Goal: Use online tool/utility: Utilize a website feature to perform a specific function

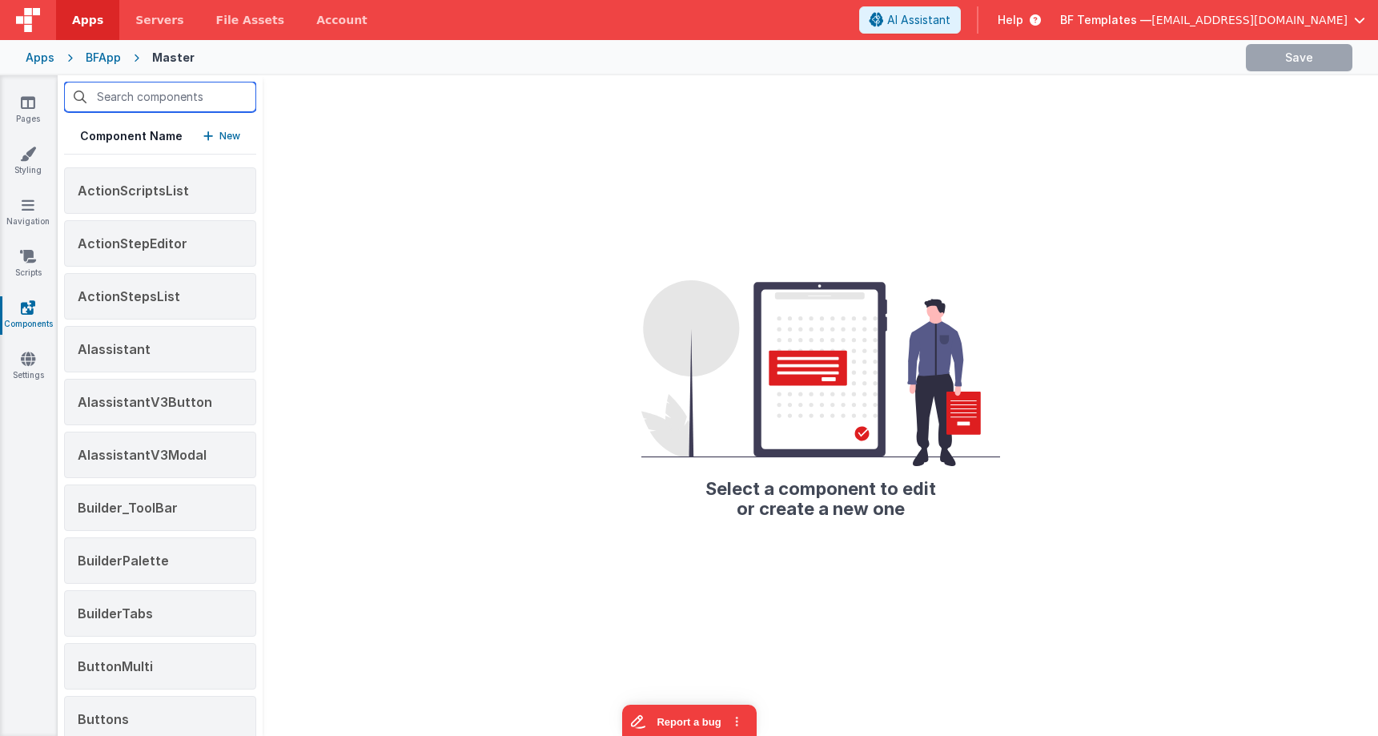
click at [95, 105] on input "text" at bounding box center [160, 97] width 192 height 30
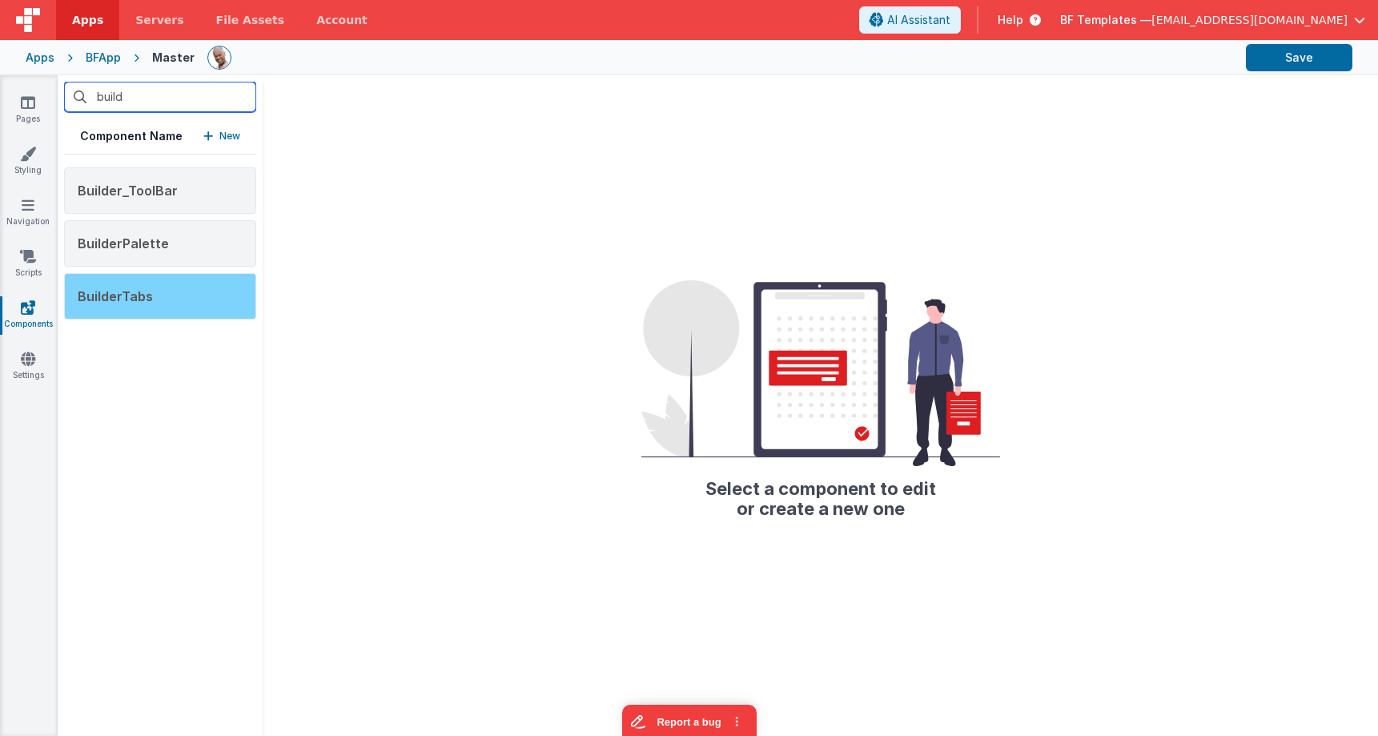
type input "build"
click at [159, 290] on div "BuilderTabs" at bounding box center [160, 296] width 192 height 46
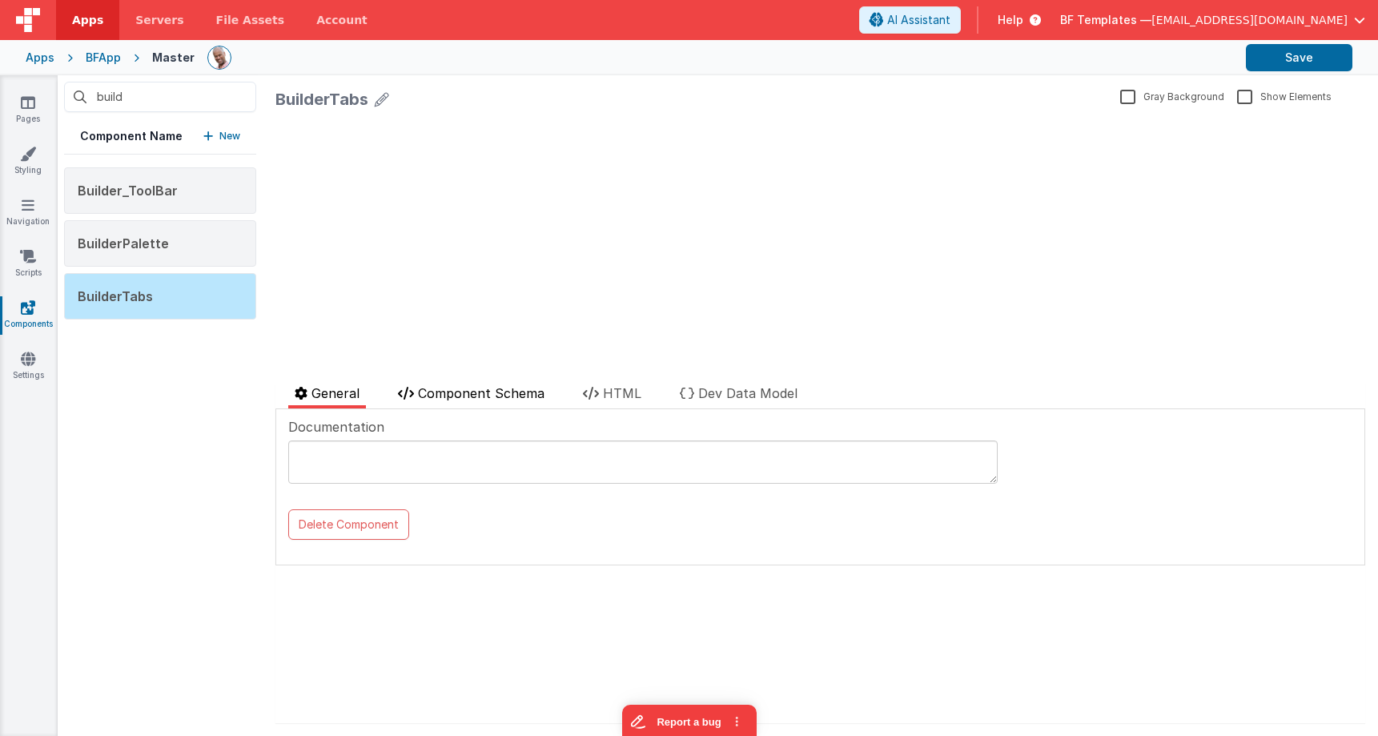
click at [493, 393] on span "Component Schema" at bounding box center [481, 393] width 127 height 16
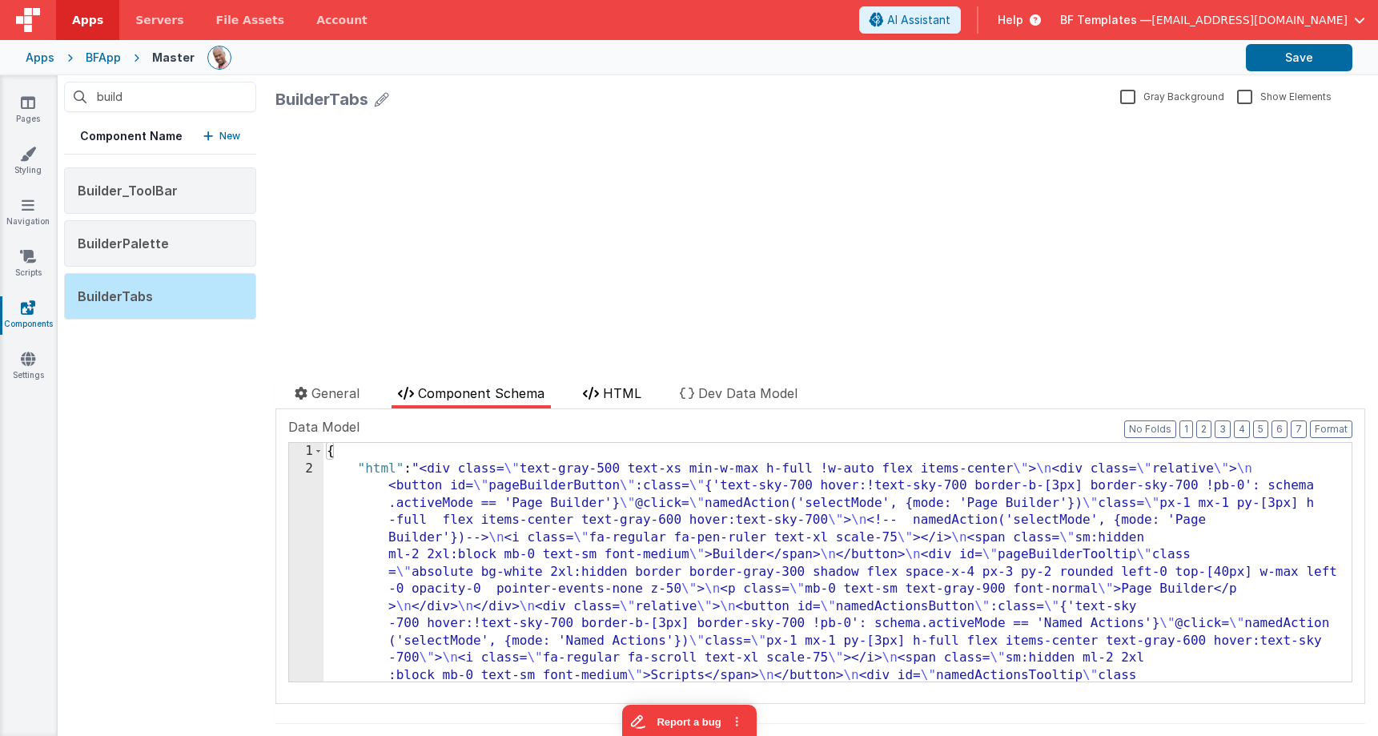
click at [617, 390] on span "HTML" at bounding box center [622, 393] width 38 height 16
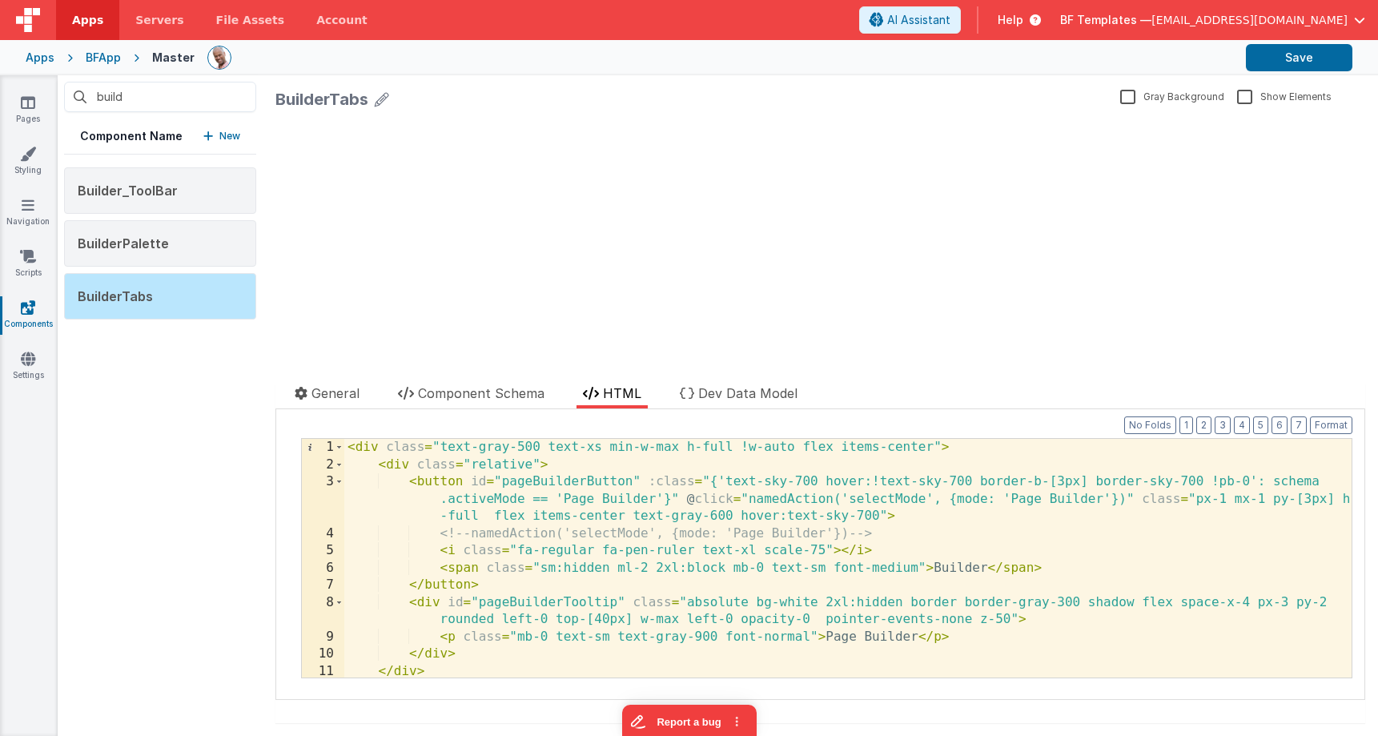
click at [570, 457] on div "< div class = "text-gray-500 text-xs min-w-max h-full !w-auto flex items-center…" at bounding box center [847, 575] width 1007 height 273
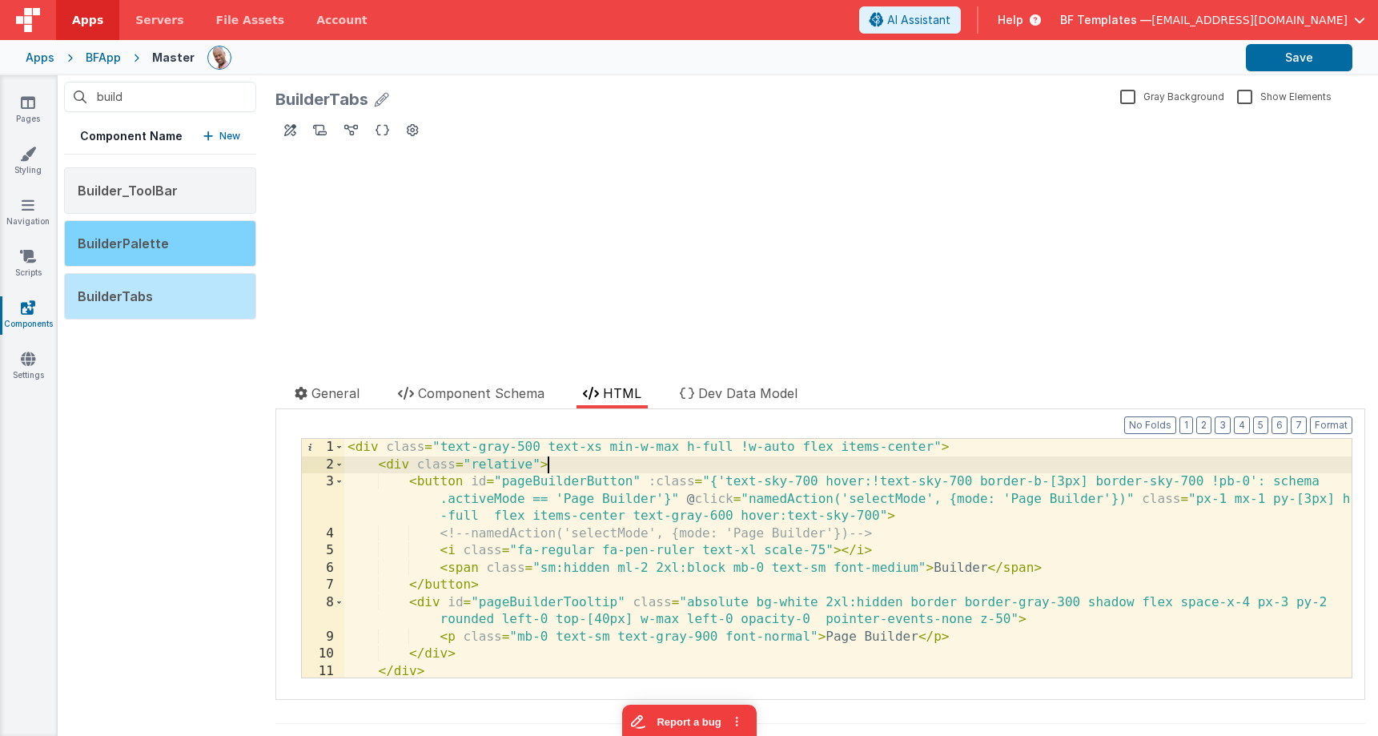
click at [193, 256] on div "BuilderPalette" at bounding box center [160, 243] width 192 height 46
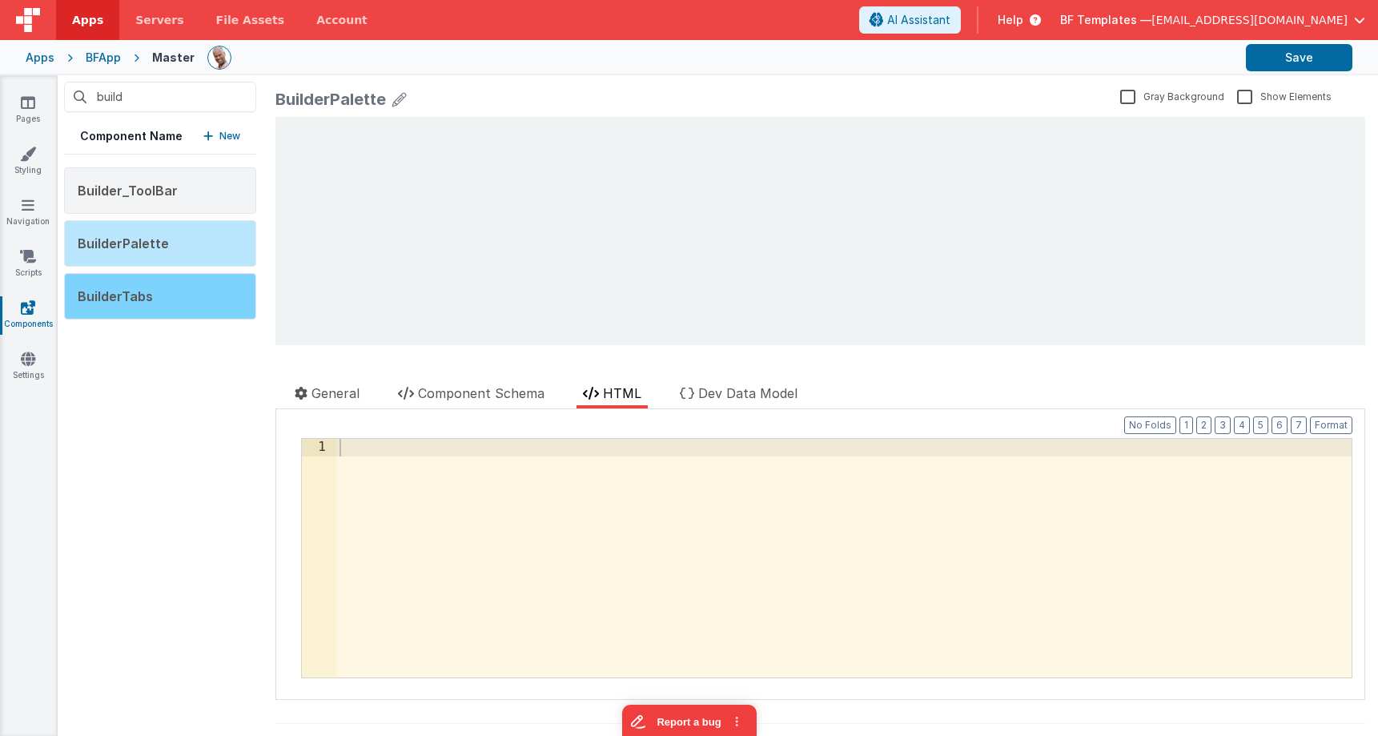
click at [172, 292] on div "BuilderTabs" at bounding box center [160, 296] width 192 height 46
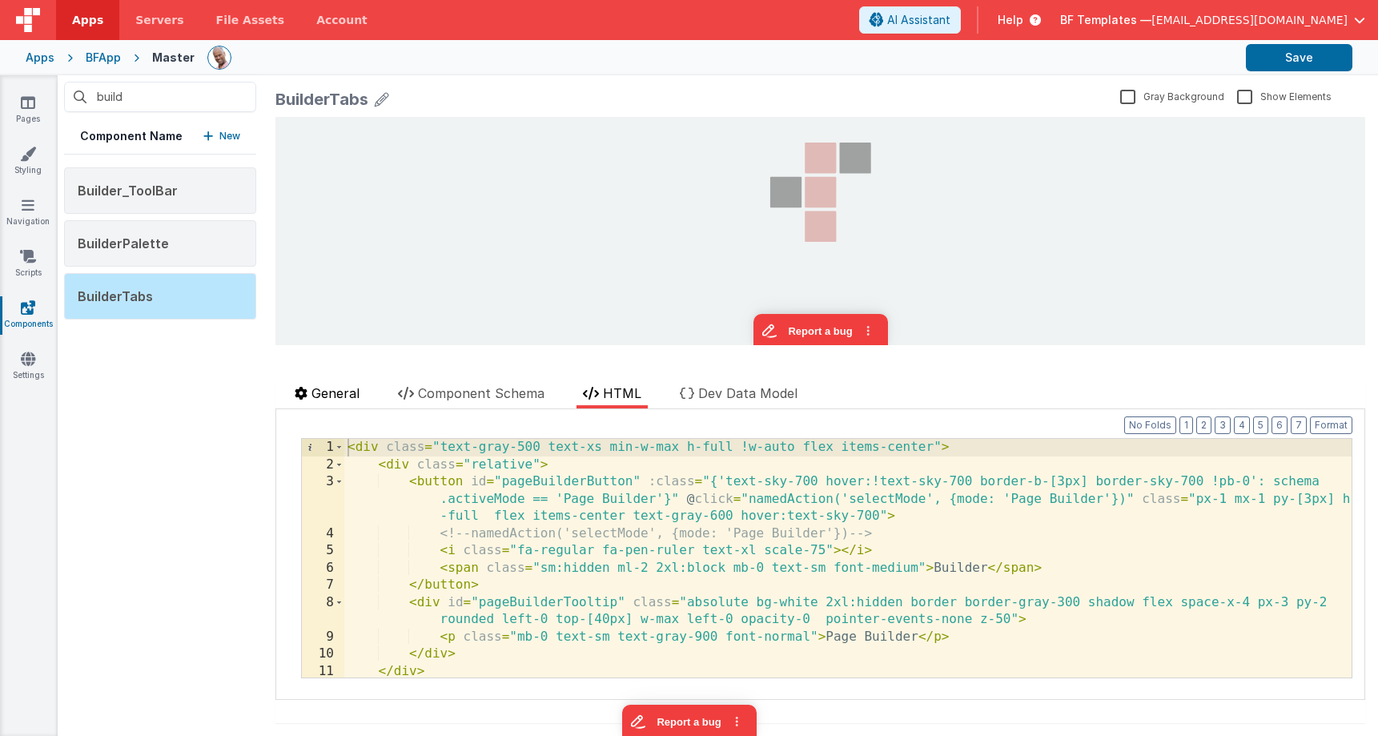
click at [327, 389] on span "General" at bounding box center [335, 393] width 48 height 16
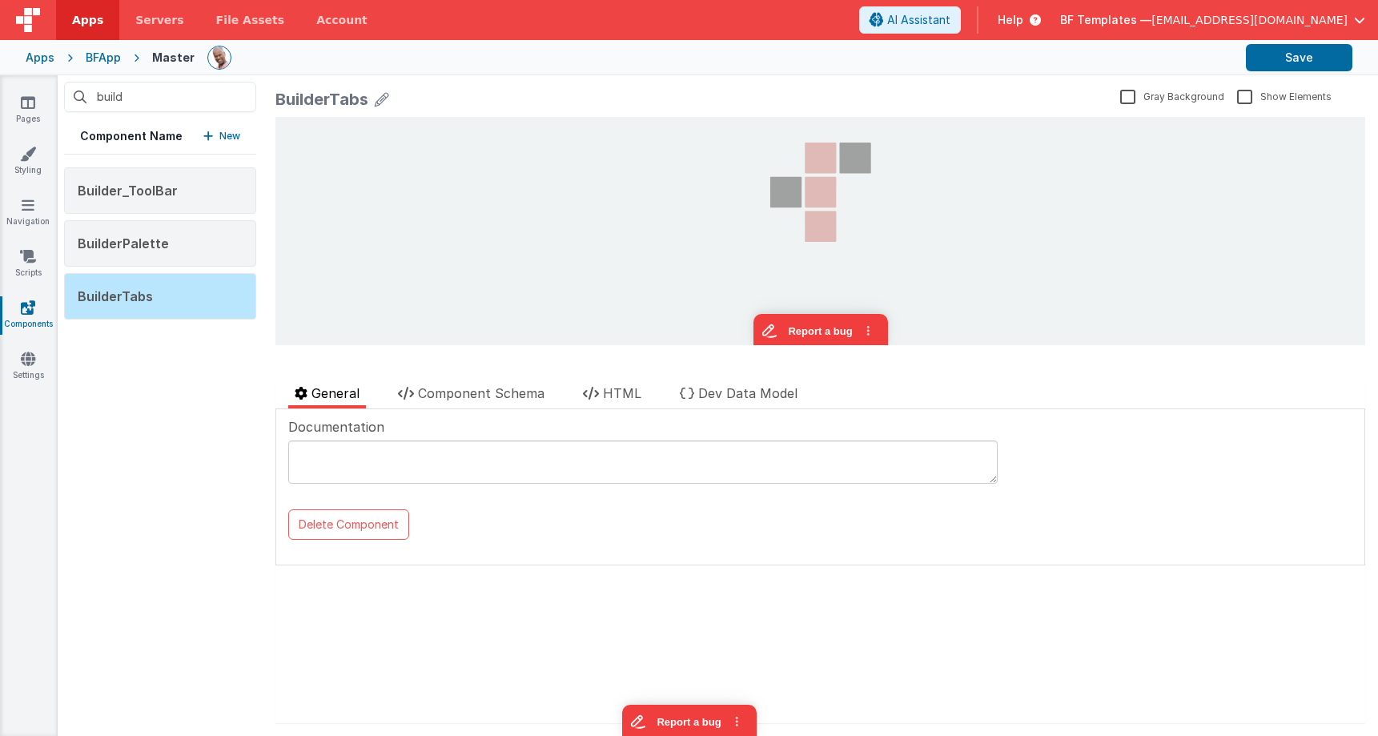
click at [405, 464] on textarea at bounding box center [642, 461] width 709 height 43
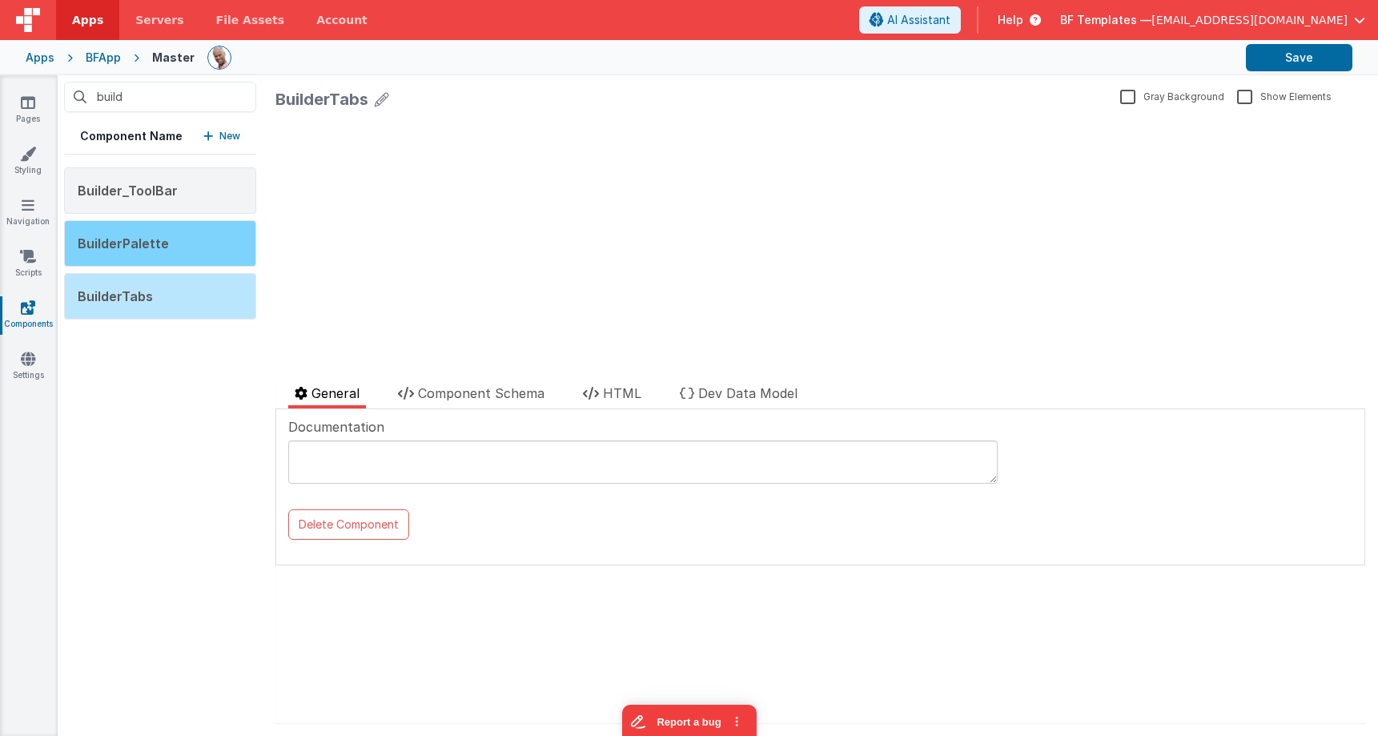
click at [149, 231] on div "BuilderPalette" at bounding box center [160, 243] width 192 height 46
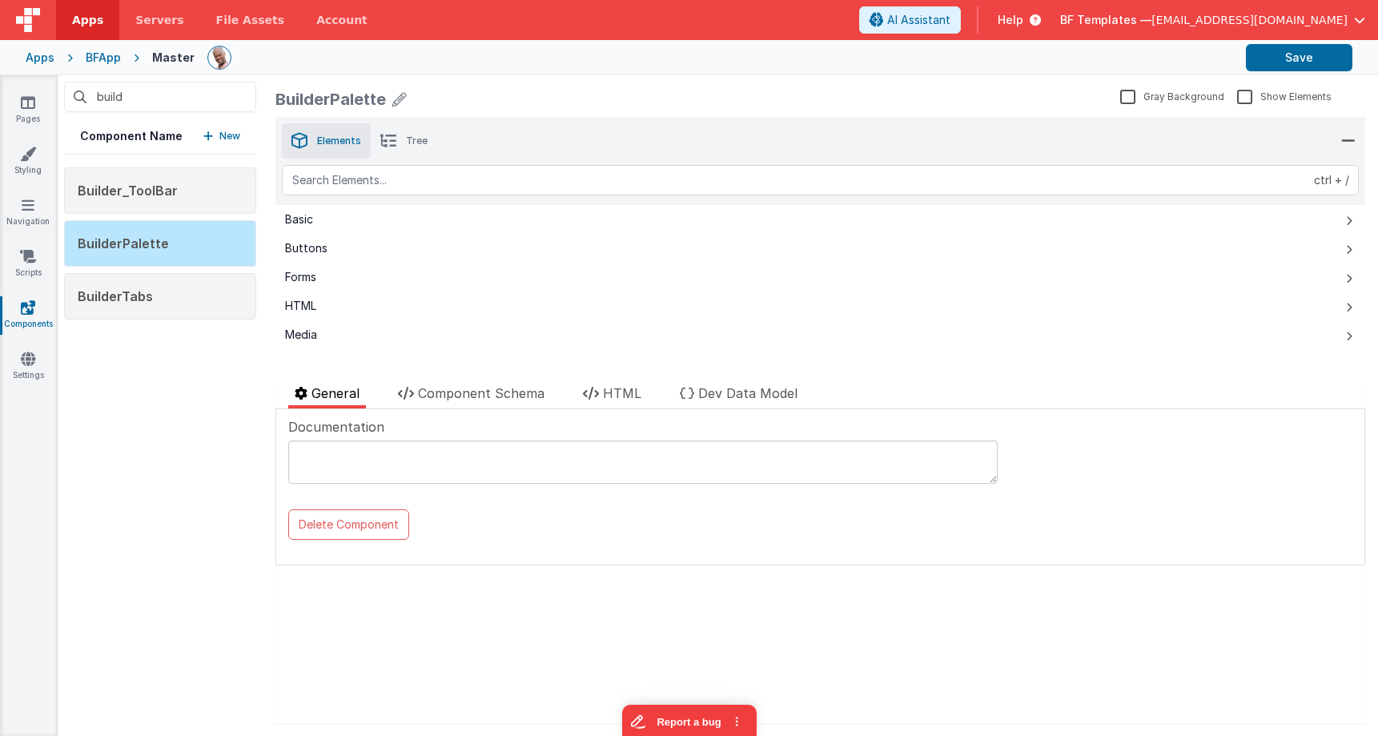
click at [400, 144] on li "Tree" at bounding box center [404, 140] width 66 height 35
click at [328, 139] on span "Elements" at bounding box center [339, 141] width 44 height 13
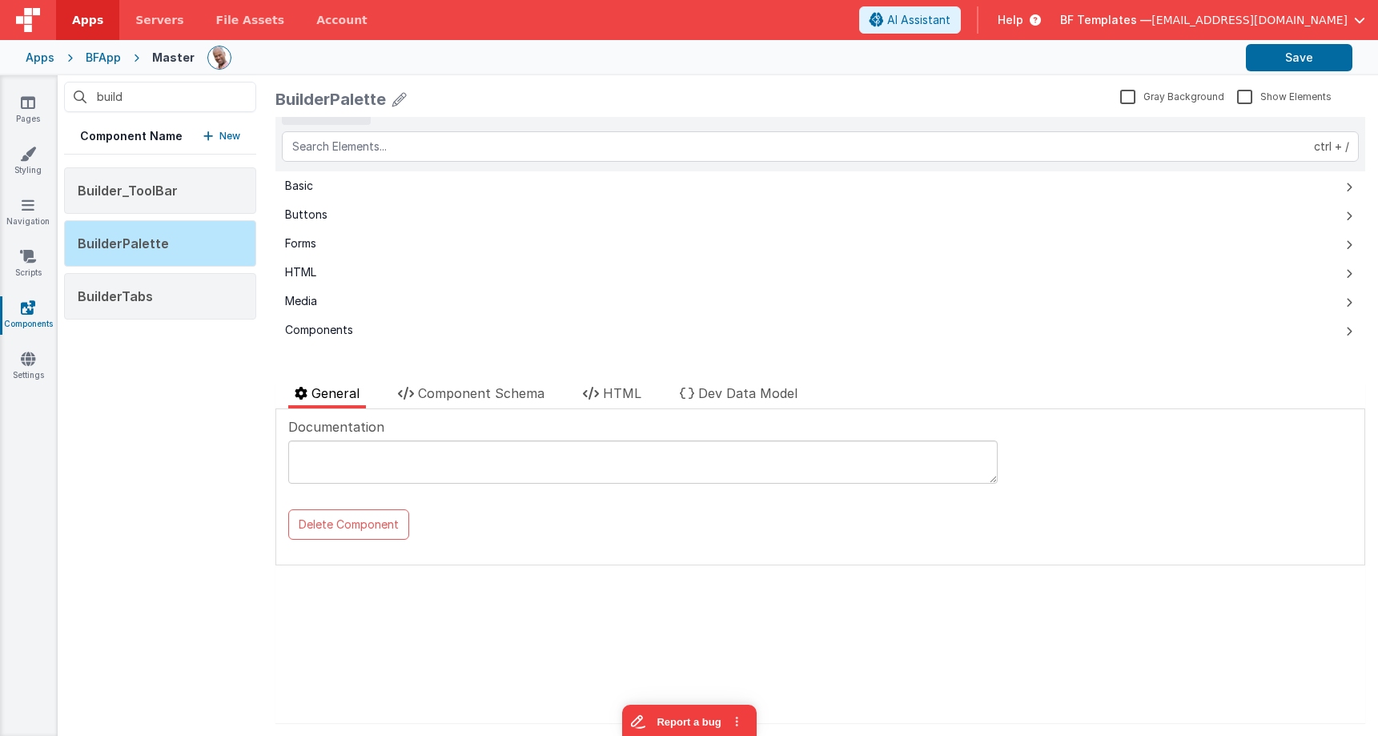
scroll to position [46, 0]
click at [521, 394] on span "Component Schema" at bounding box center [481, 393] width 127 height 16
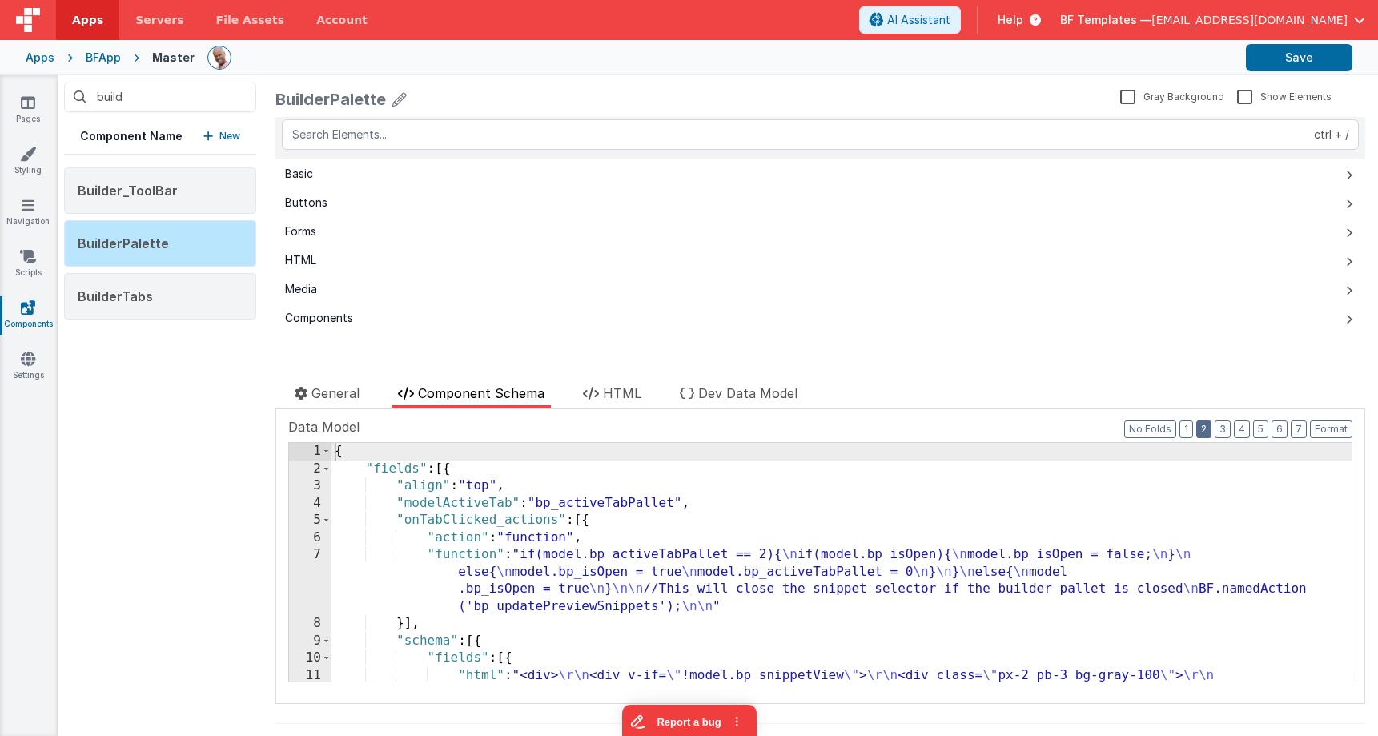
click at [1203, 432] on button "2" at bounding box center [1203, 429] width 15 height 18
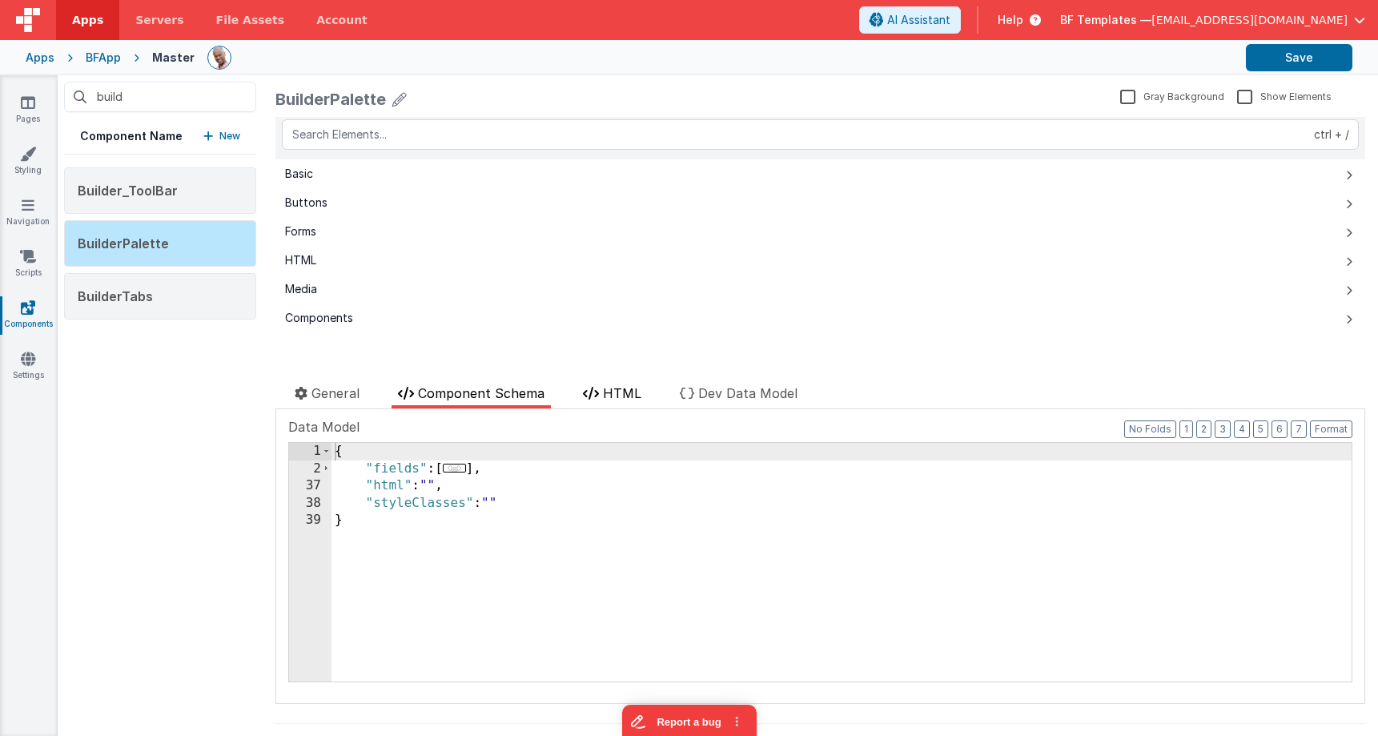
click at [617, 399] on span "HTML" at bounding box center [622, 393] width 38 height 16
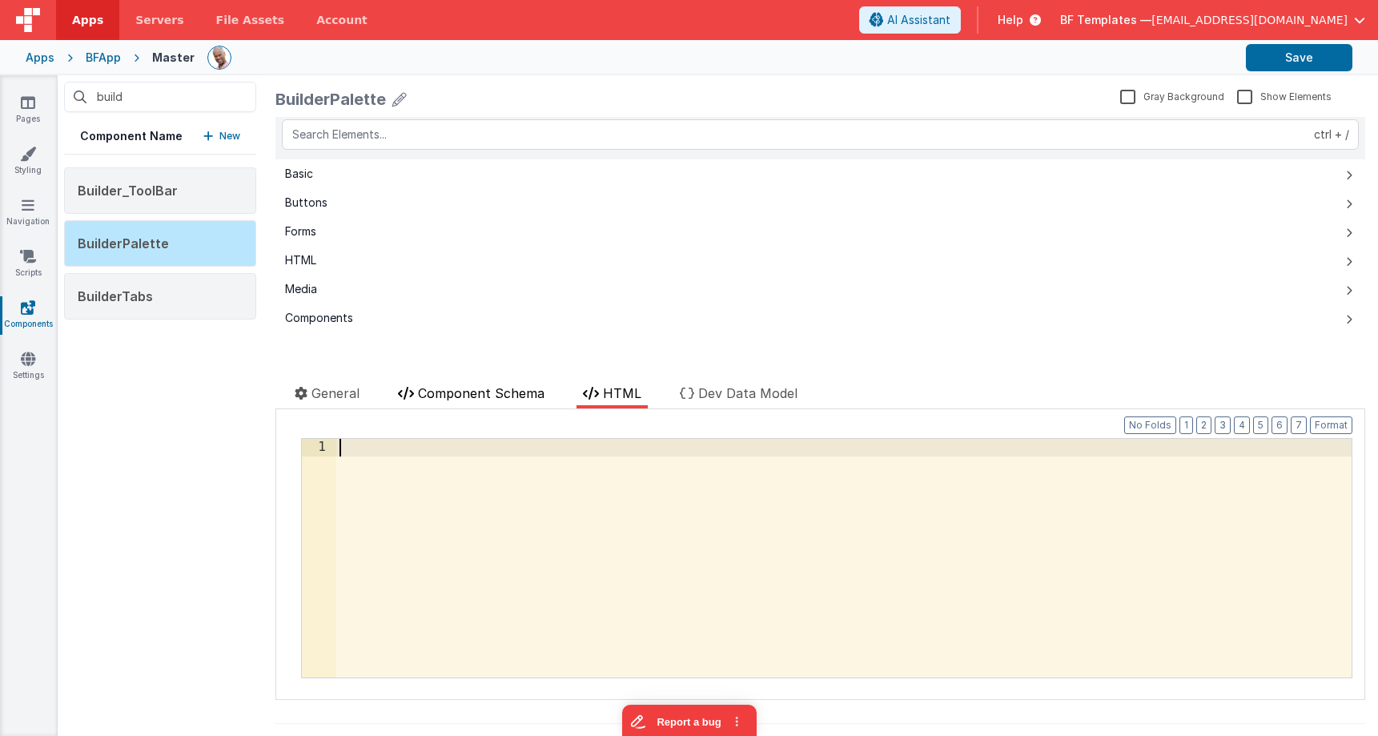
drag, startPoint x: 681, startPoint y: 472, endPoint x: 522, endPoint y: 406, distance: 172.6
click at [681, 472] on div at bounding box center [843, 575] width 1015 height 273
click at [488, 392] on span "Component Schema" at bounding box center [481, 393] width 127 height 16
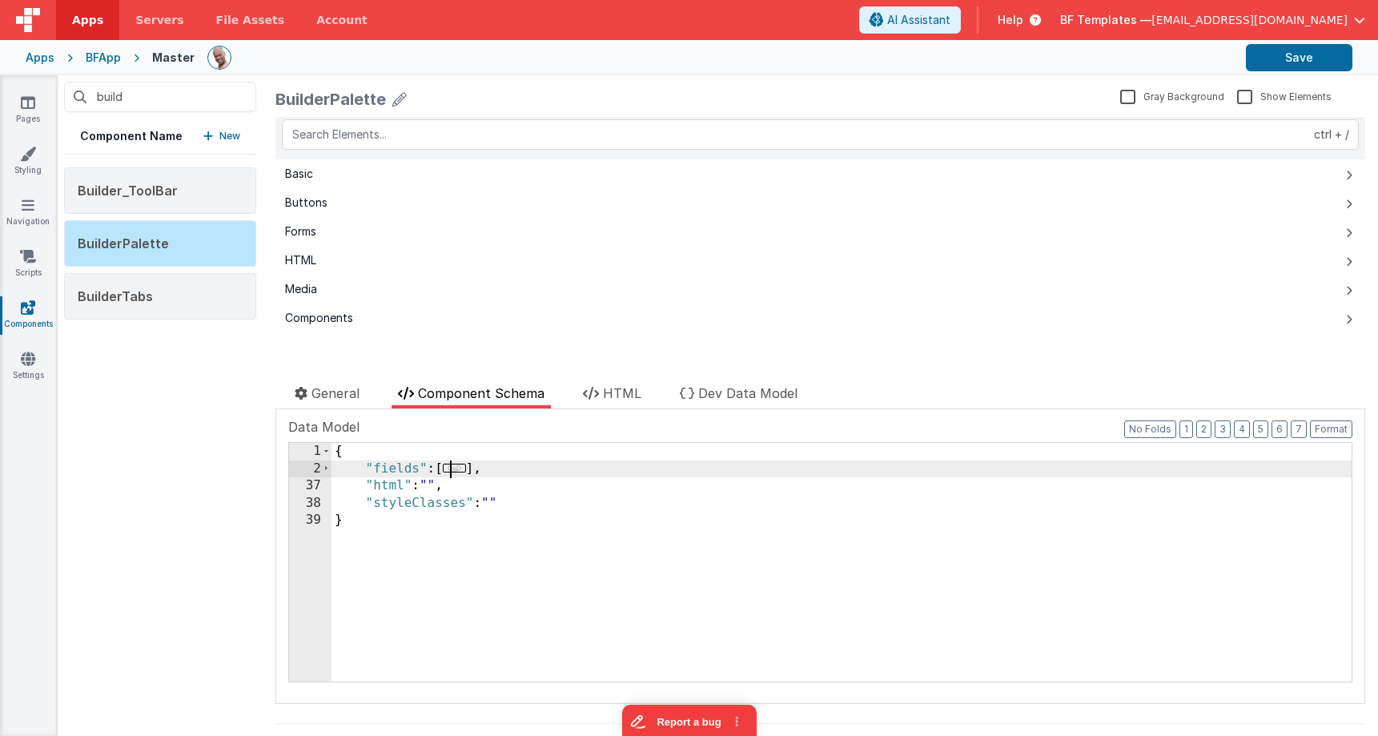
click at [457, 470] on span "..." at bounding box center [454, 468] width 23 height 9
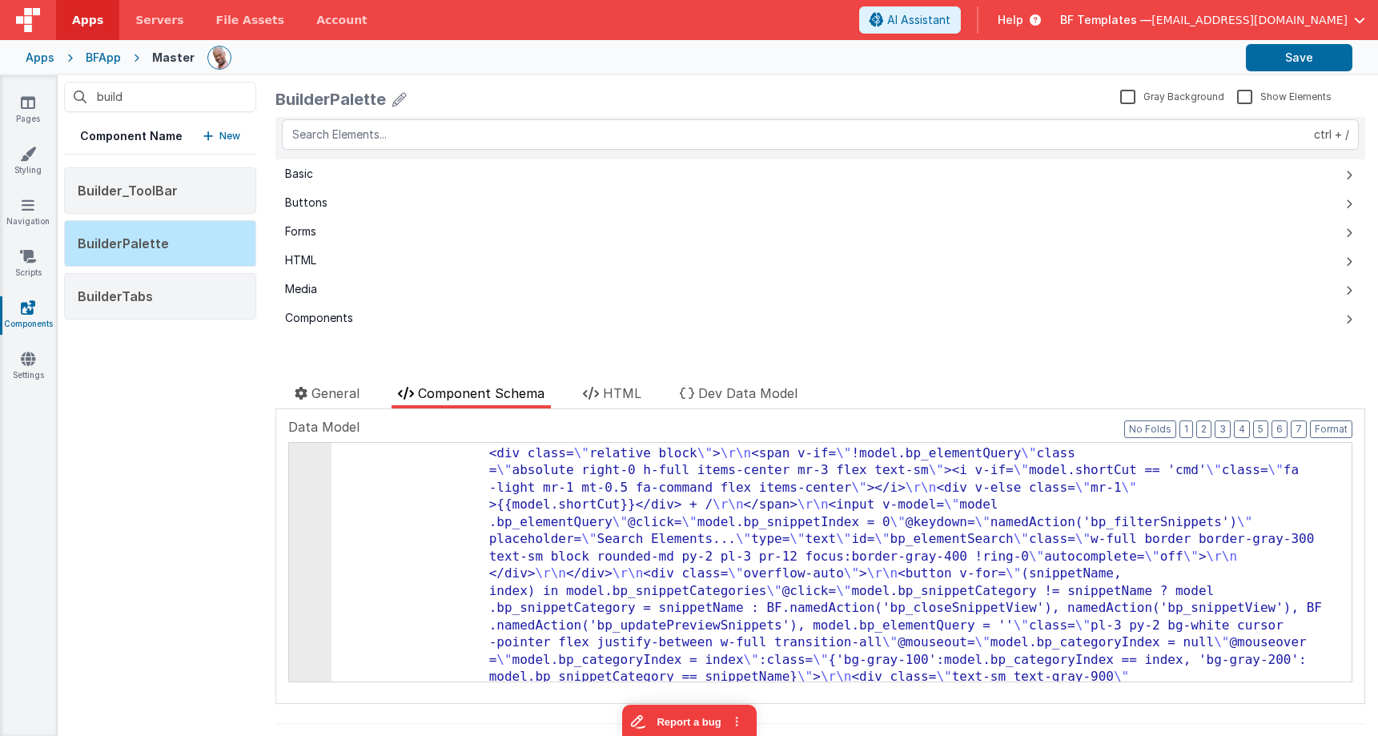
scroll to position [239, 0]
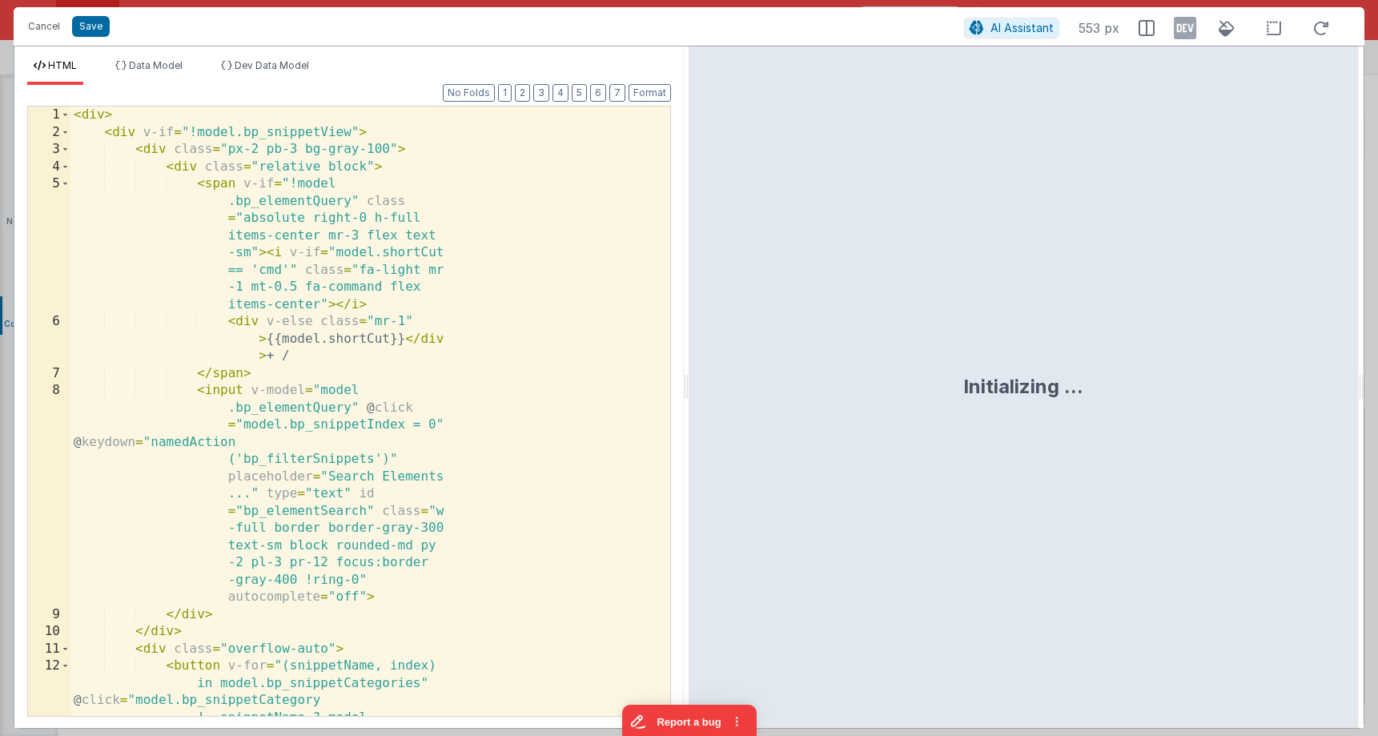
scroll to position [1345, 0]
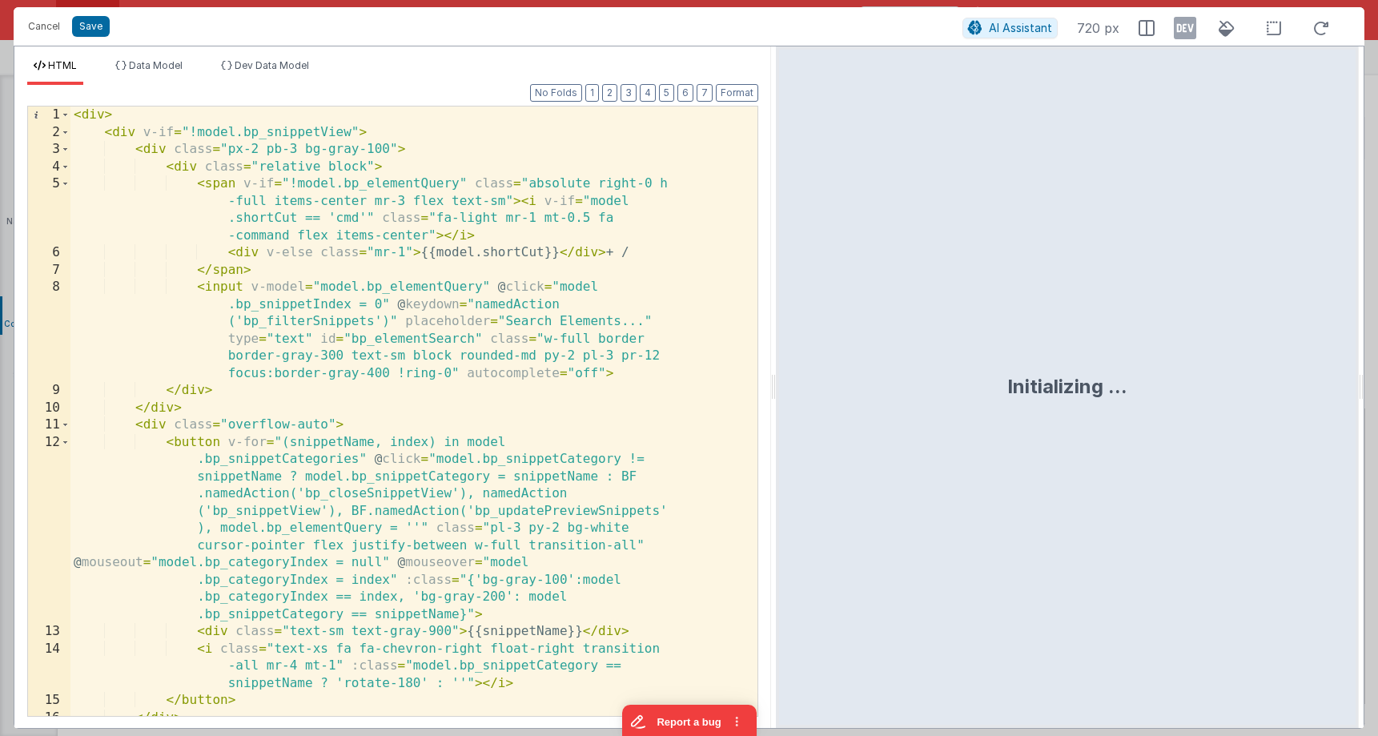
drag, startPoint x: 687, startPoint y: 391, endPoint x: 790, endPoint y: 380, distance: 103.8
click at [790, 380] on html "Cancel Save AI Assistant 720 px HTML Data Model Dev Data Model Format 7 6 5 4 3…" at bounding box center [689, 368] width 1378 height 736
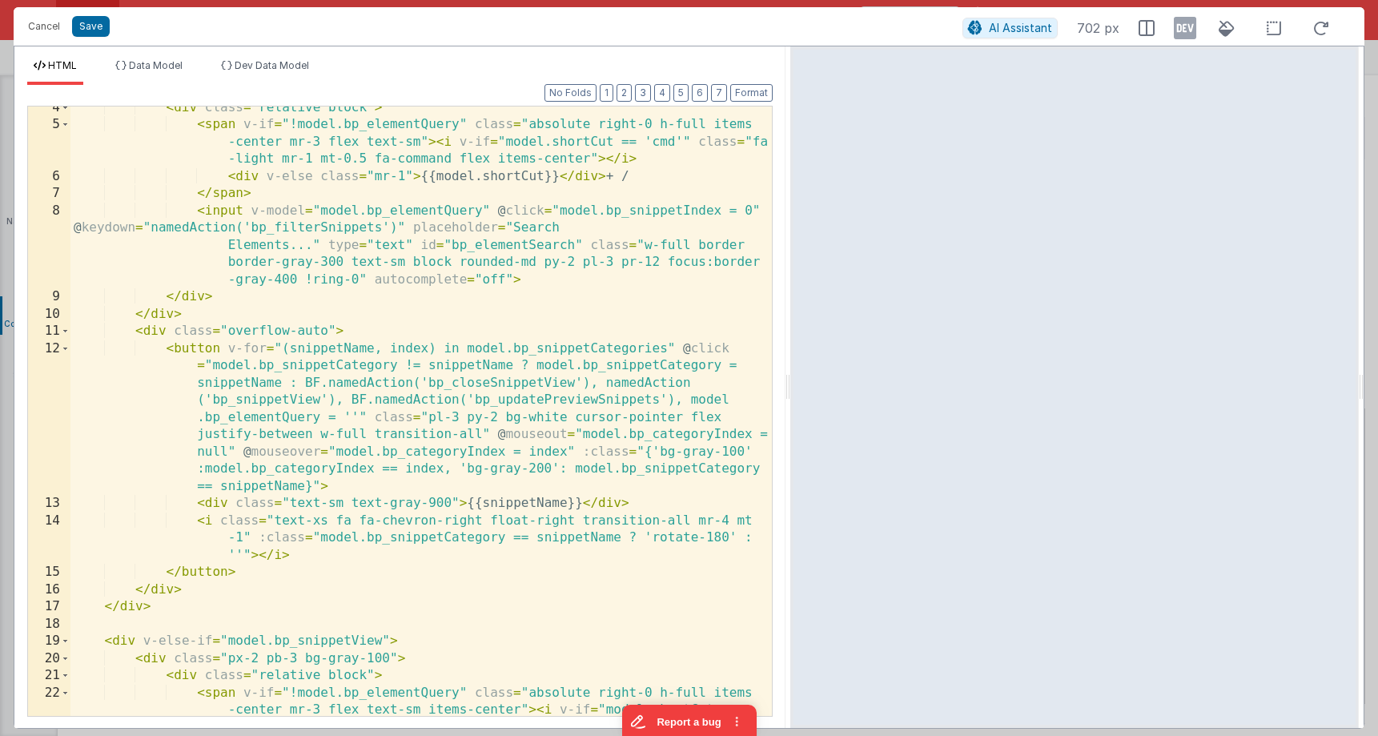
scroll to position [0, 0]
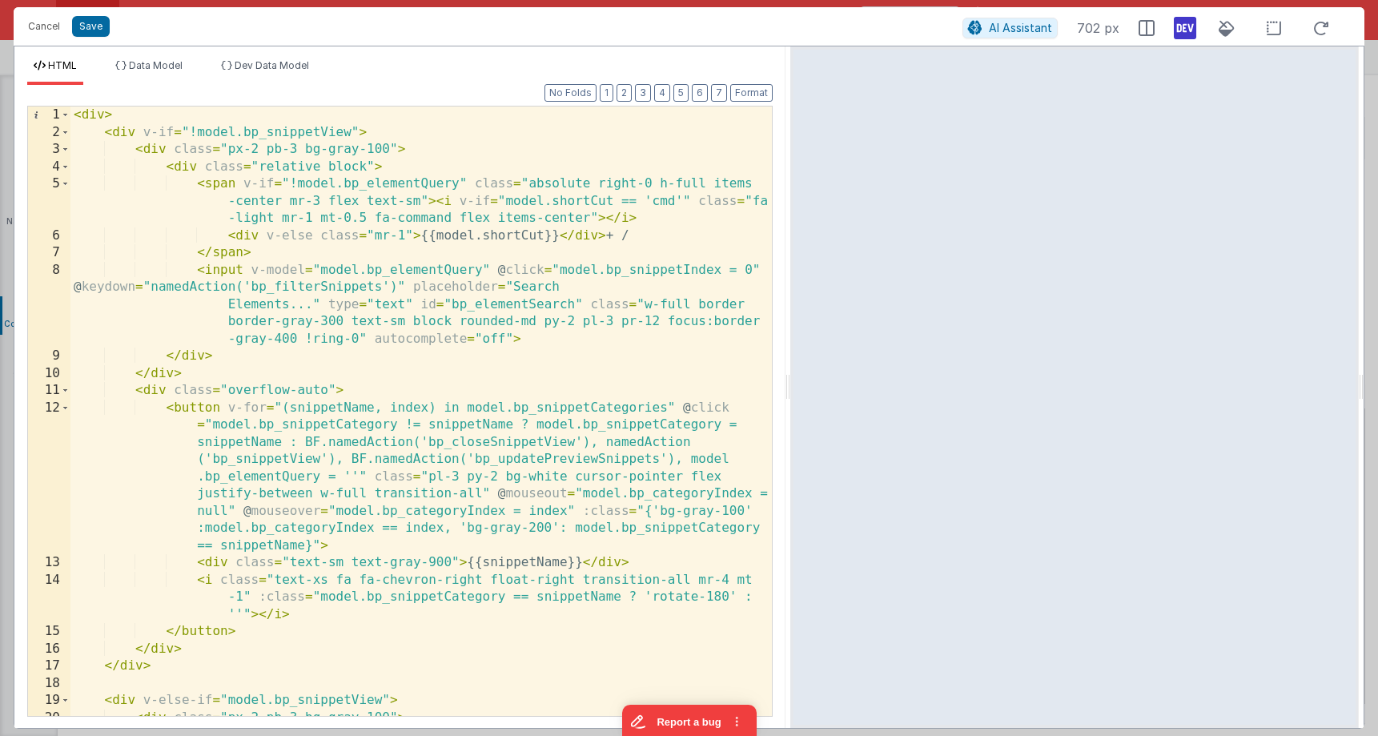
click at [1183, 30] on icon at bounding box center [1185, 28] width 22 height 26
click at [484, 152] on div "< div > < div v-if = "!model.bp_snippetView" > < div class = "px-2 pb-3 bg-gray…" at bounding box center [420, 428] width 701 height 644
click at [67, 134] on span at bounding box center [65, 133] width 9 height 18
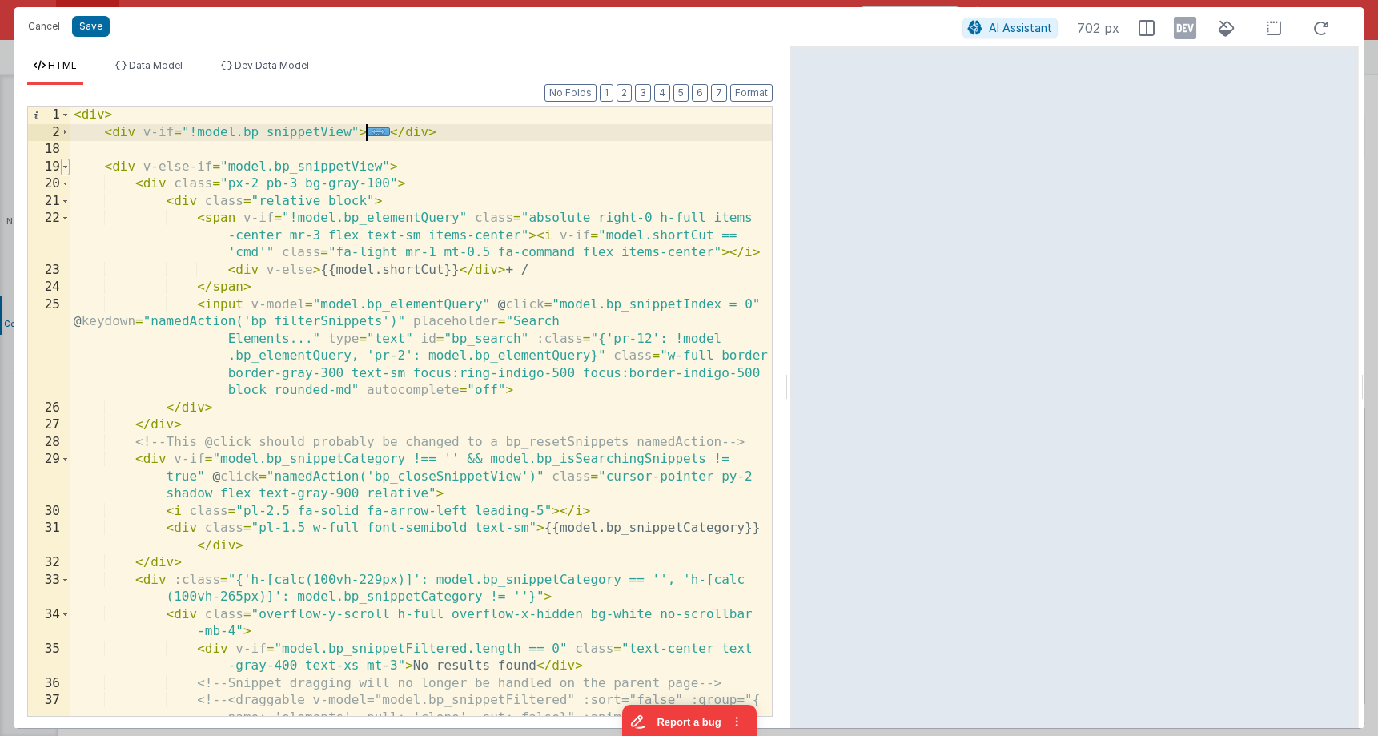
click at [66, 164] on span at bounding box center [65, 168] width 9 height 18
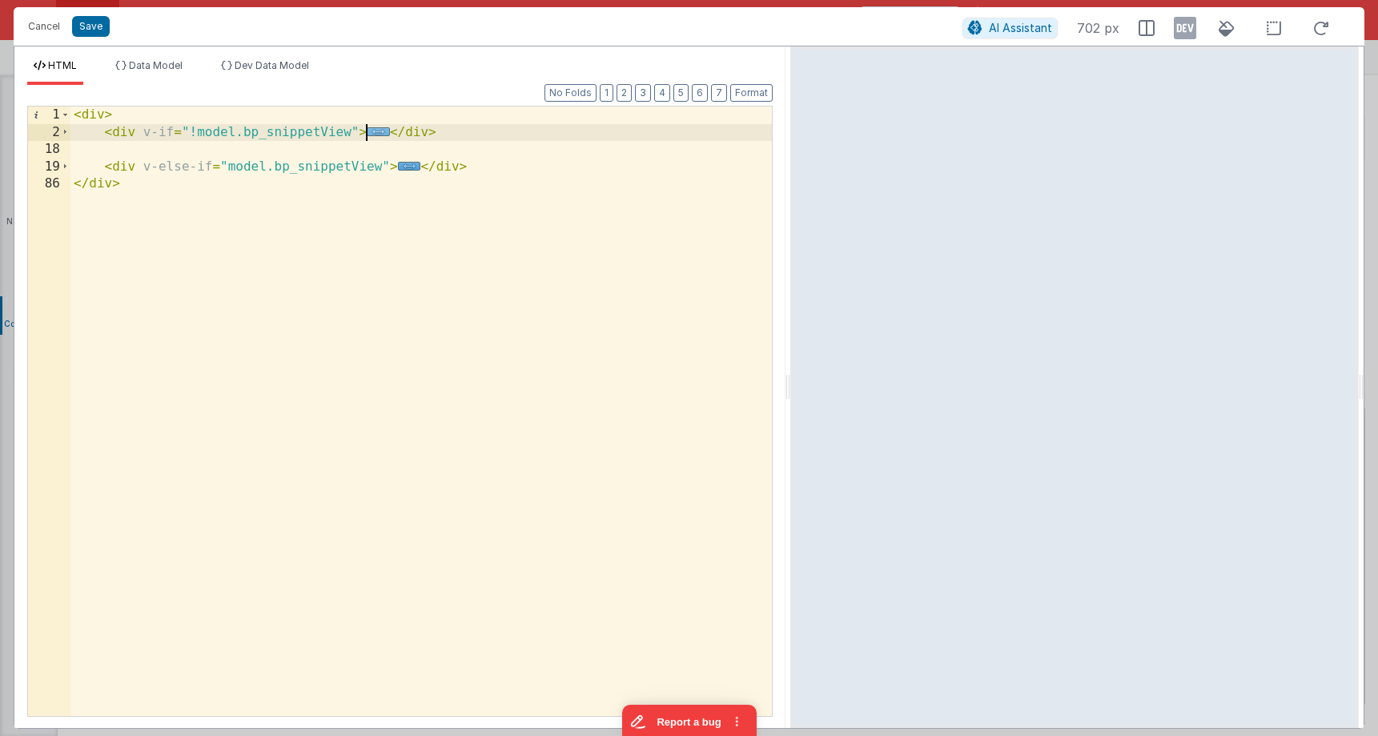
click at [382, 130] on span "..." at bounding box center [378, 131] width 23 height 9
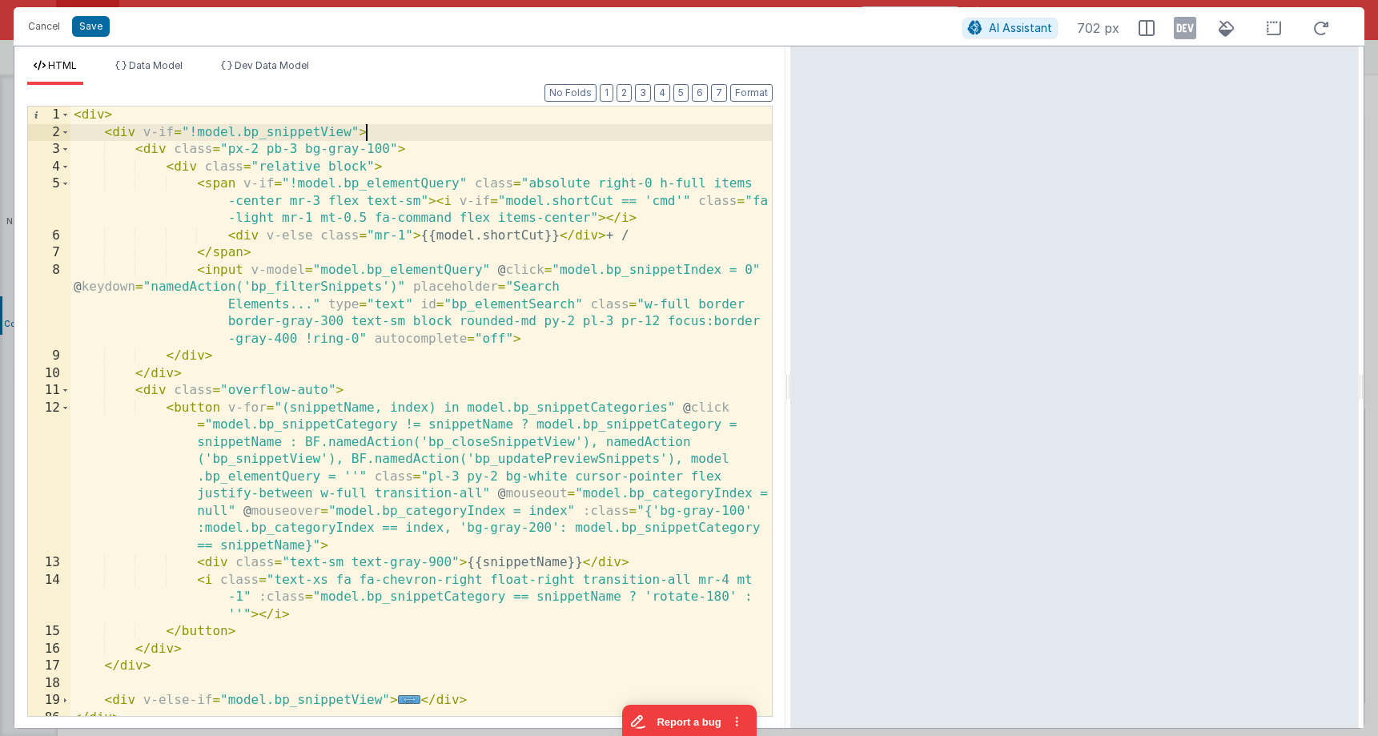
scroll to position [10, 0]
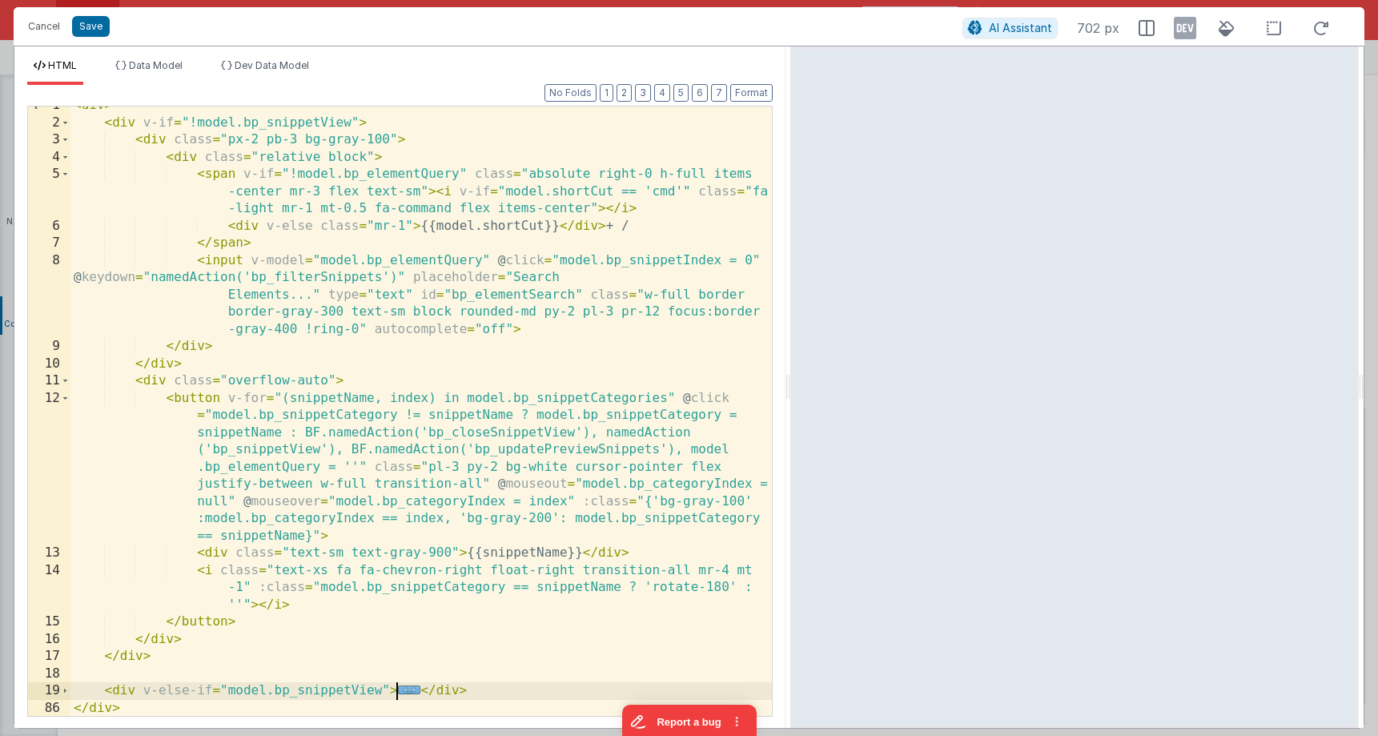
click at [404, 688] on span "..." at bounding box center [409, 689] width 23 height 9
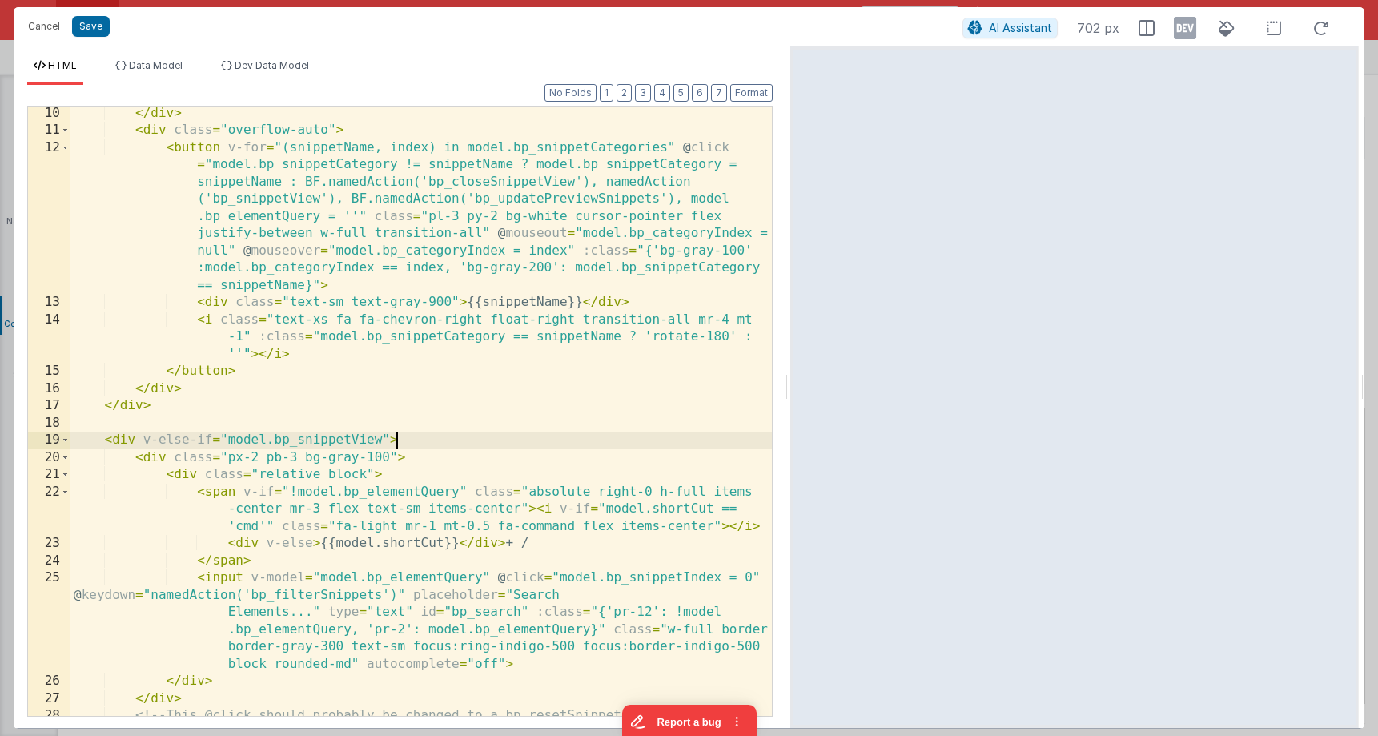
scroll to position [267, 0]
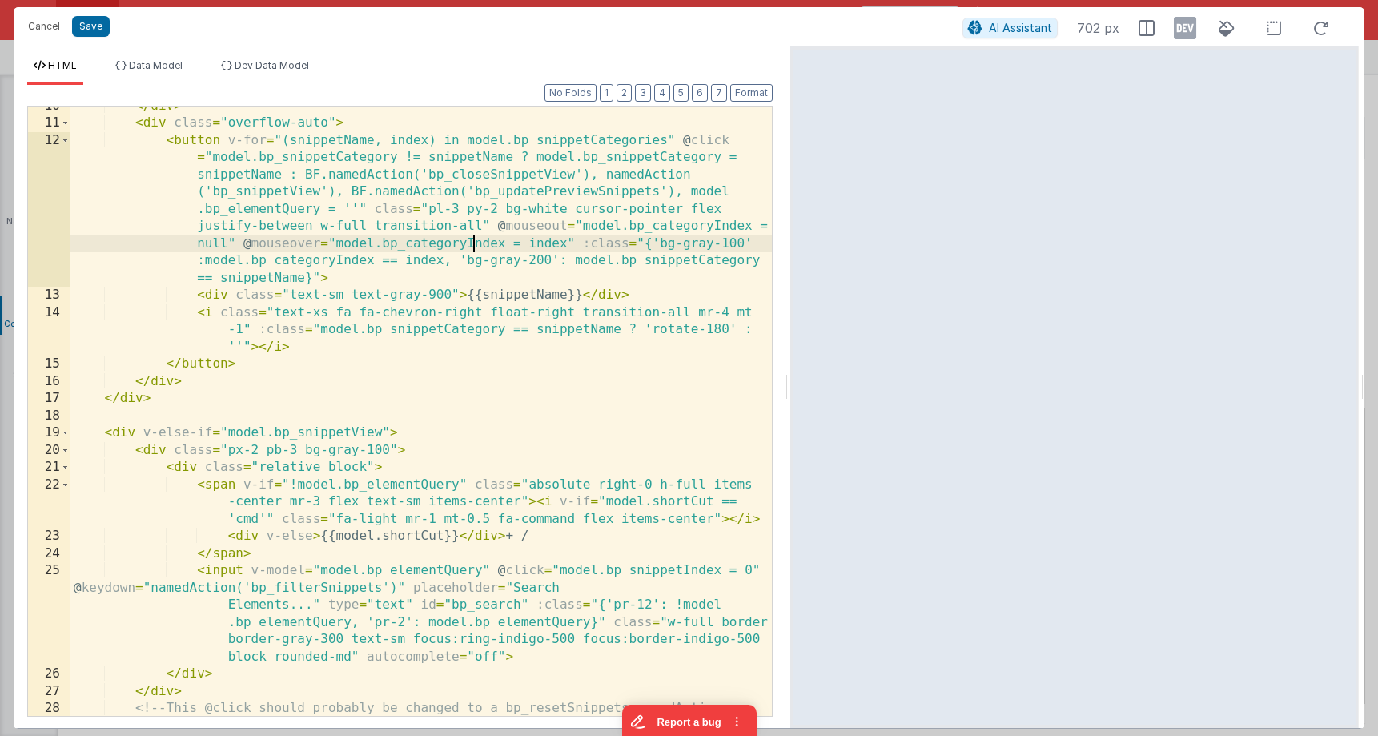
click at [477, 240] on div "</ div > < div class = "overflow-auto" > < button v-for = "(snippetName, index)…" at bounding box center [420, 437] width 701 height 678
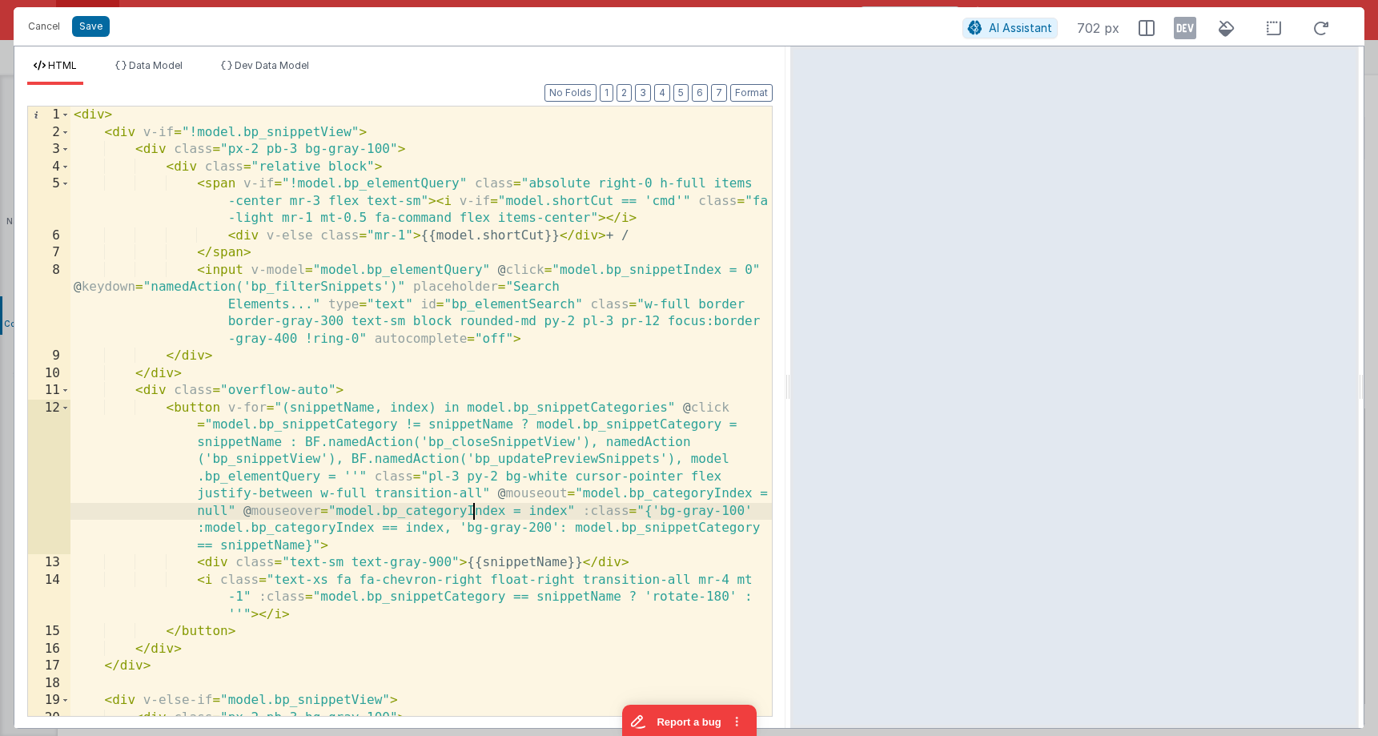
scroll to position [0, 0]
click at [477, 240] on div "< div > < div v-if = "!model.bp_snippetView" > < div class = "px-2 pb-3 bg-gray…" at bounding box center [420, 428] width 701 height 644
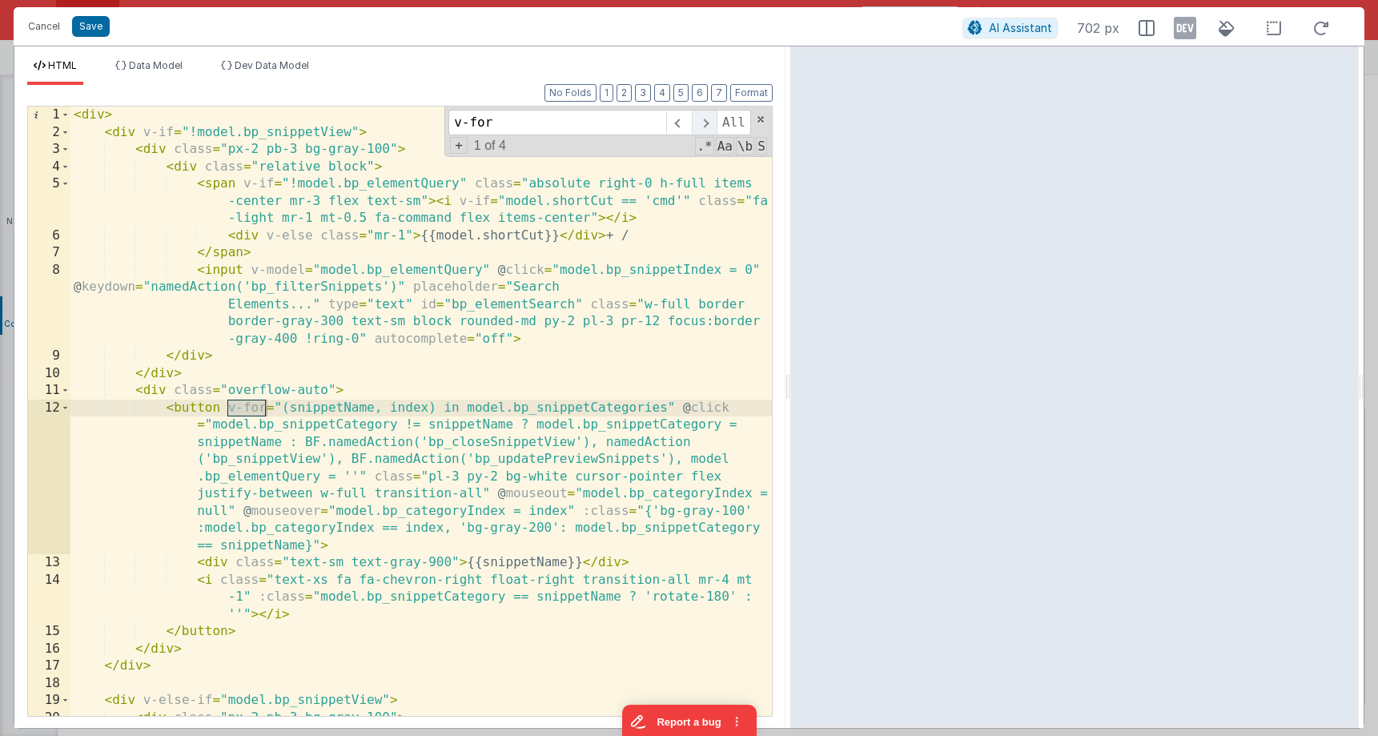
type input "v-for"
click at [712, 126] on span at bounding box center [704, 123] width 25 height 26
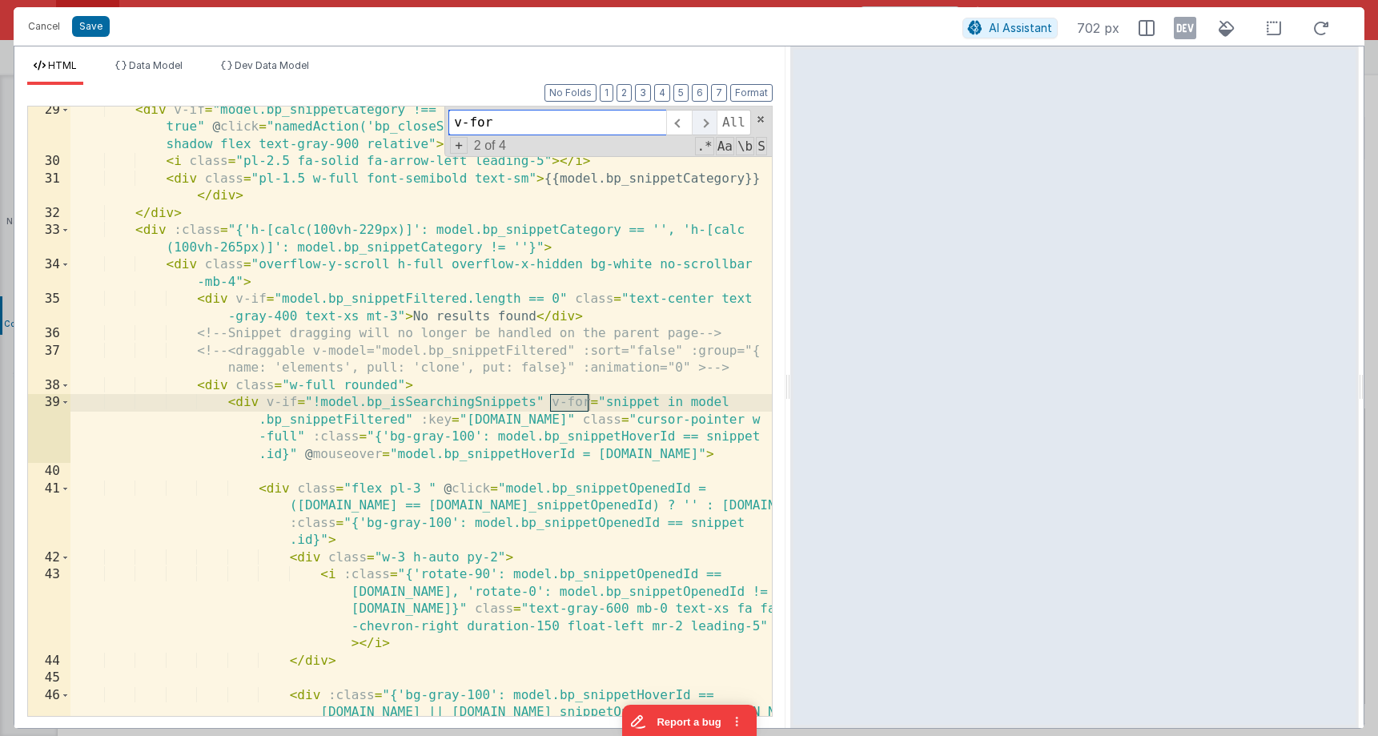
scroll to position [883, 0]
click at [712, 126] on span at bounding box center [704, 123] width 25 height 26
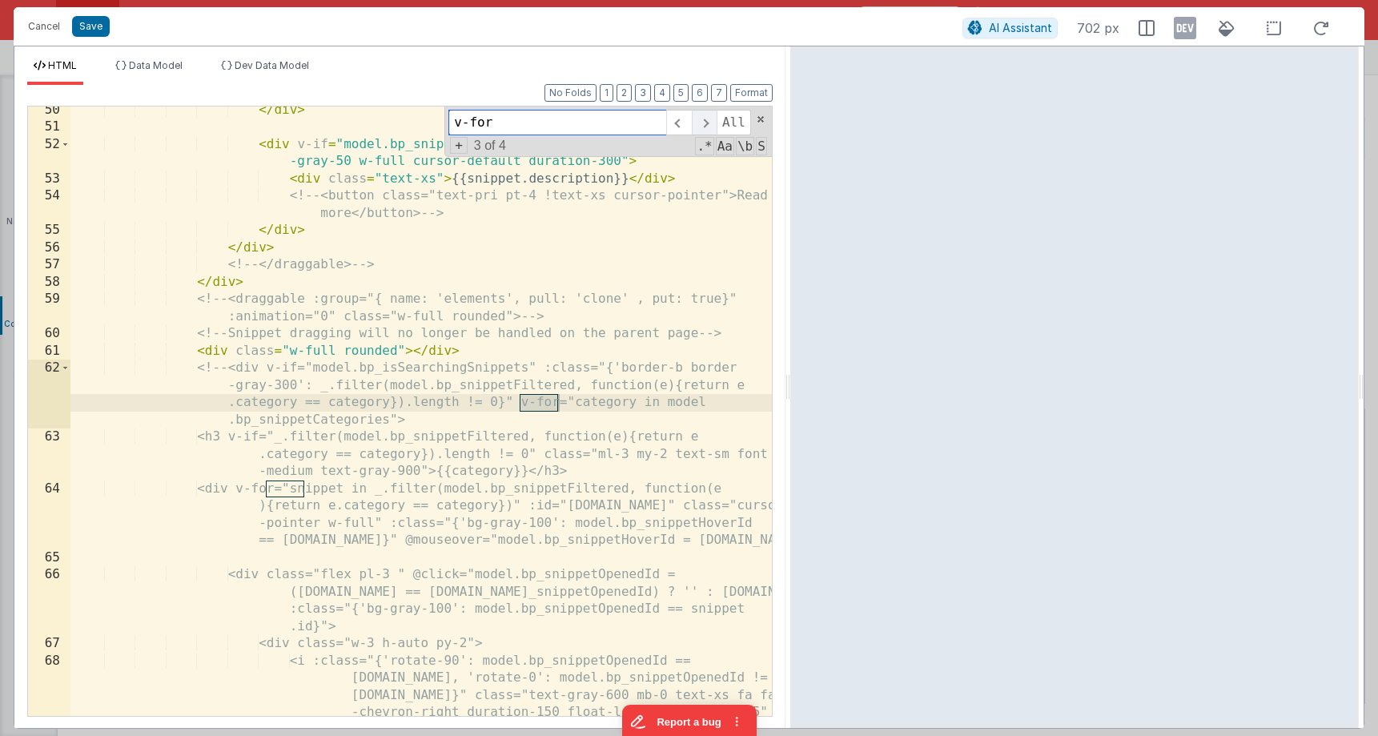
scroll to position [1623, 0]
click at [609, 401] on div "</ div > < div v-if = "model.bp_snippetOpenedId == [DOMAIN_NAME]" class = "p-3 …" at bounding box center [420, 458] width 701 height 713
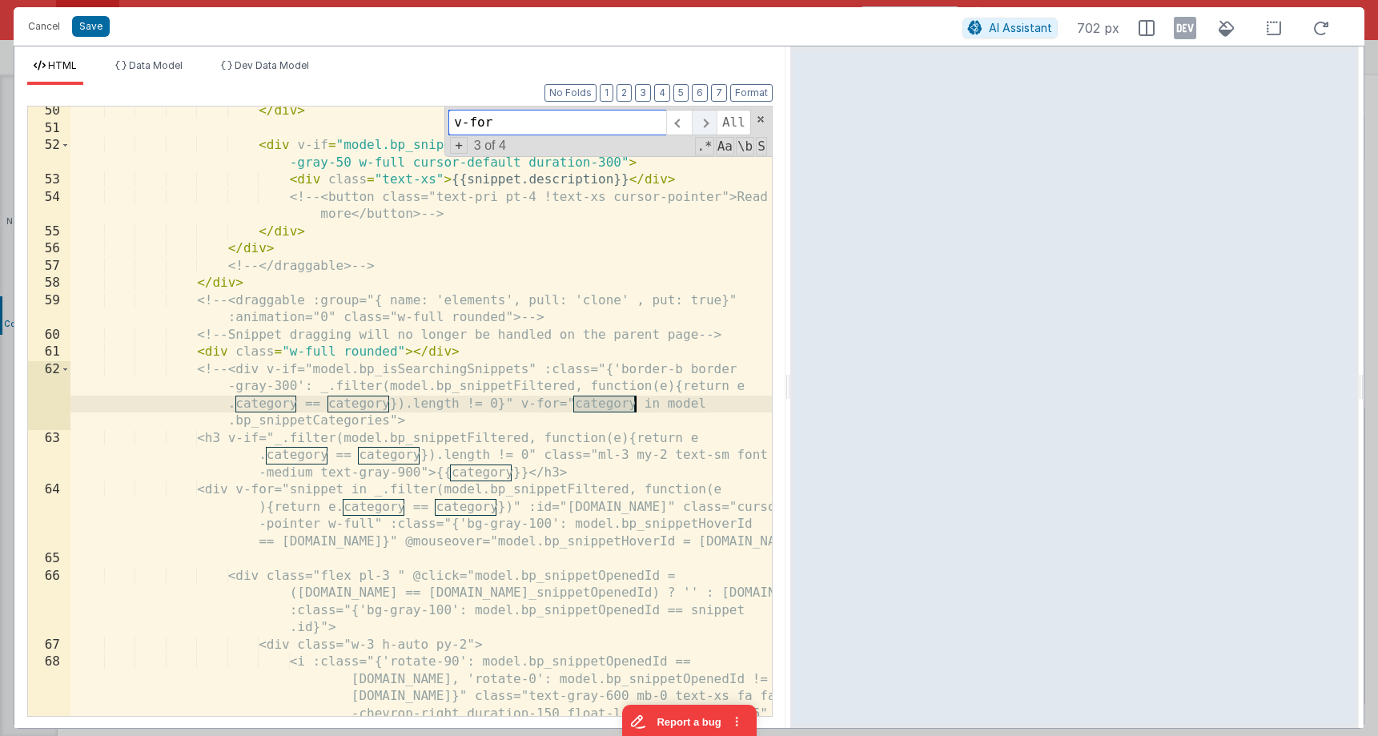
click at [702, 123] on span at bounding box center [704, 123] width 25 height 26
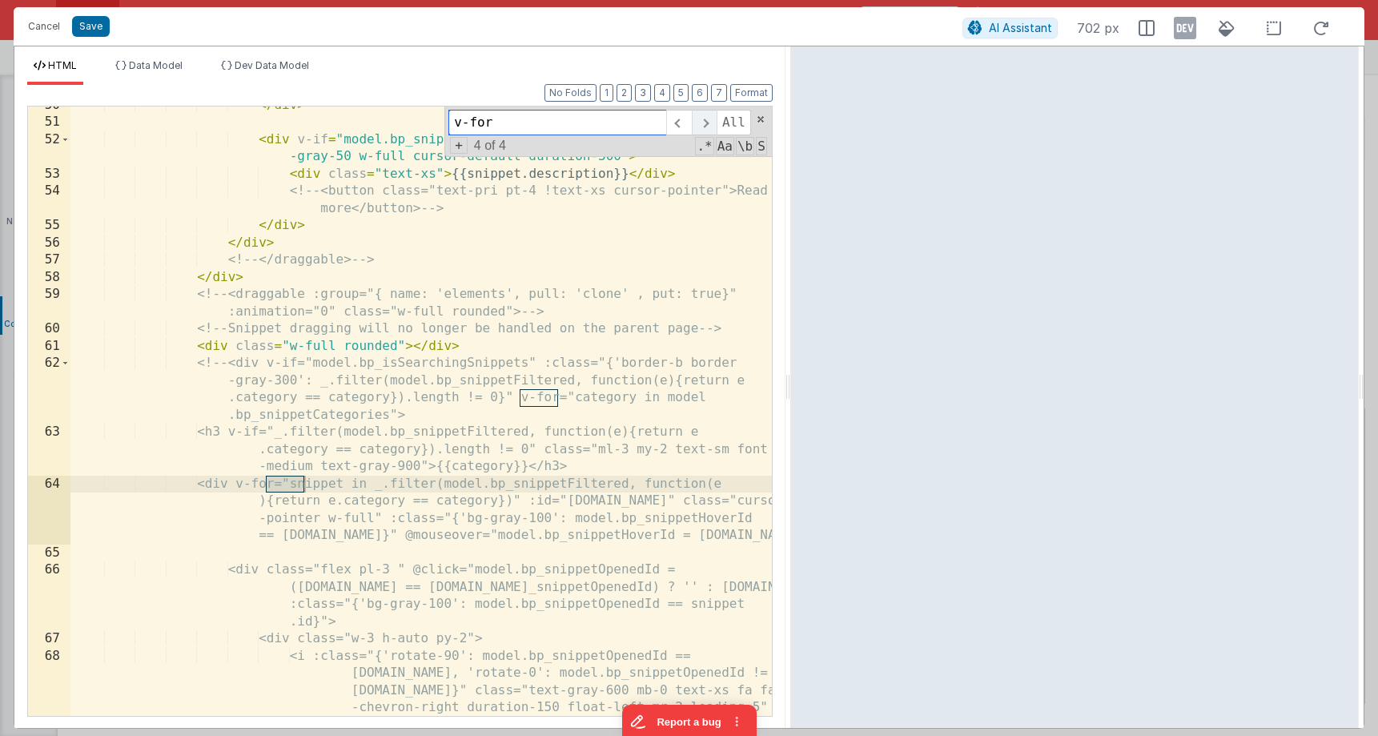
scroll to position [1633, 0]
click at [702, 123] on span at bounding box center [704, 123] width 25 height 26
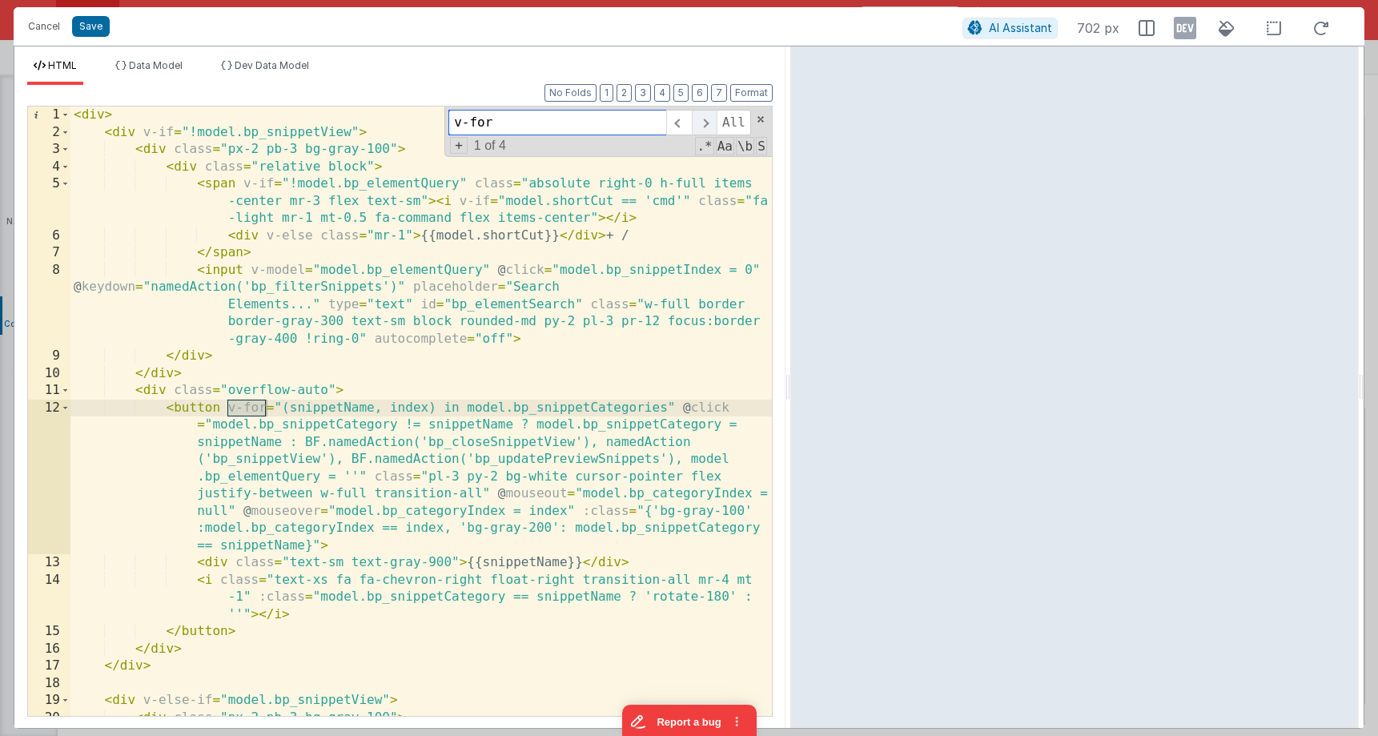
scroll to position [0, 0]
click at [46, 23] on button "Cancel" at bounding box center [44, 26] width 48 height 22
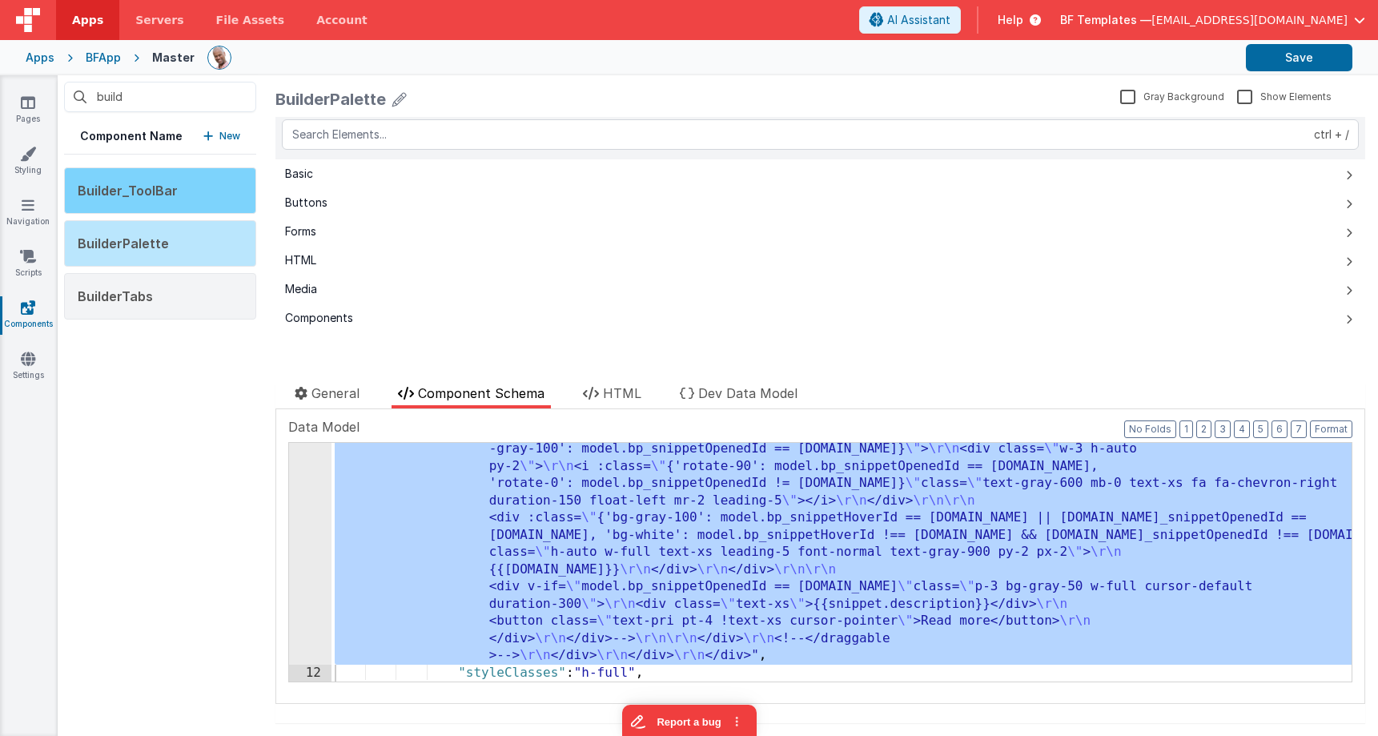
click at [179, 193] on div "Builder_ToolBar" at bounding box center [160, 190] width 192 height 46
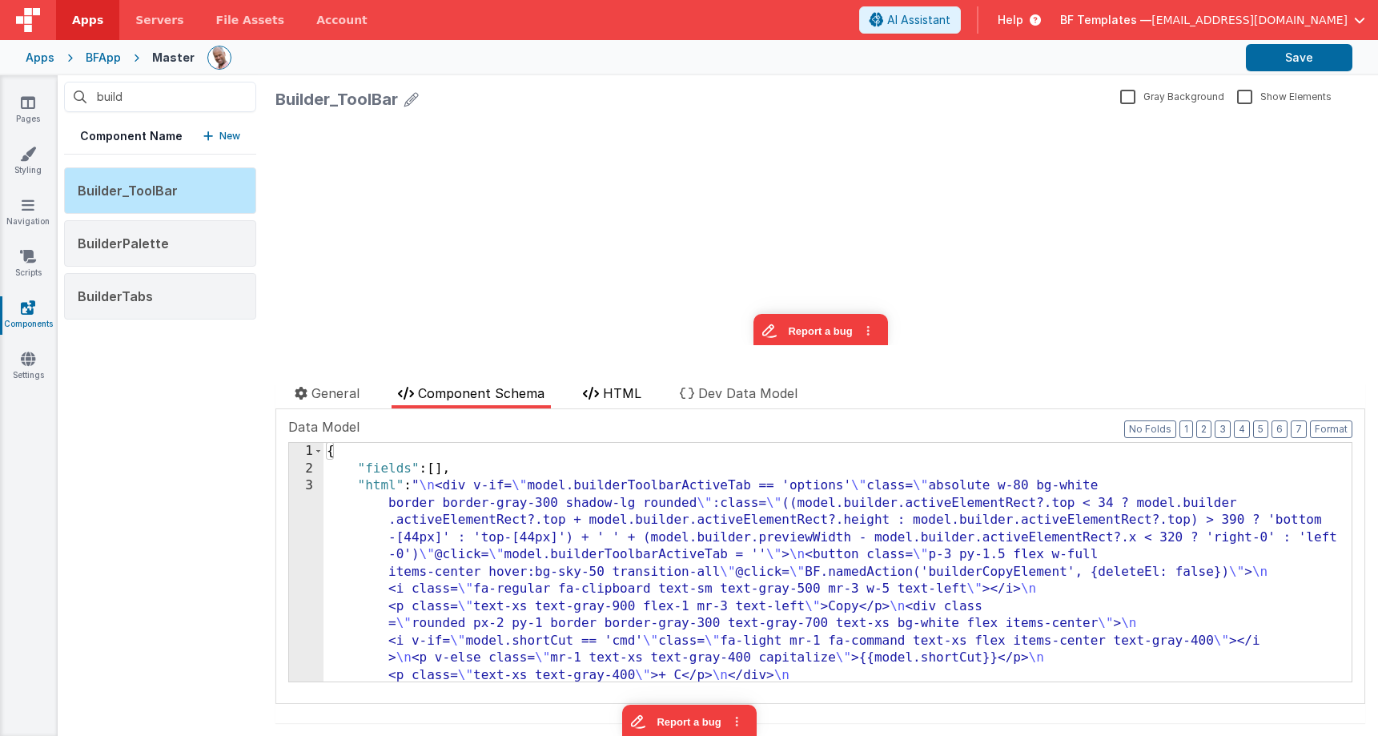
click at [620, 396] on span "HTML" at bounding box center [622, 393] width 38 height 16
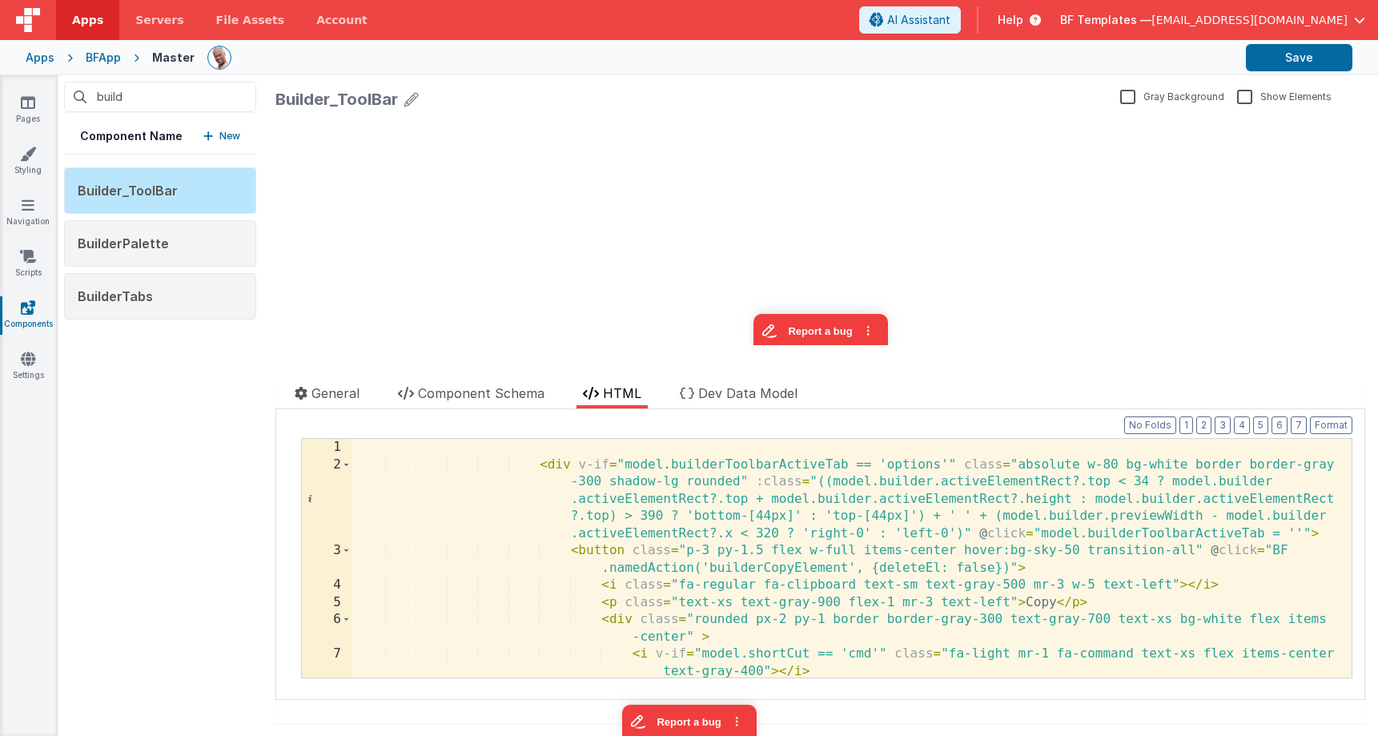
click at [838, 572] on div "< div v-if = "model.builderToolbarActiveTab == 'options'" class = "absolute w-8…" at bounding box center [851, 575] width 1000 height 273
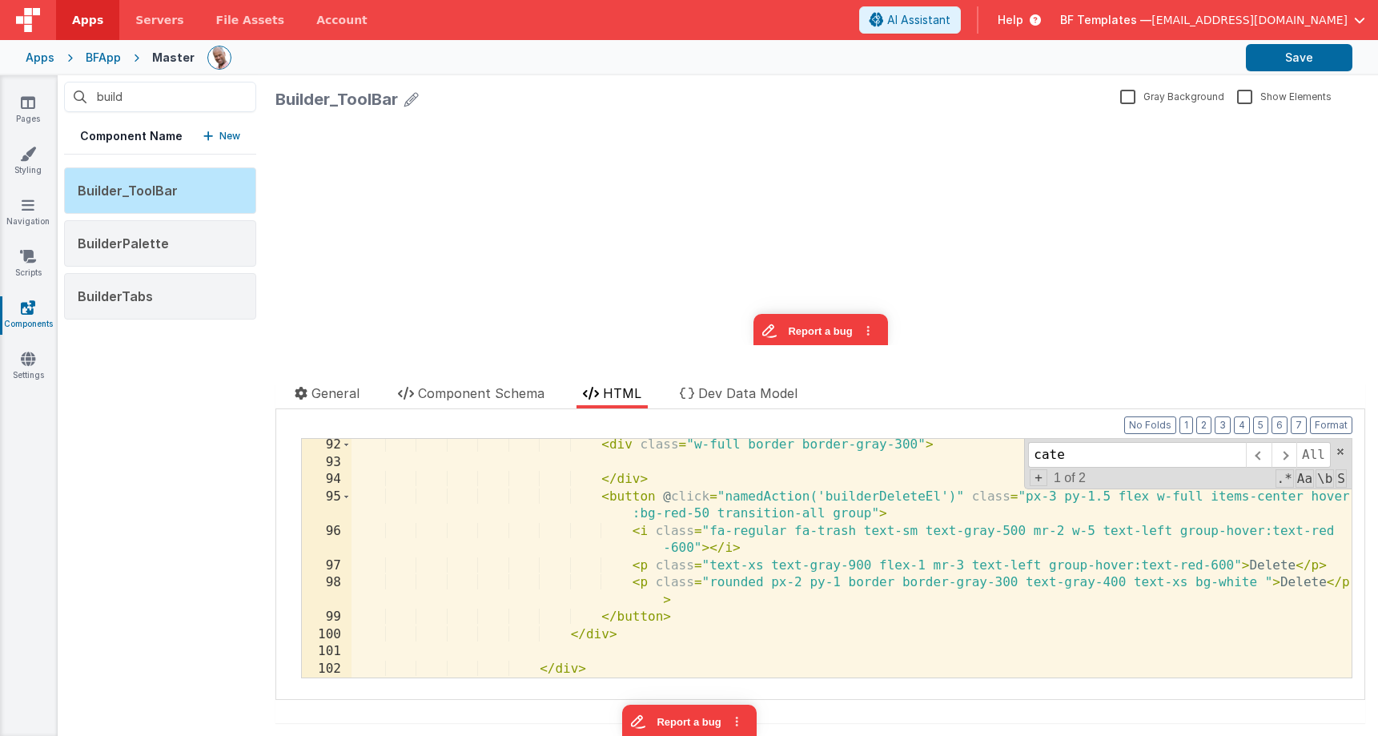
scroll to position [2206, 0]
type input "cate"
click at [1334, 454] on div "cate All Replace All + 1 of 2 .* Aa \b S" at bounding box center [1187, 464] width 327 height 50
click at [1343, 453] on span at bounding box center [1340, 451] width 11 height 11
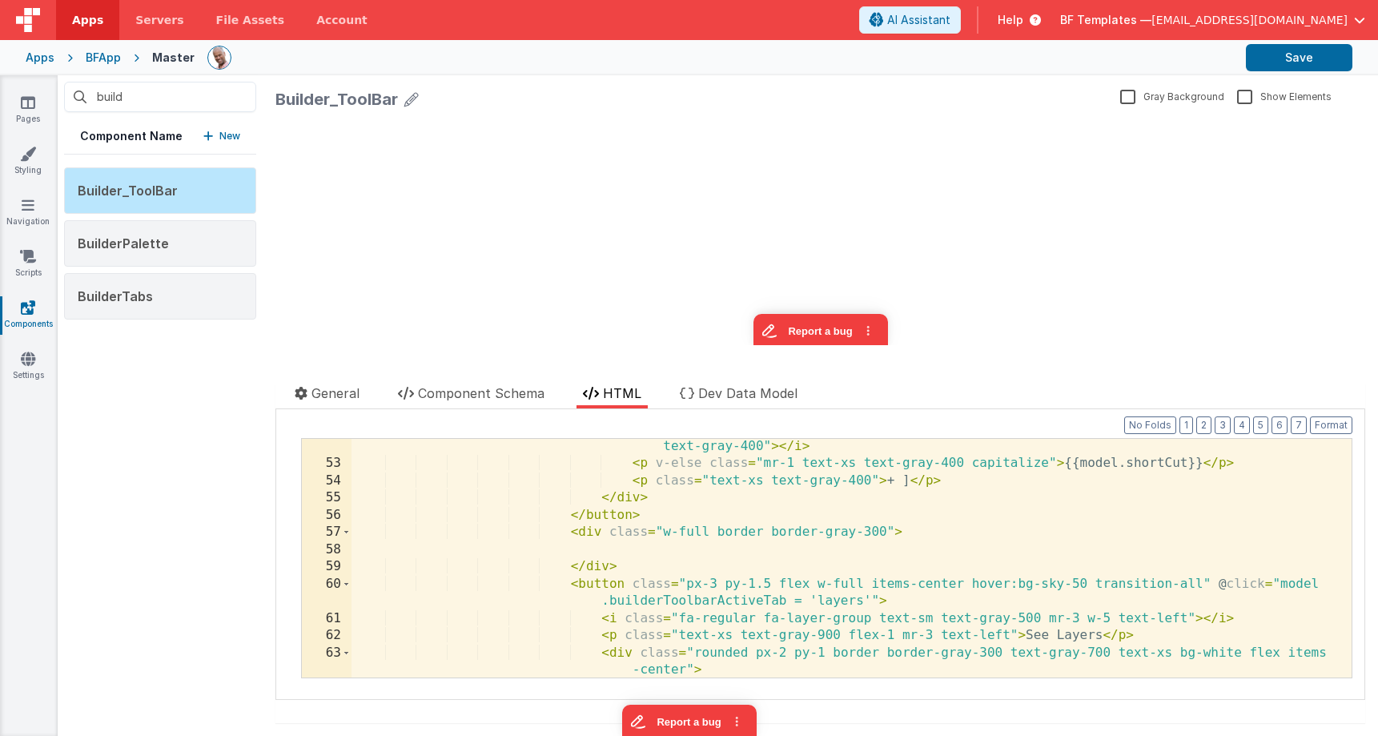
scroll to position [1258, 0]
click at [28, 106] on icon at bounding box center [28, 102] width 14 height 16
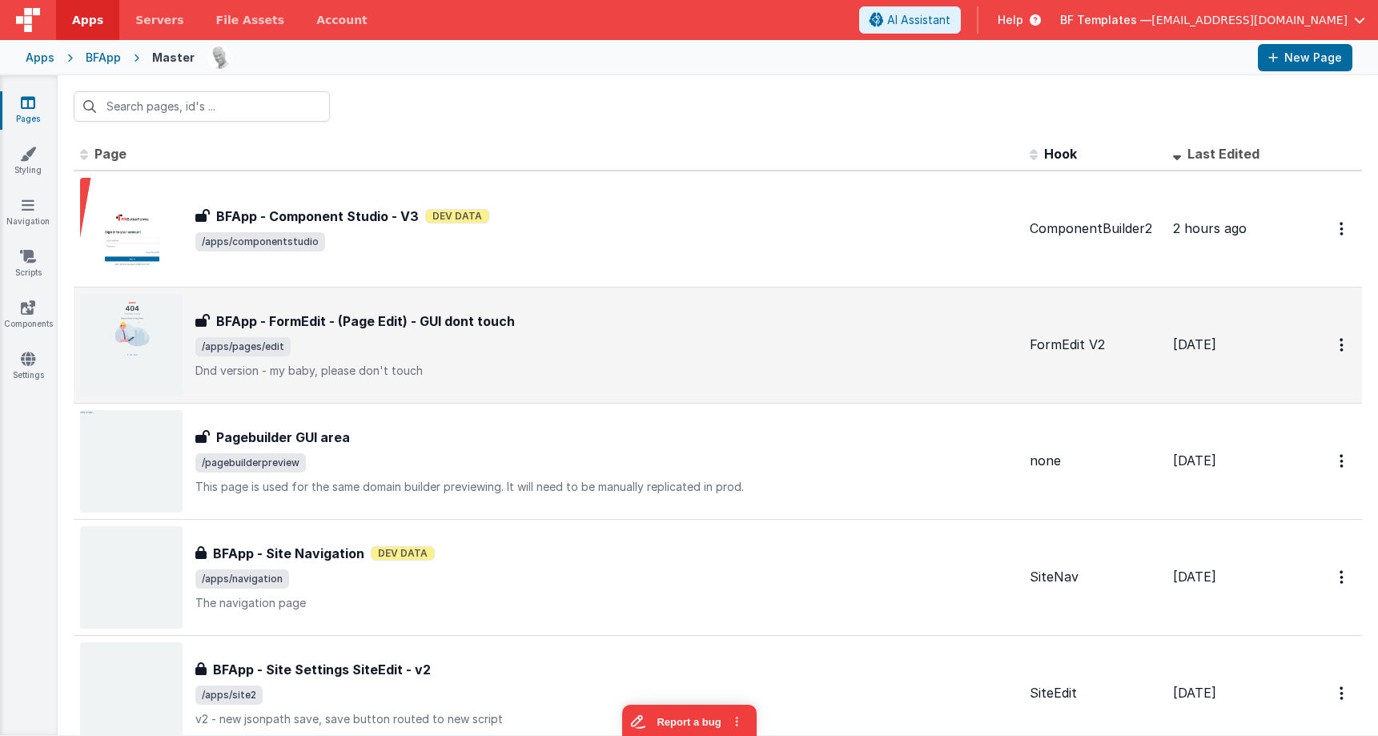
click at [492, 332] on div "BFApp - FormEdit - (Page Edit) - GUI dont touch BFApp - FormEdit - (Page Edit) …" at bounding box center [605, 344] width 821 height 67
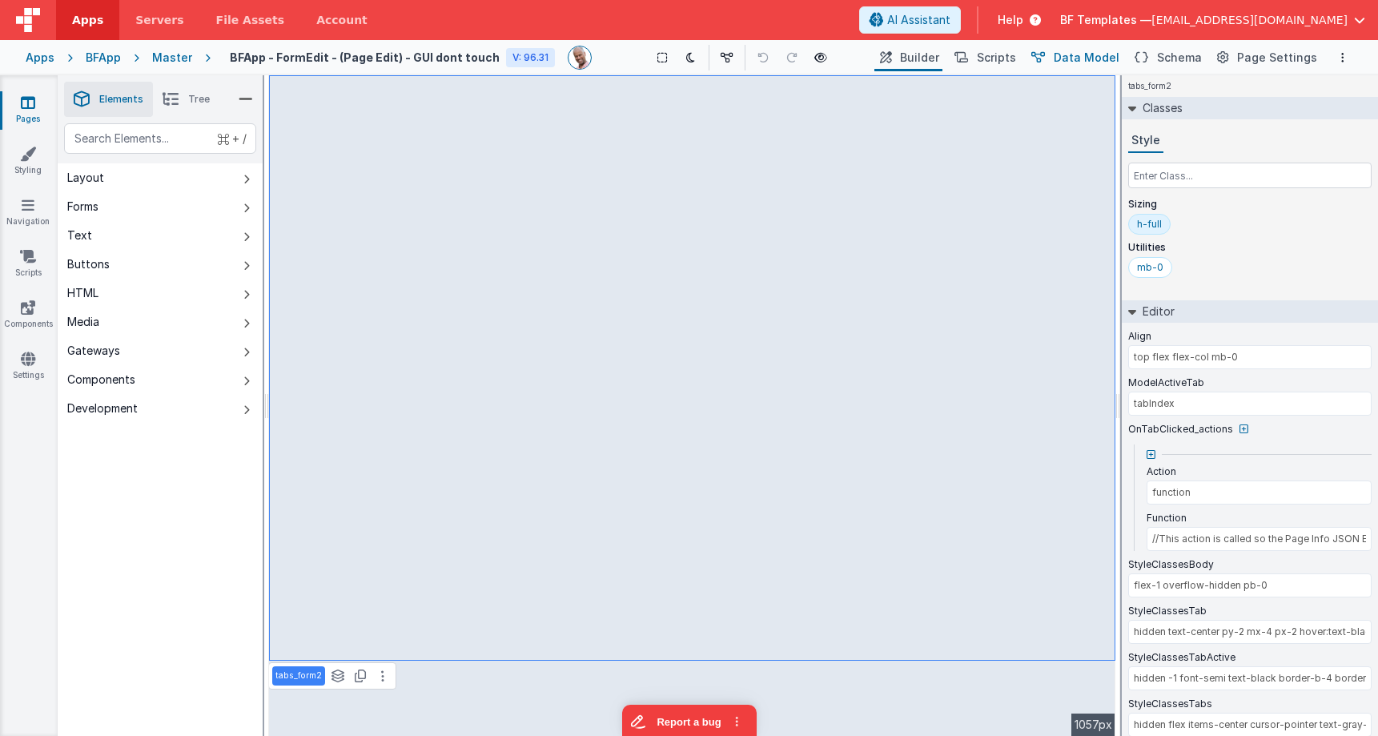
type input "//This action is called so the Page Info JSON Editor automatically updates when…"
click at [1162, 58] on button "Schema" at bounding box center [1167, 57] width 76 height 27
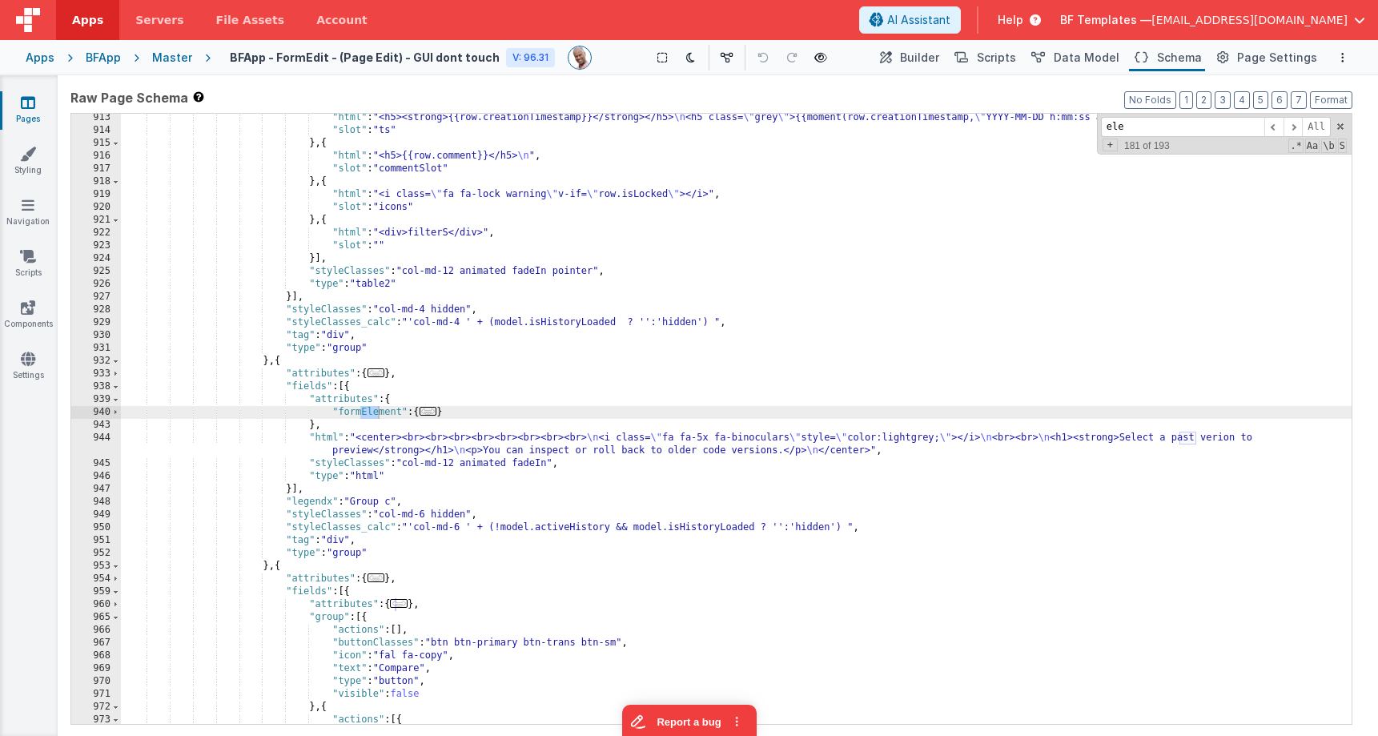
scroll to position [12006, 0]
type input "eleme"
type input "//This action is called so the Page Info JSON Editor automatically updates when…"
type input "elemen"
type input "//This action is called so the Page Info JSON Editor automatically updates when…"
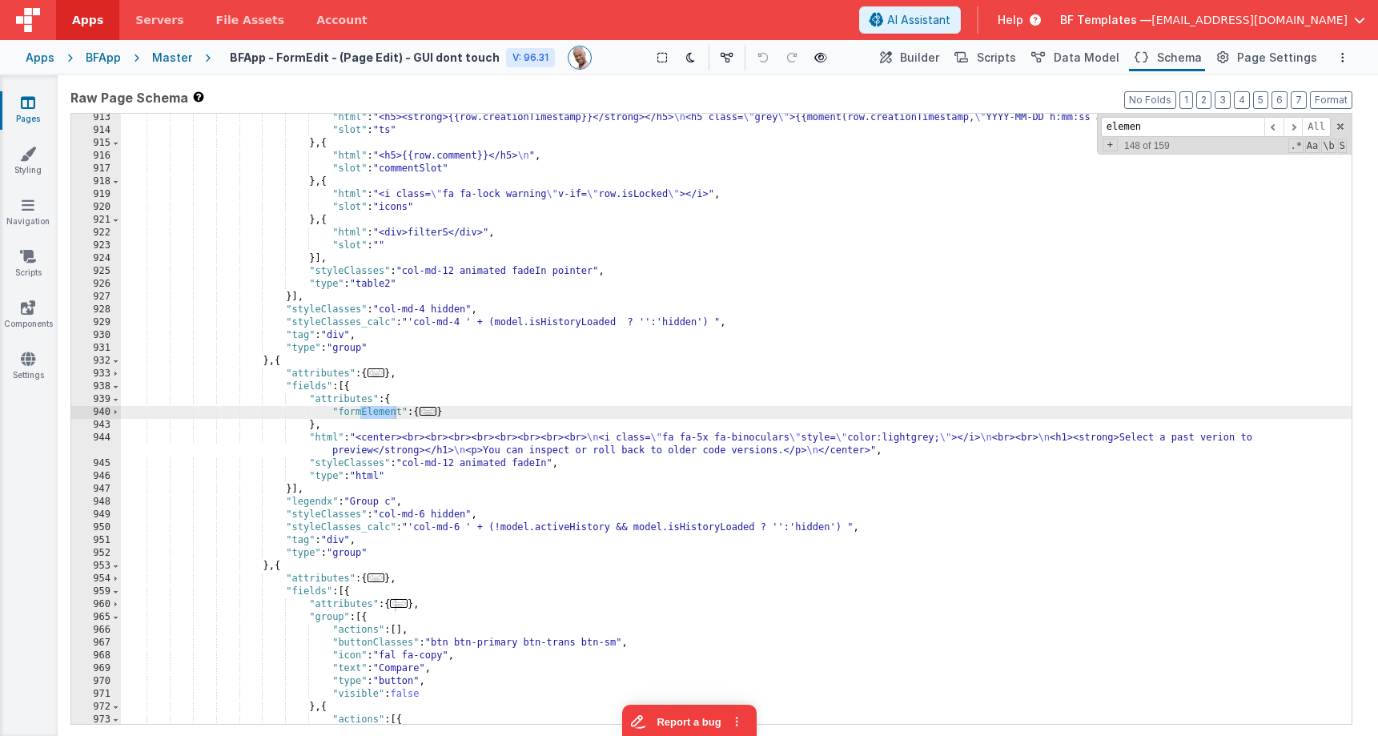
type input "element"
type input "//This action is called so the Page Info JSON Editor automatically updates when…"
type input "elements"
type input "//This action is called so the Page Info JSON Editor automatically updates when…"
type input "element"
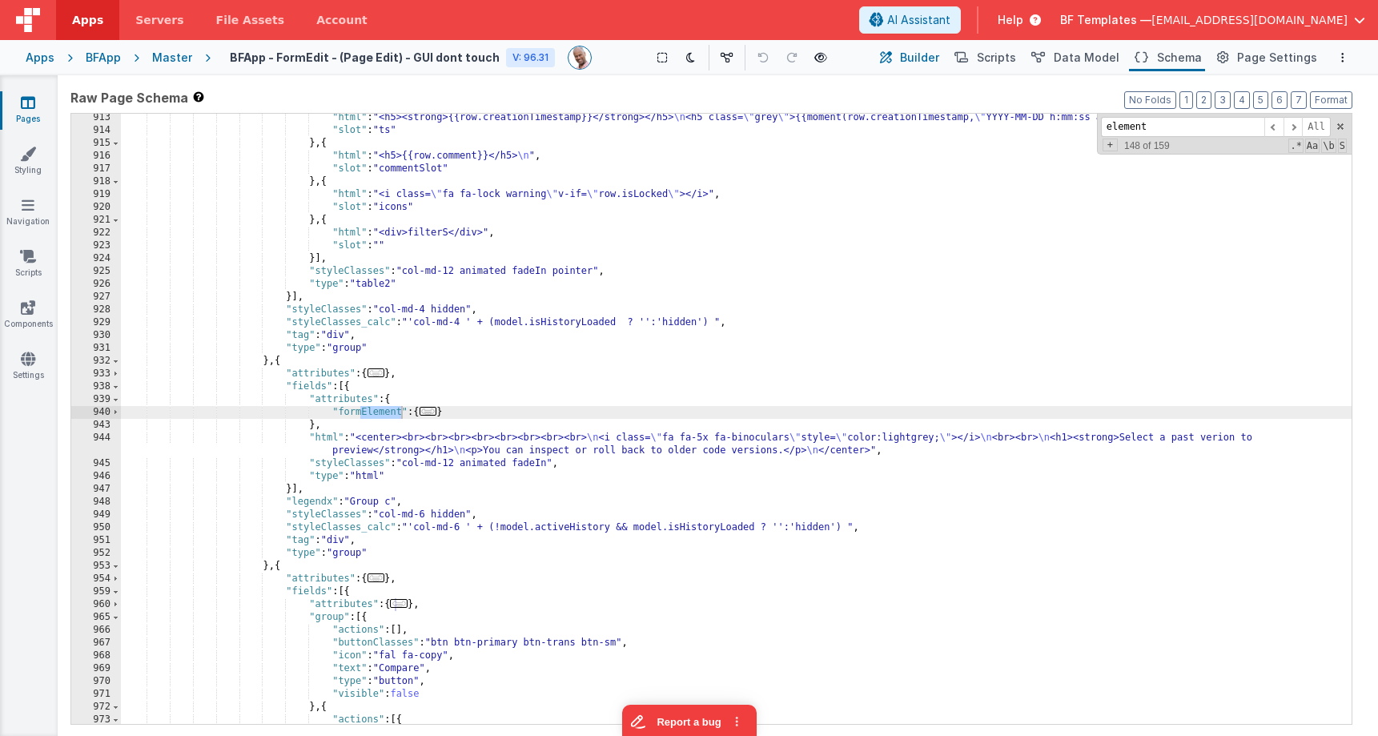
click at [914, 61] on button "Builder" at bounding box center [908, 57] width 68 height 27
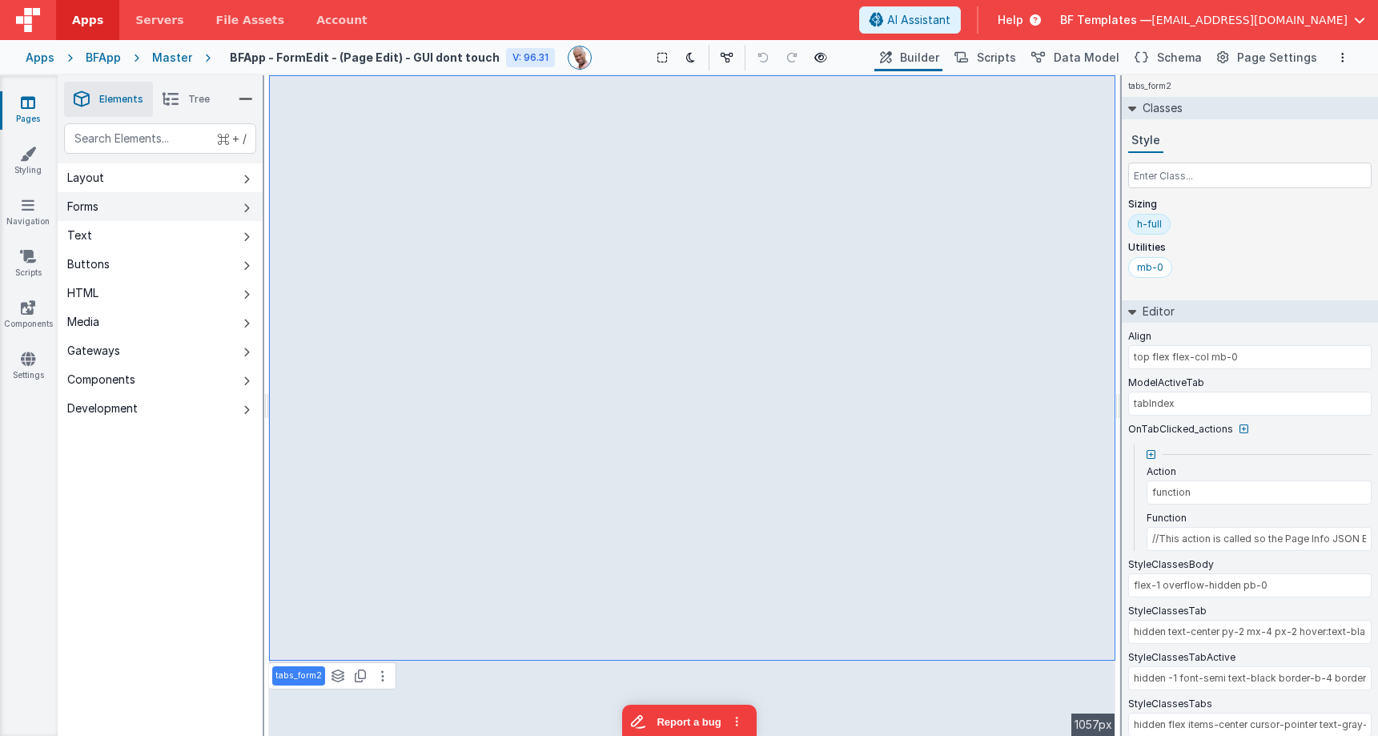
click at [200, 213] on button "Forms" at bounding box center [160, 206] width 205 height 29
click at [201, 207] on button "Forms" at bounding box center [160, 206] width 205 height 29
type input "//This action is called so the Page Info JSON Editor automatically updates when…"
click at [1168, 61] on span "Schema" at bounding box center [1179, 58] width 45 height 16
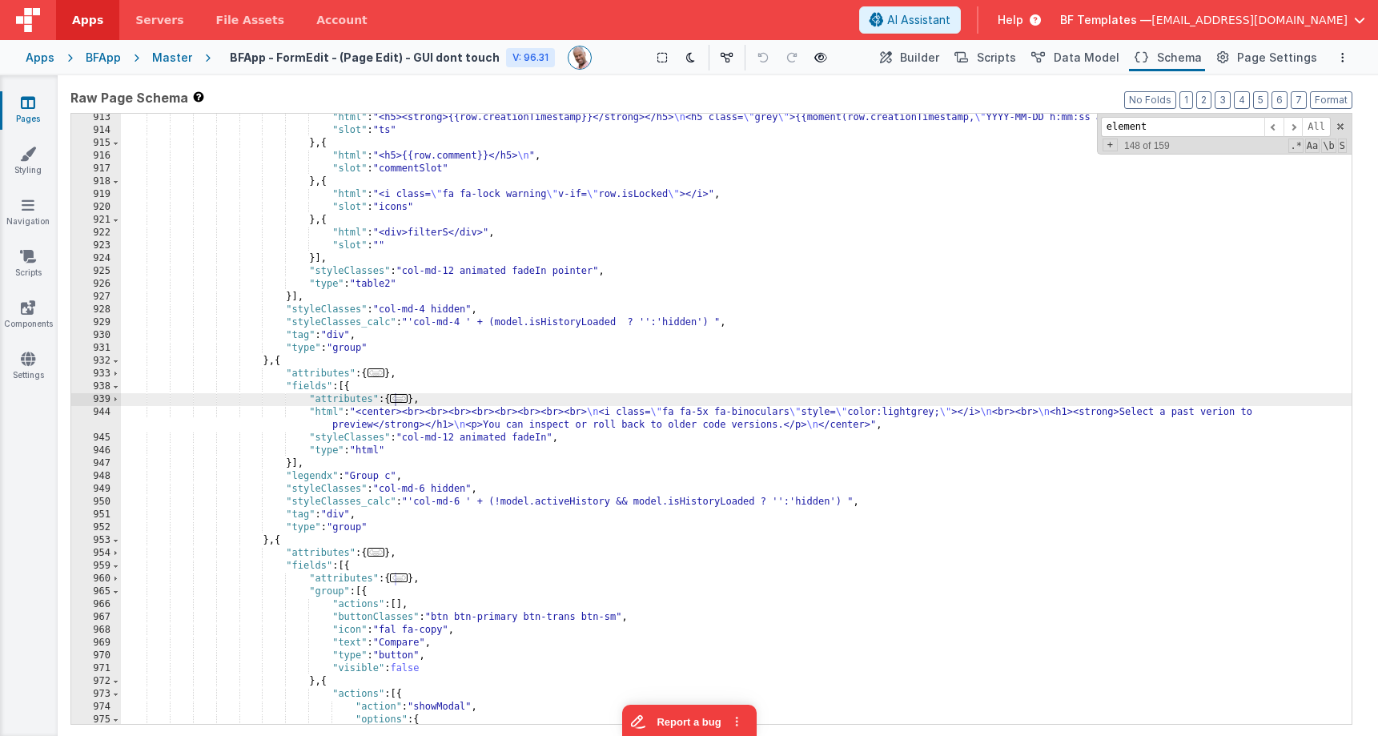
click at [932, 158] on div ""html" : "<h5><strong>{{row.creationTimestamp}}</strong></h5> \n <h5 class= \" …" at bounding box center [736, 429] width 1231 height 636
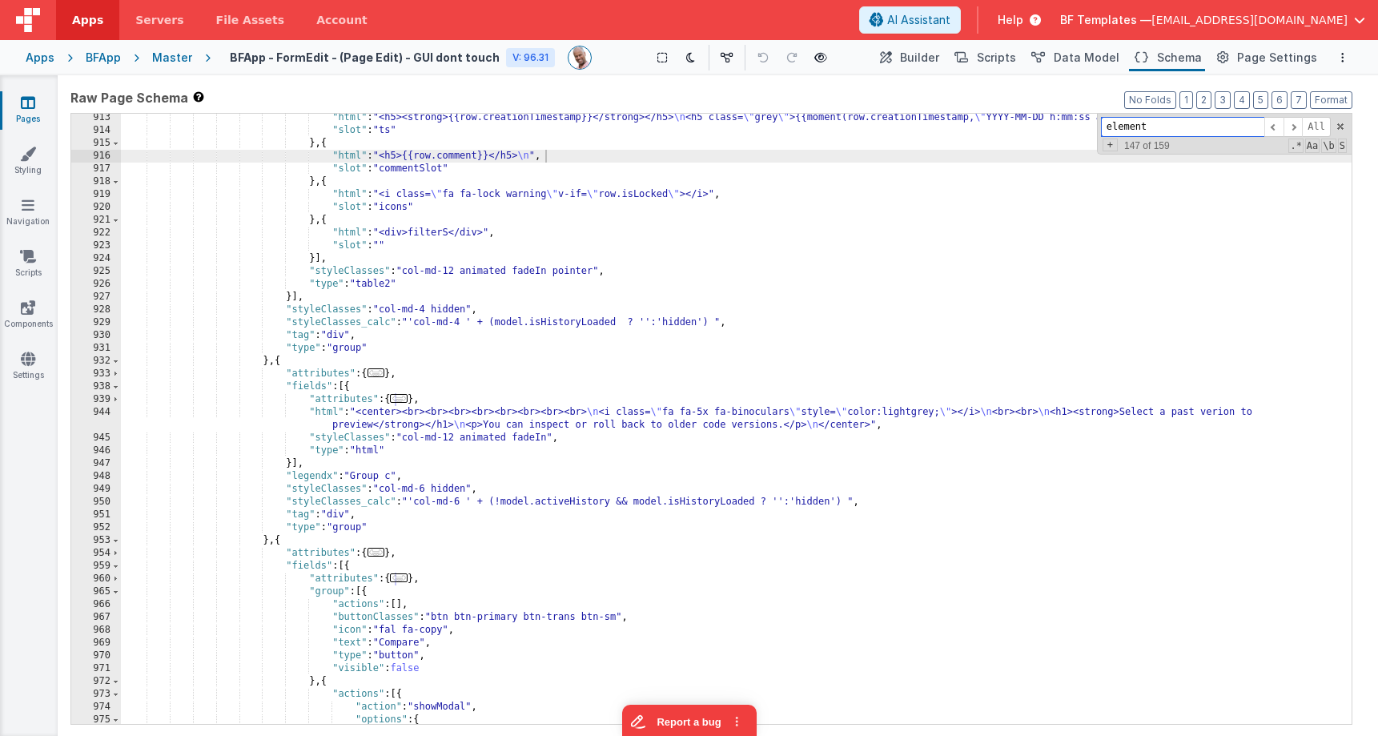
paste input "px-2 pb-3 bg-gray-100"
drag, startPoint x: 1163, startPoint y: 128, endPoint x: 1083, endPoint y: 125, distance: 79.3
click at [1083, 125] on div ""html" : "<h5><strong>{{row.creationTimestamp}}</strong></h5> \n <h5 class= \" …" at bounding box center [736, 419] width 1231 height 610
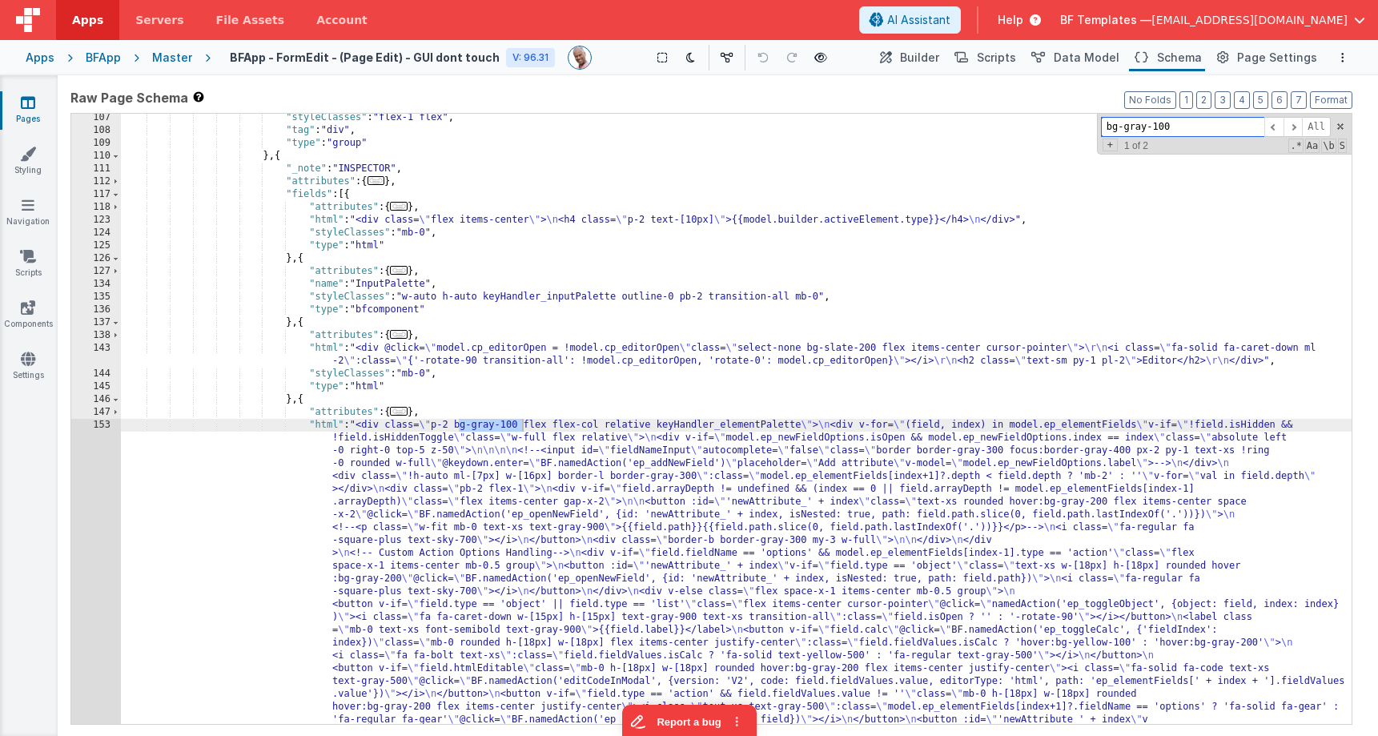
scroll to position [3205, 0]
type input "bg-gray-100"
click at [1288, 127] on span at bounding box center [1292, 127] width 19 height 20
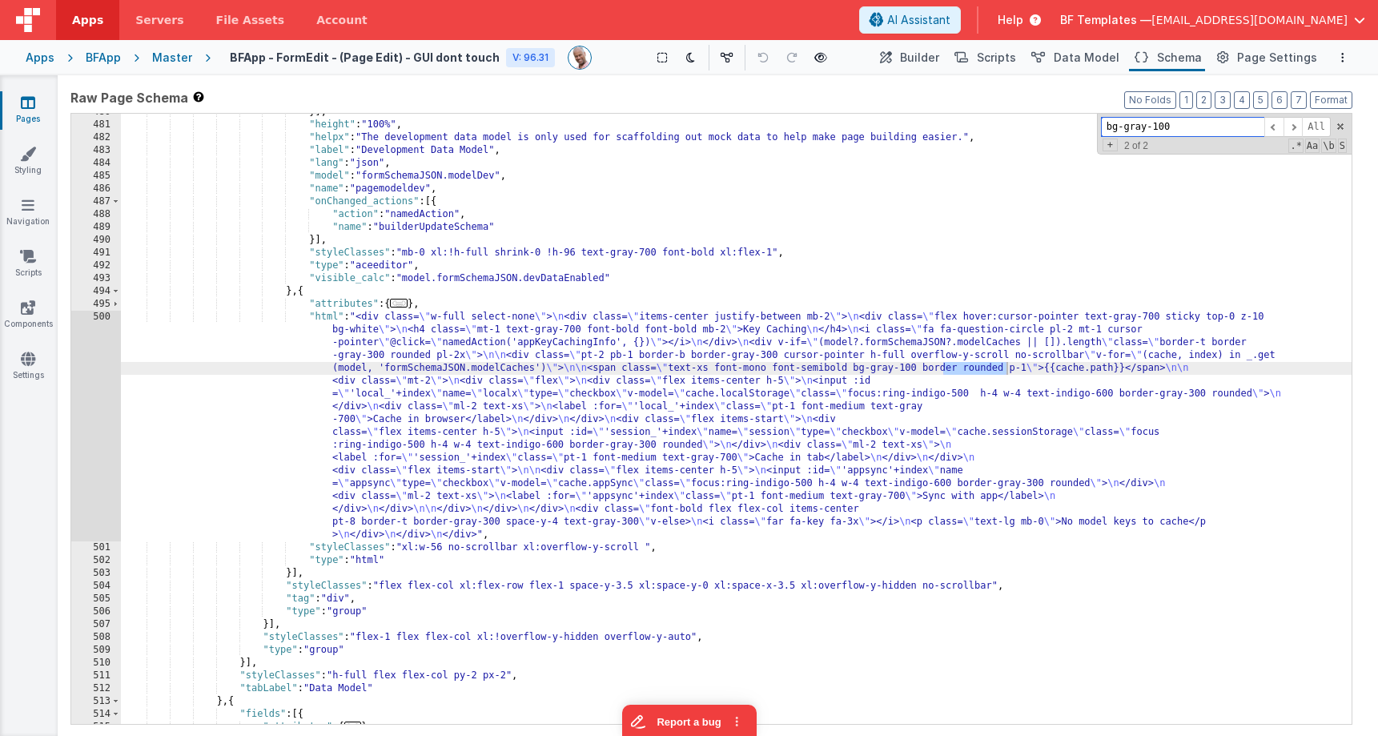
scroll to position [7694, 0]
click at [909, 59] on button "Builder" at bounding box center [908, 57] width 68 height 27
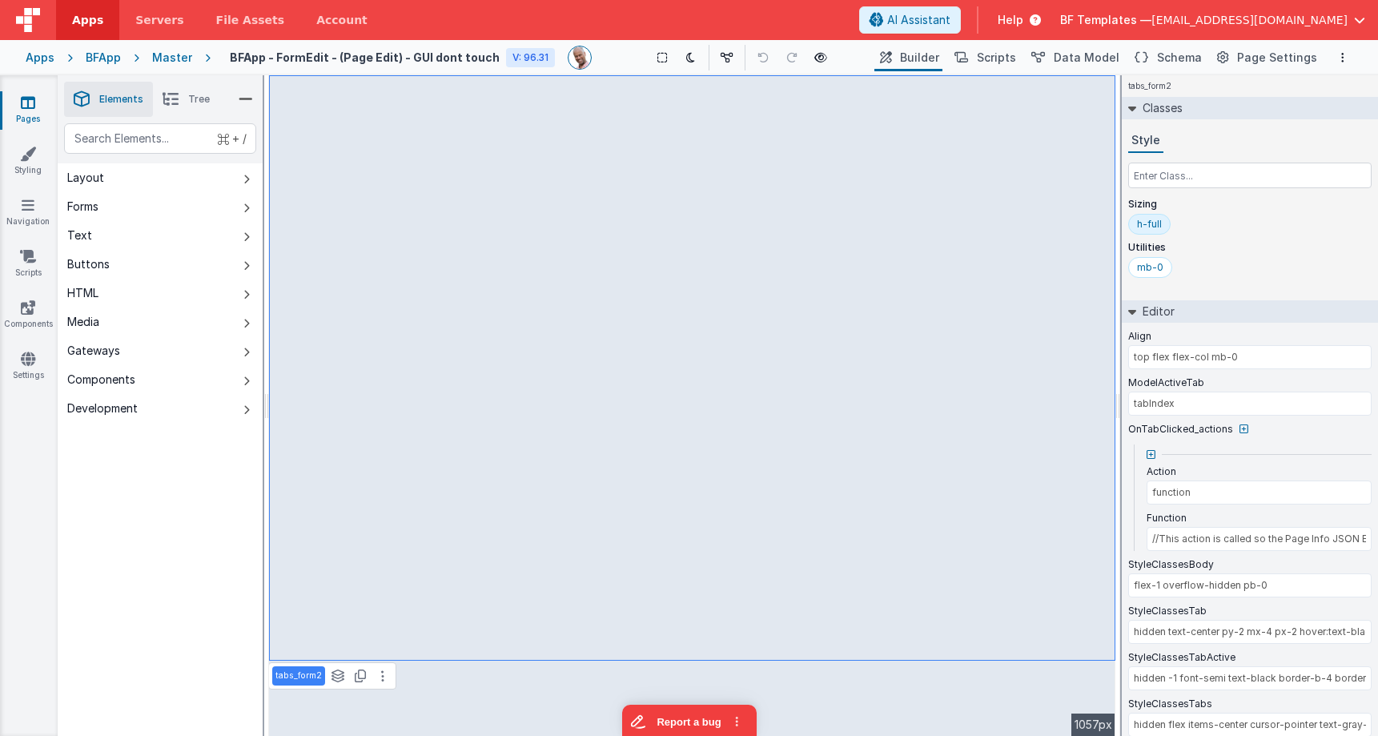
type input "//This action is called so the Page Info JSON Editor automatically updates when…"
click at [1010, 58] on span "Scripts" at bounding box center [996, 58] width 39 height 16
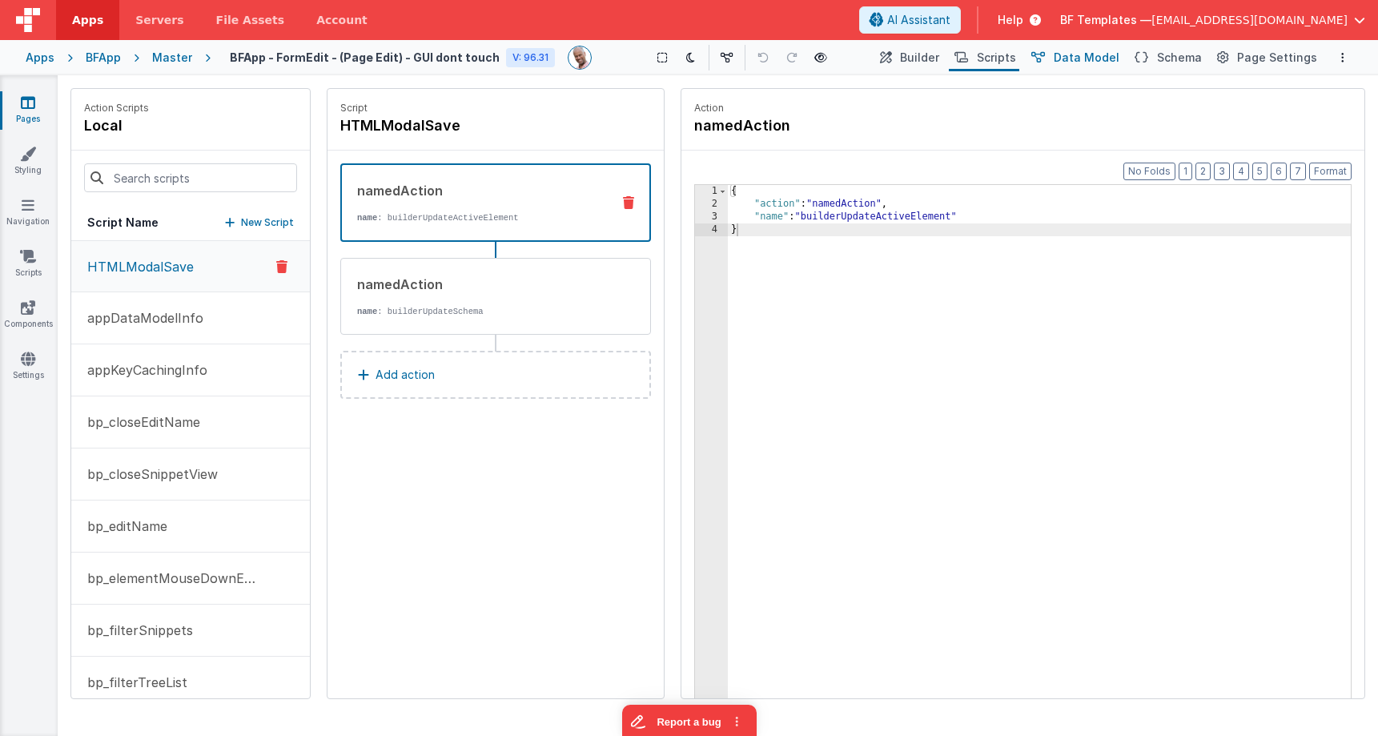
click at [1072, 54] on span "Data Model" at bounding box center [1087, 58] width 66 height 16
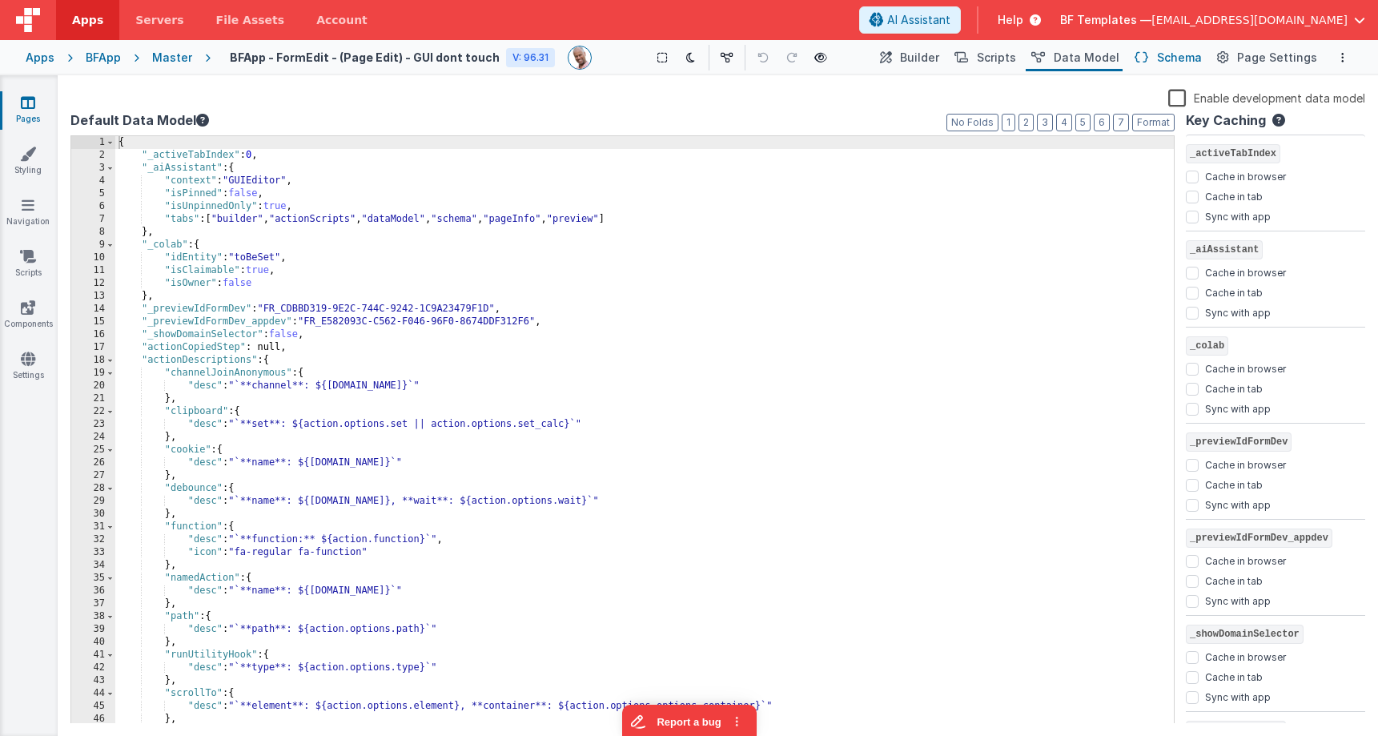
click at [1176, 54] on span "Schema" at bounding box center [1179, 58] width 45 height 16
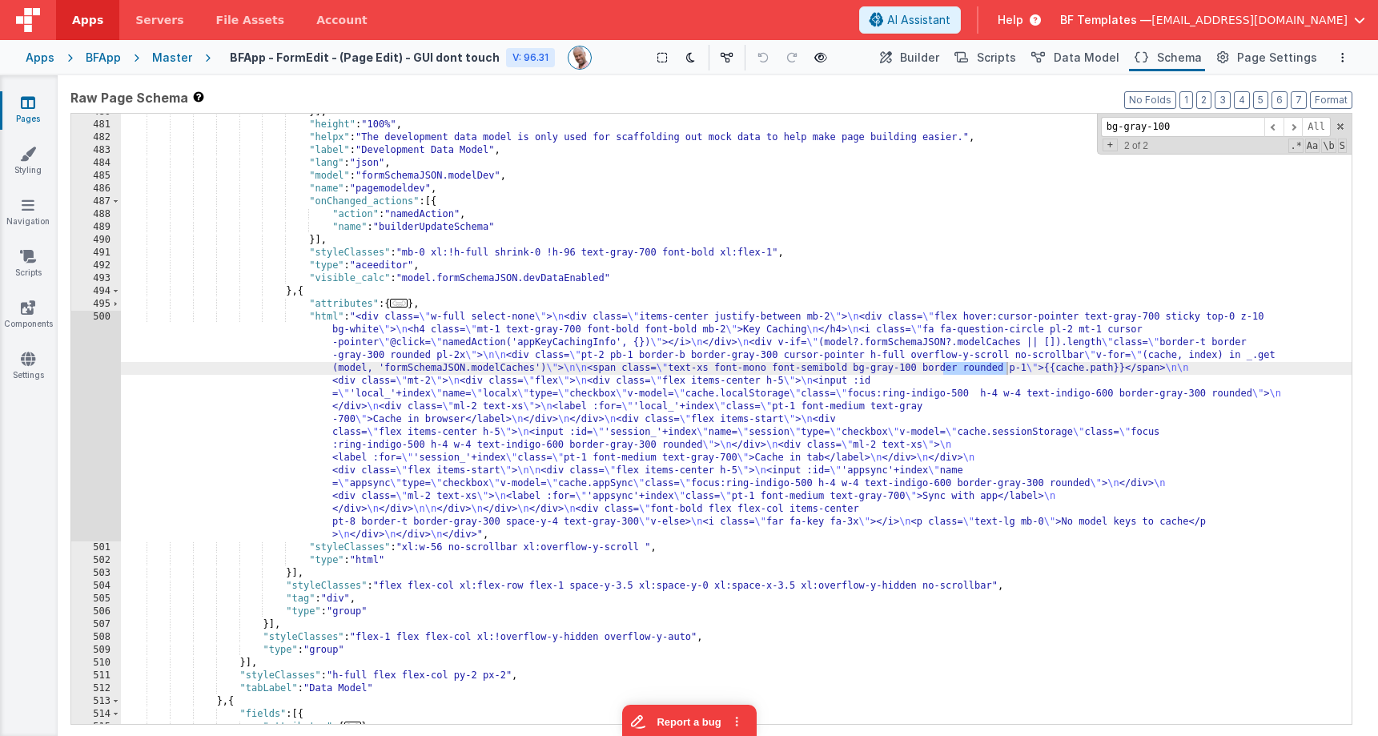
click at [1027, 156] on div "}] , "height" : "100%" , "helpx" : "The development data model is only used for…" at bounding box center [736, 424] width 1231 height 636
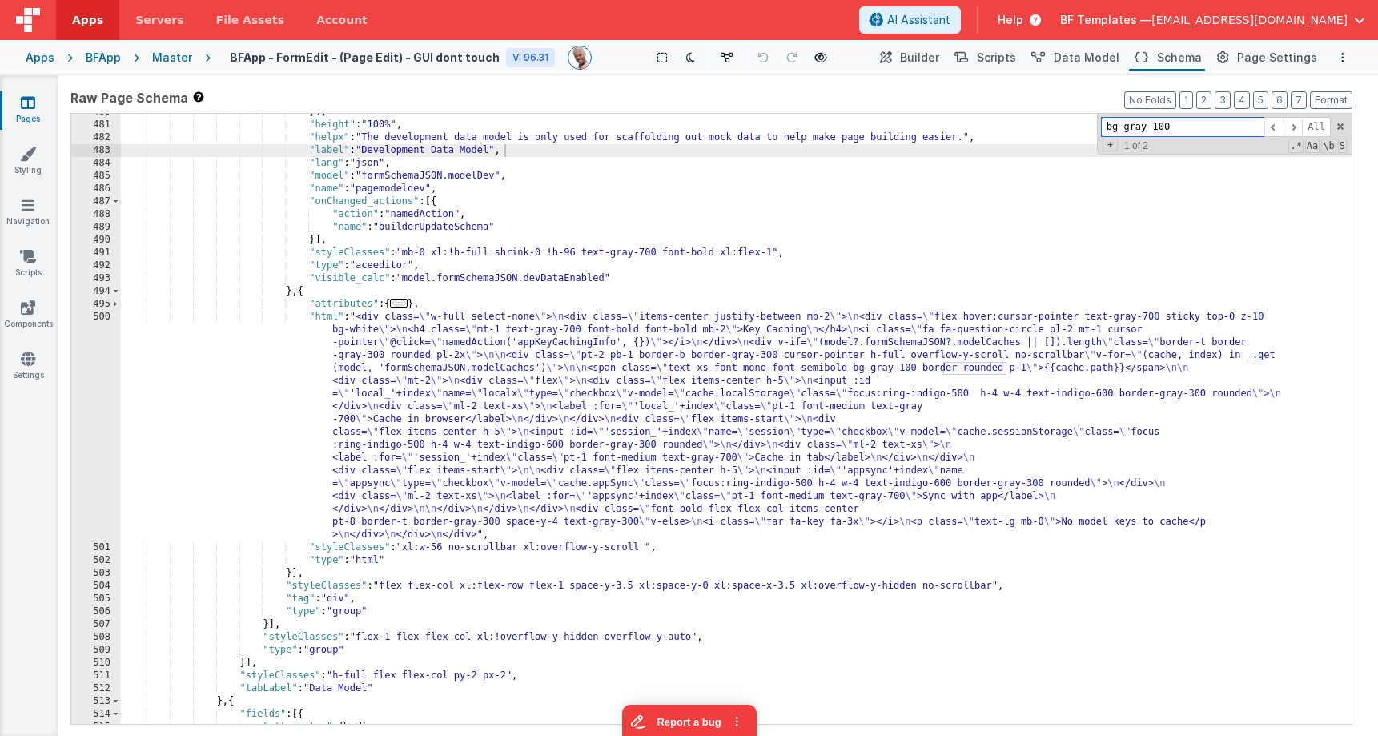
paste input "w-full transition-all"
drag, startPoint x: 1147, startPoint y: 125, endPoint x: 1062, endPoint y: 123, distance: 84.9
click at [1062, 123] on div "}] , "height" : "100%" , "helpx" : "The development data model is only used for…" at bounding box center [736, 419] width 1231 height 610
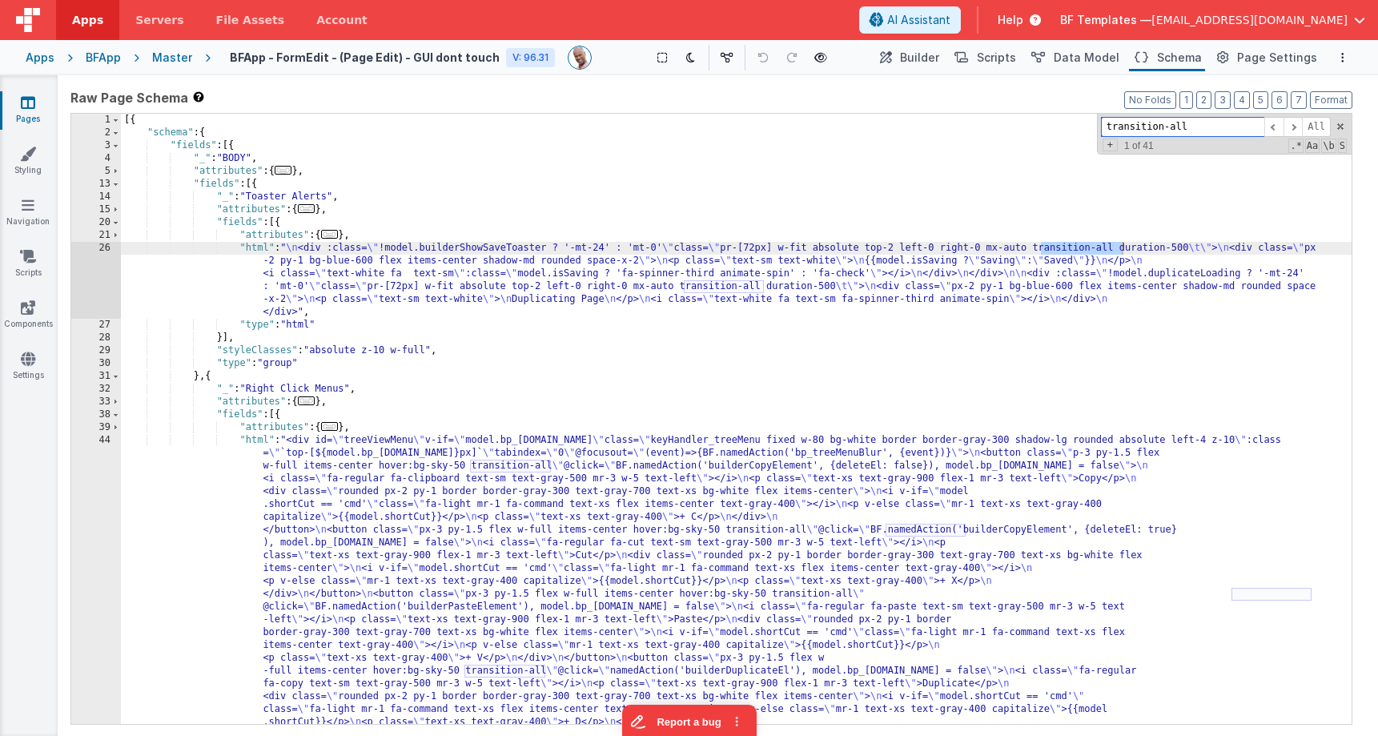
scroll to position [0, 0]
drag, startPoint x: 1118, startPoint y: 123, endPoint x: 1055, endPoint y: 122, distance: 62.5
click at [1055, 122] on div "[{ "schema" : { "fields" : [{ "_" : "BODY" , "attributes" : { ... } , "fields" …" at bounding box center [736, 419] width 1231 height 610
paste input "fa-chevron-right"
type input "fa-chevron-right"
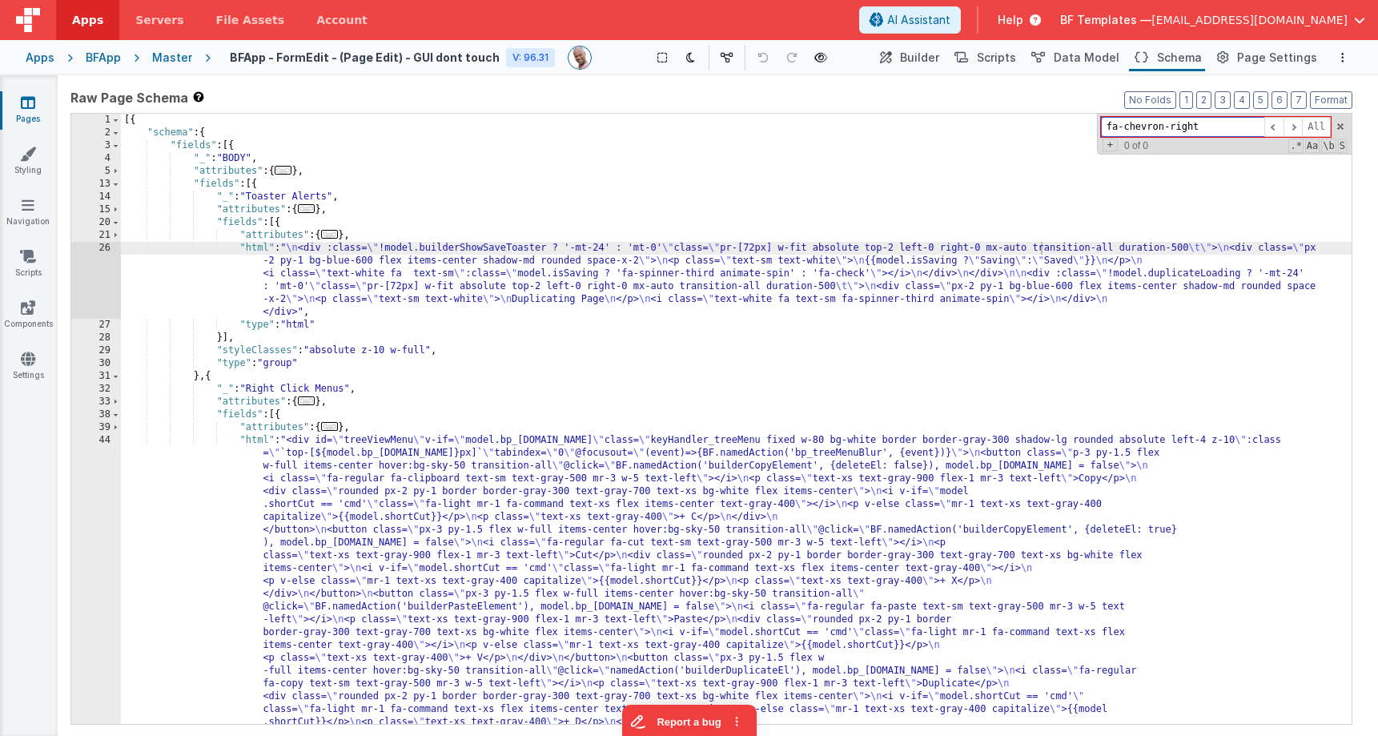
type input "//This action is called so the Page Info JSON Editor automatically updates when…"
type input "fa-chevron-right"
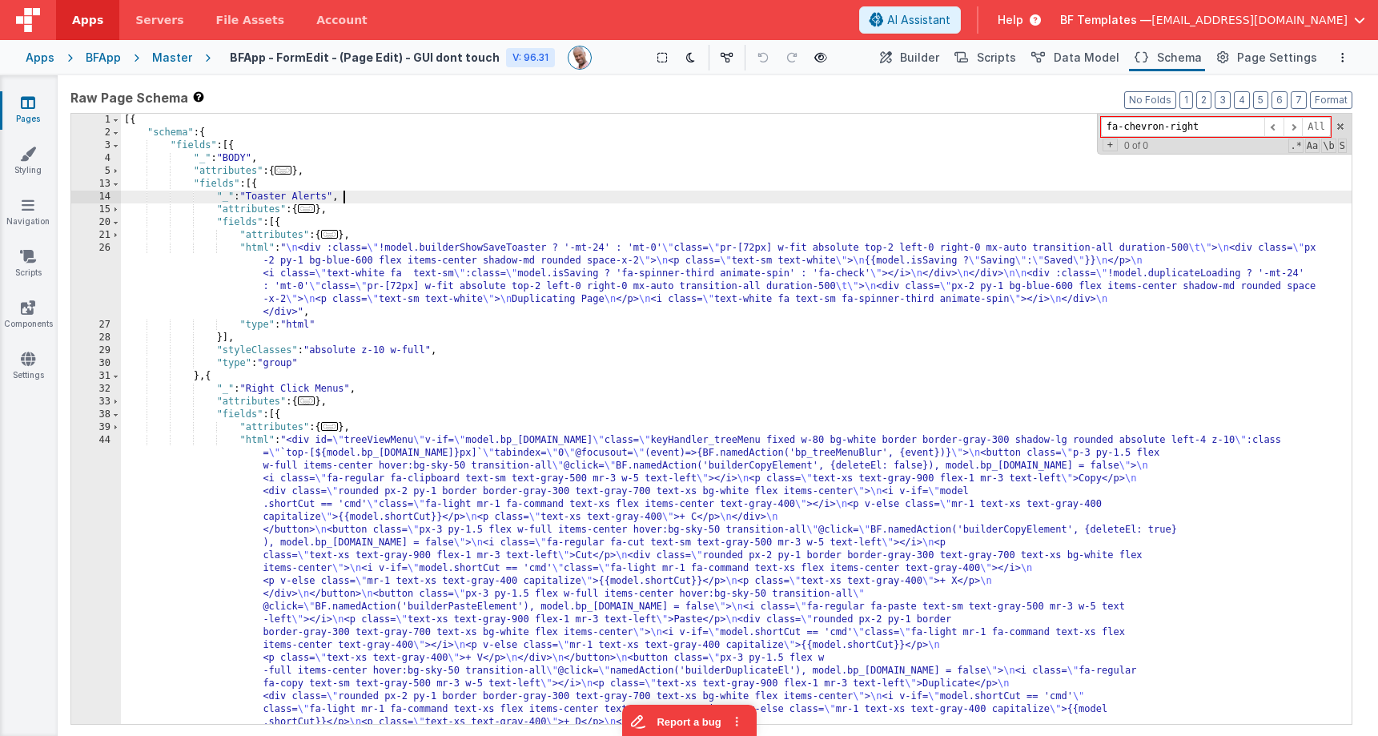
click at [922, 59] on span "Builder" at bounding box center [919, 58] width 39 height 16
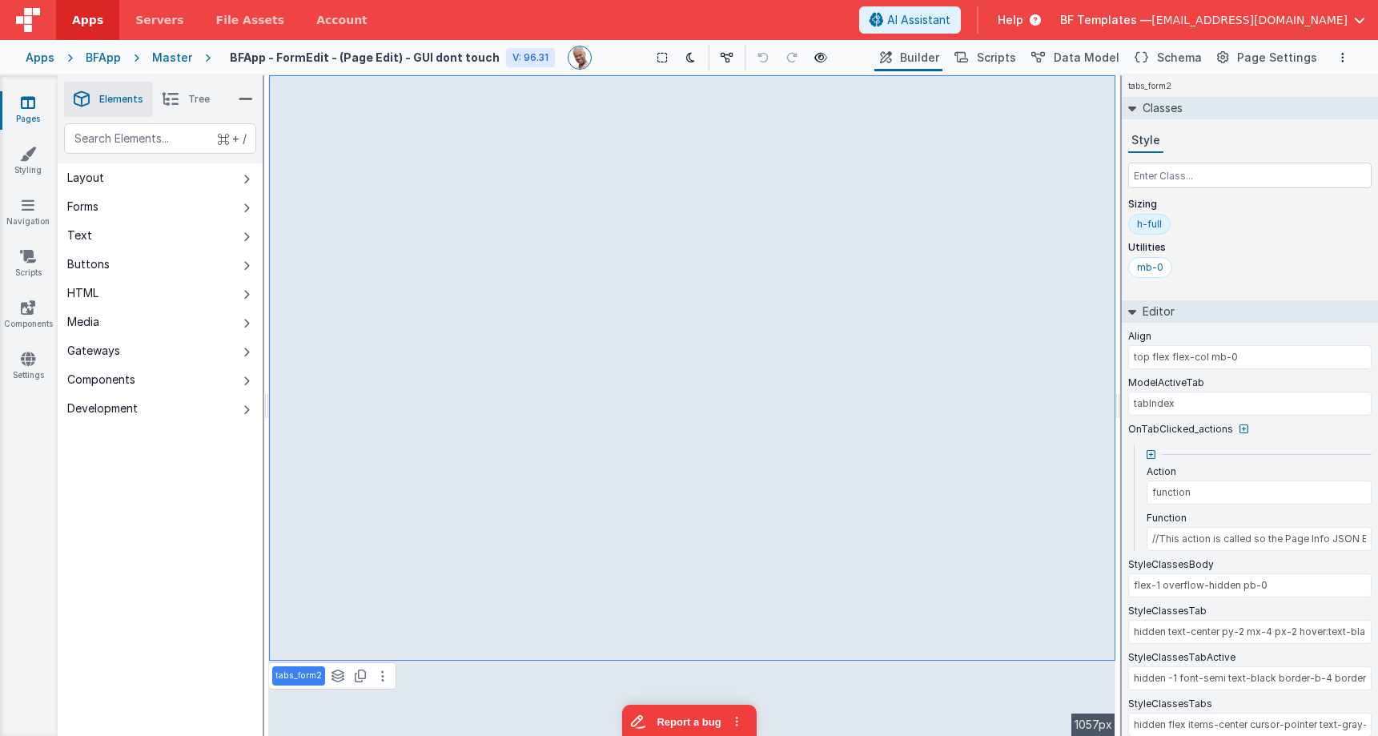
type input "//This action is called so the Page Info JSON Editor automatically updates when…"
drag, startPoint x: 1169, startPoint y: 53, endPoint x: 1152, endPoint y: 57, distance: 17.3
click at [1169, 53] on span "Schema" at bounding box center [1179, 58] width 45 height 16
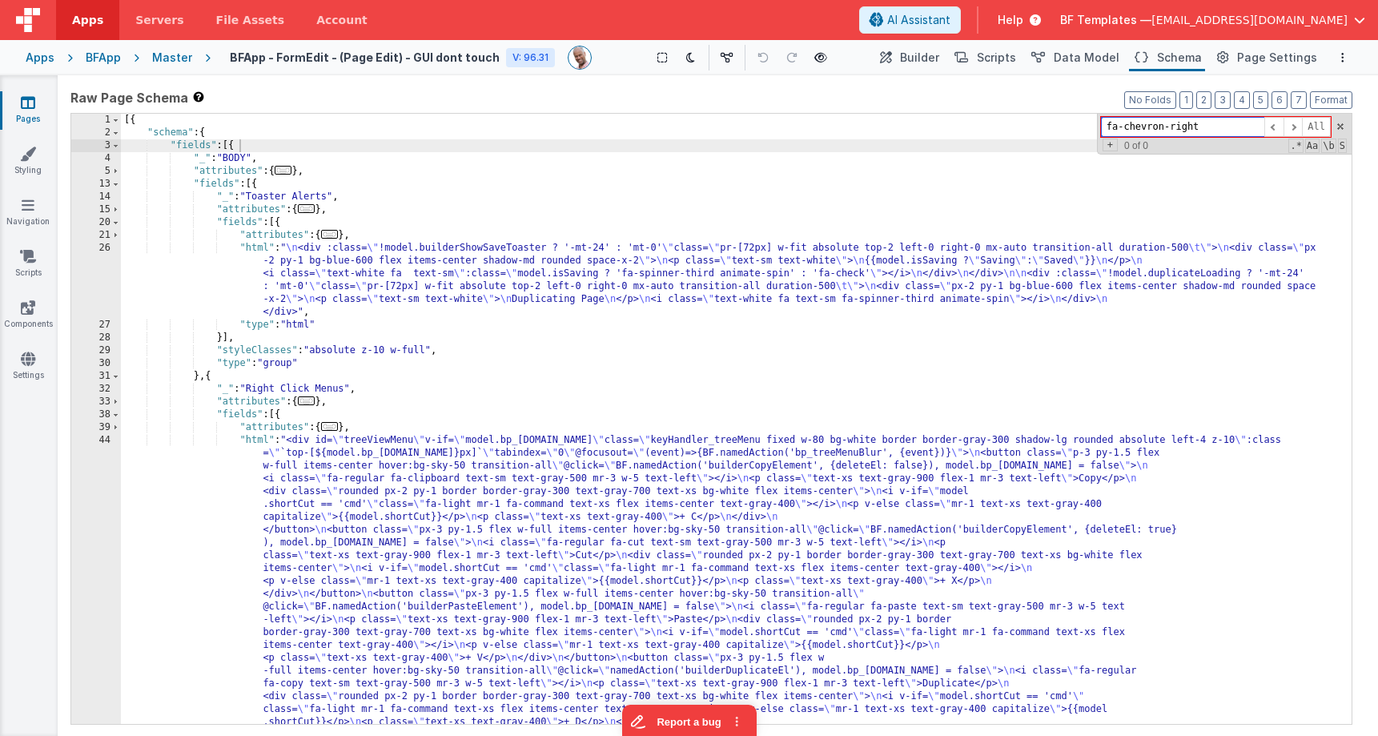
paste input "keyHandler_builderPalette"
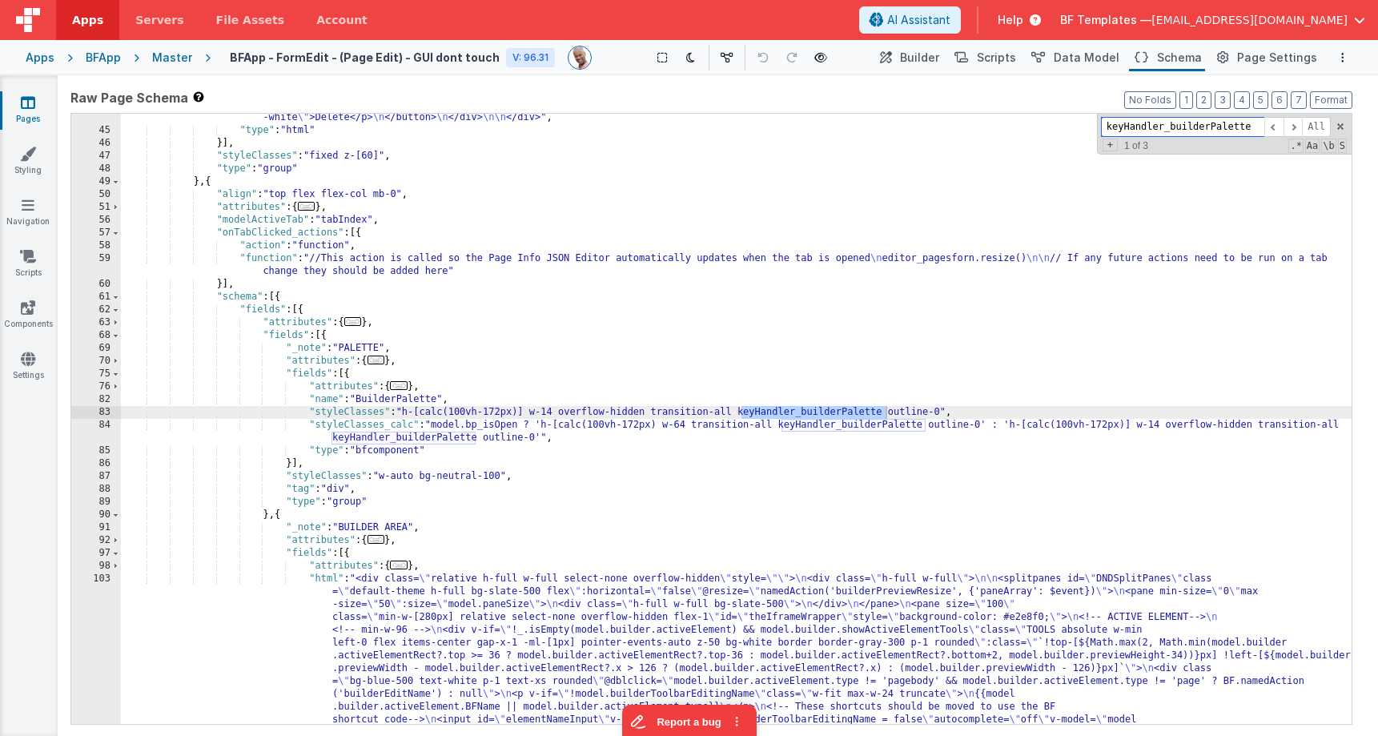
type input "keyHandler_builderPalette"
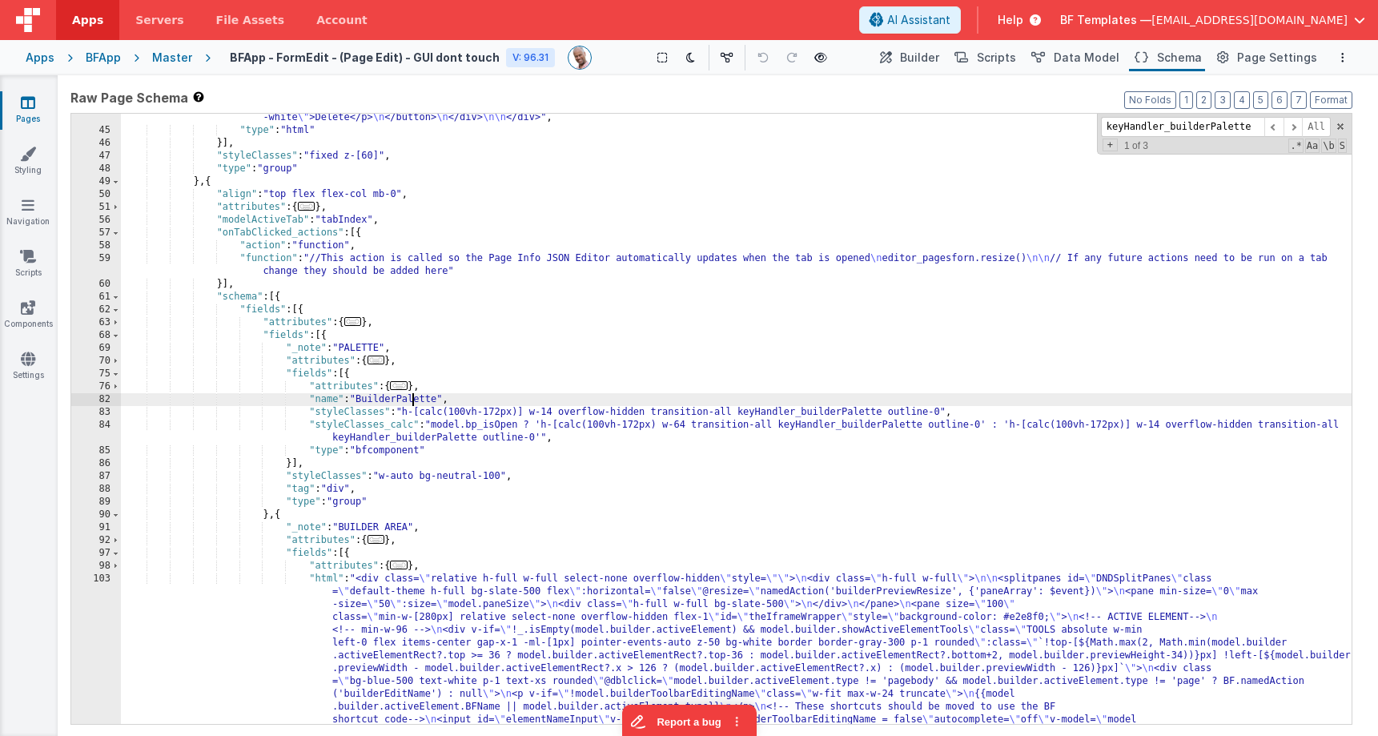
click at [408, 390] on span "..." at bounding box center [399, 385] width 18 height 9
click at [28, 309] on icon at bounding box center [28, 307] width 14 height 16
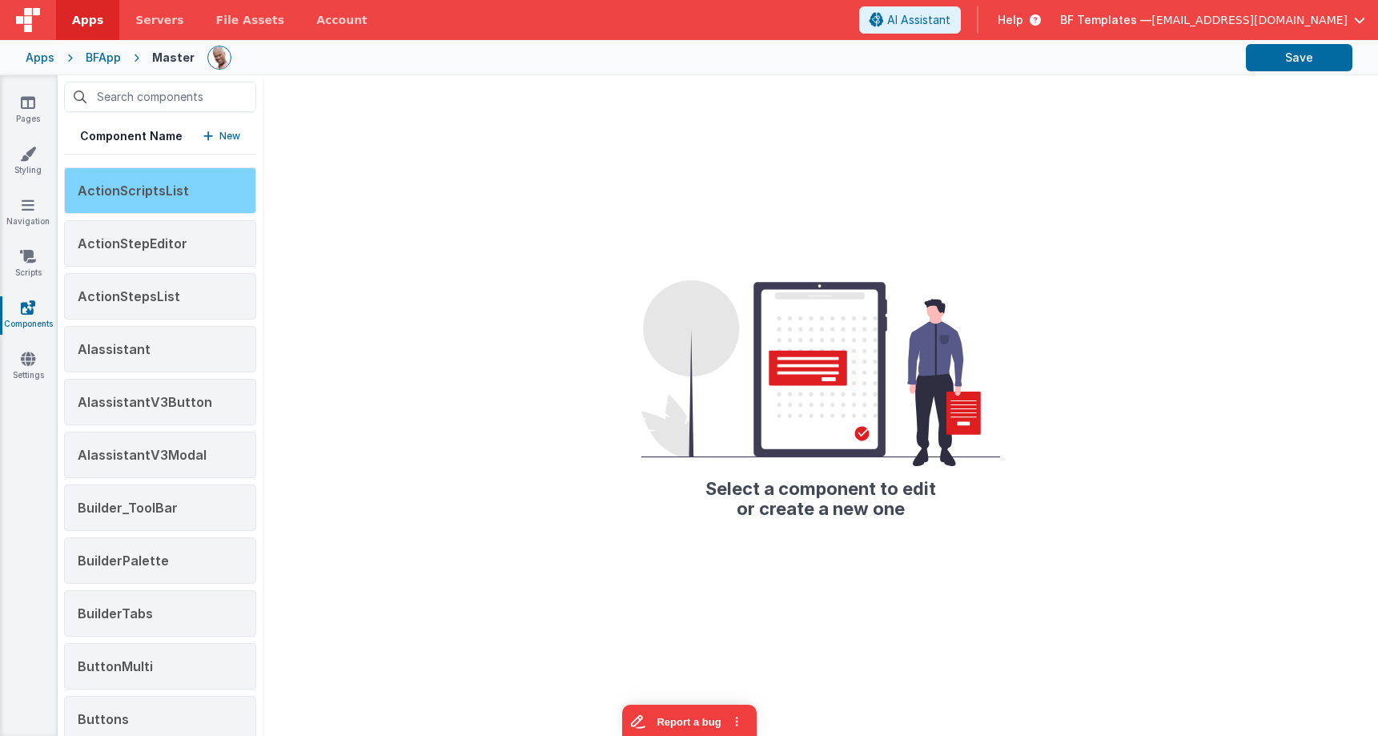
scroll to position [51, 0]
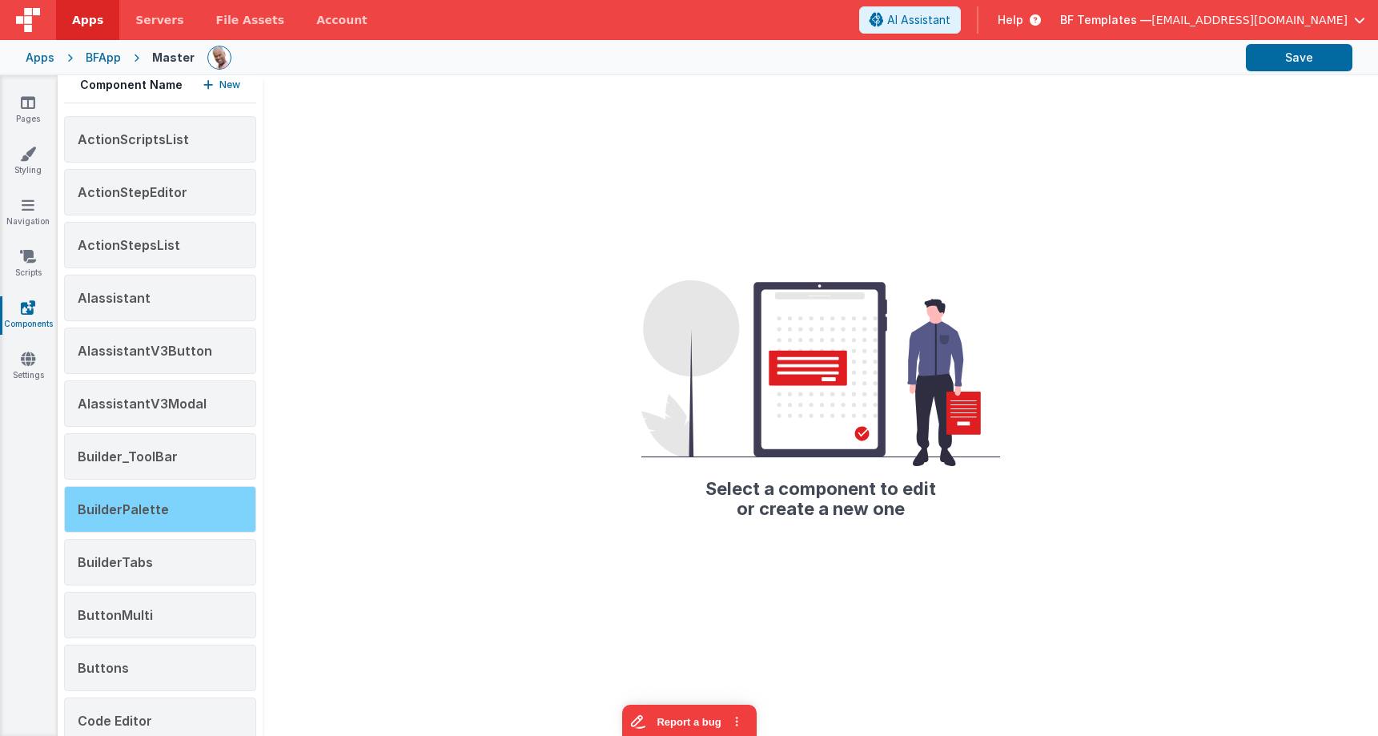
click at [208, 510] on div "BuilderPalette" at bounding box center [160, 509] width 192 height 46
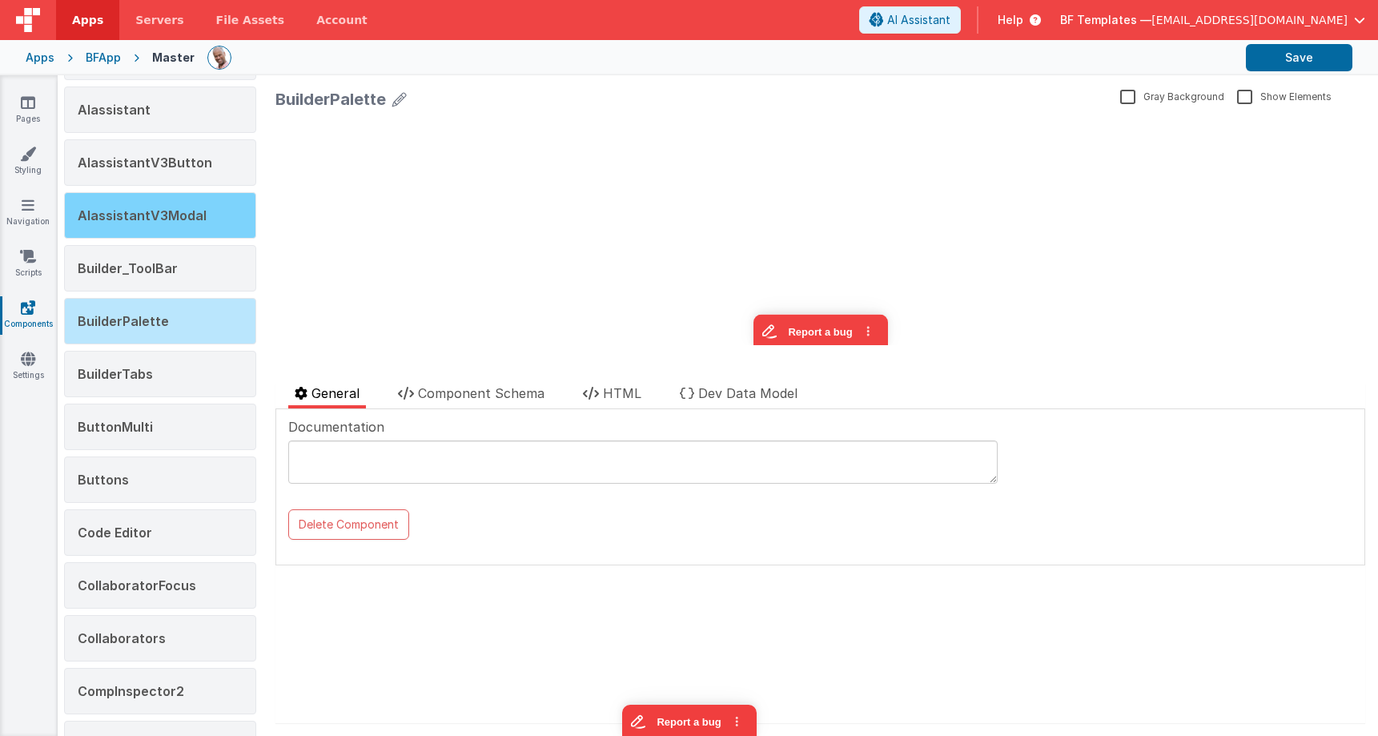
scroll to position [246, 0]
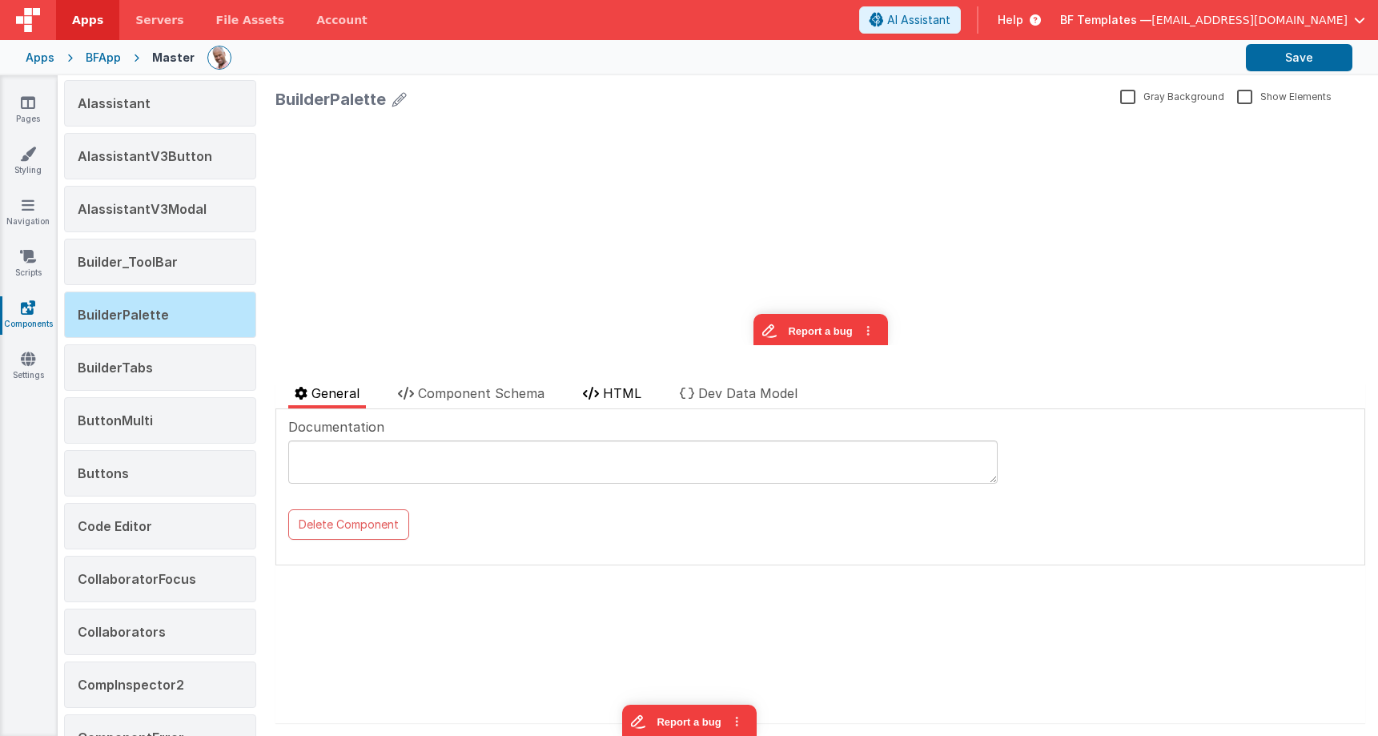
click at [628, 400] on span "HTML" at bounding box center [622, 393] width 38 height 16
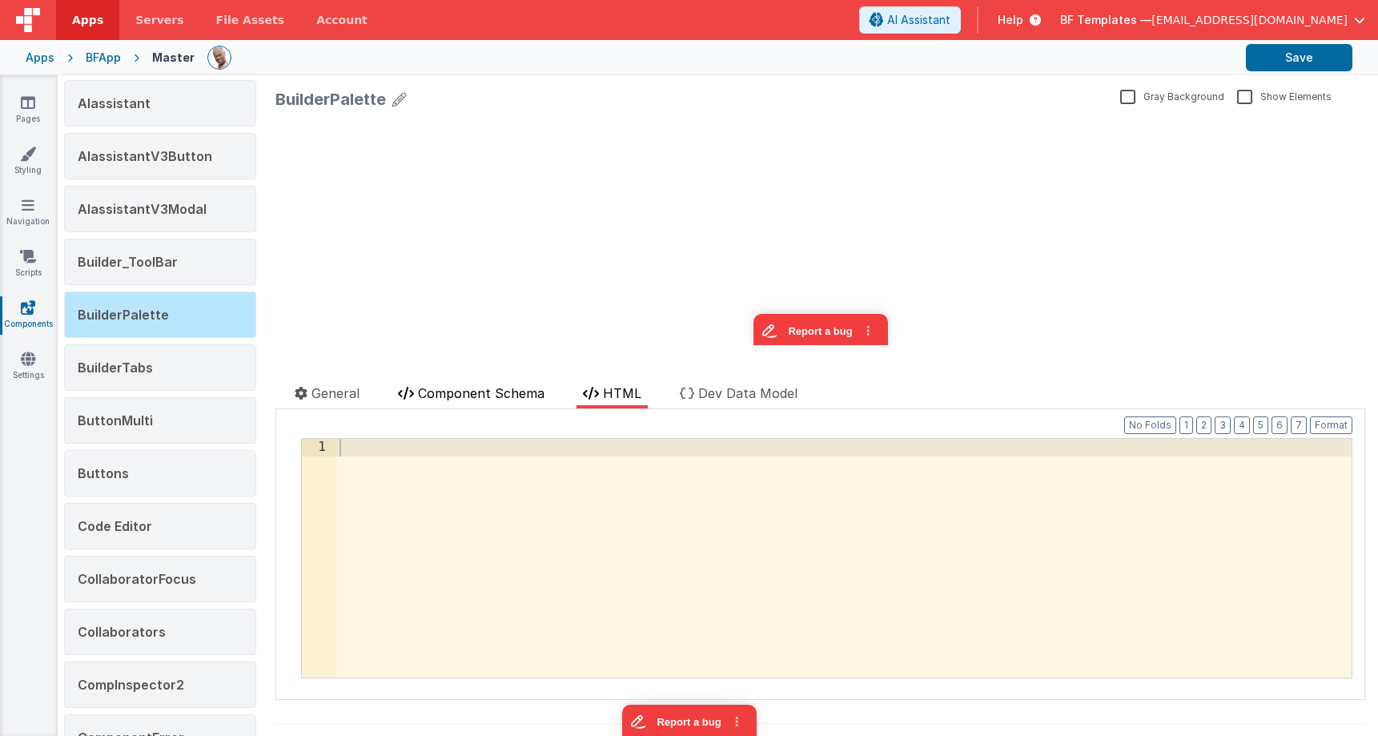
click at [513, 397] on span "Component Schema" at bounding box center [481, 393] width 127 height 16
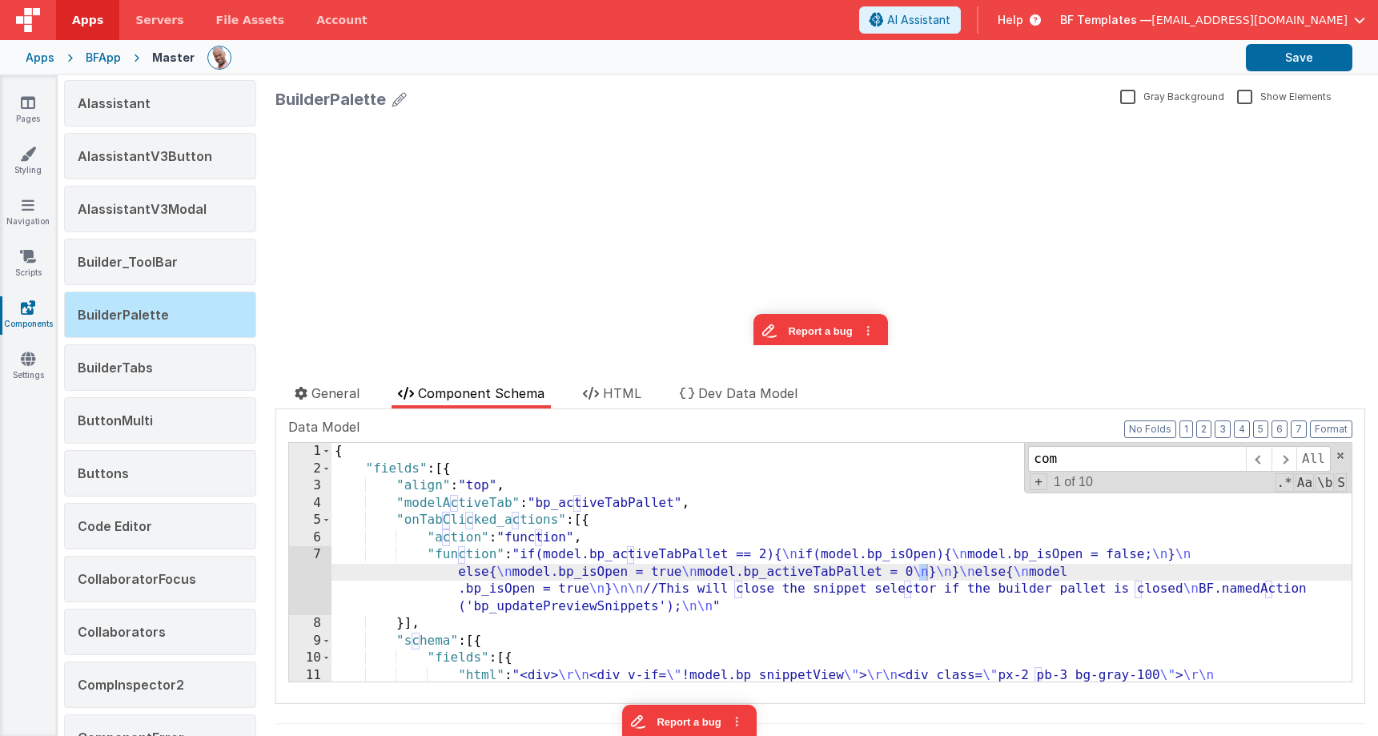
scroll to position [173, 0]
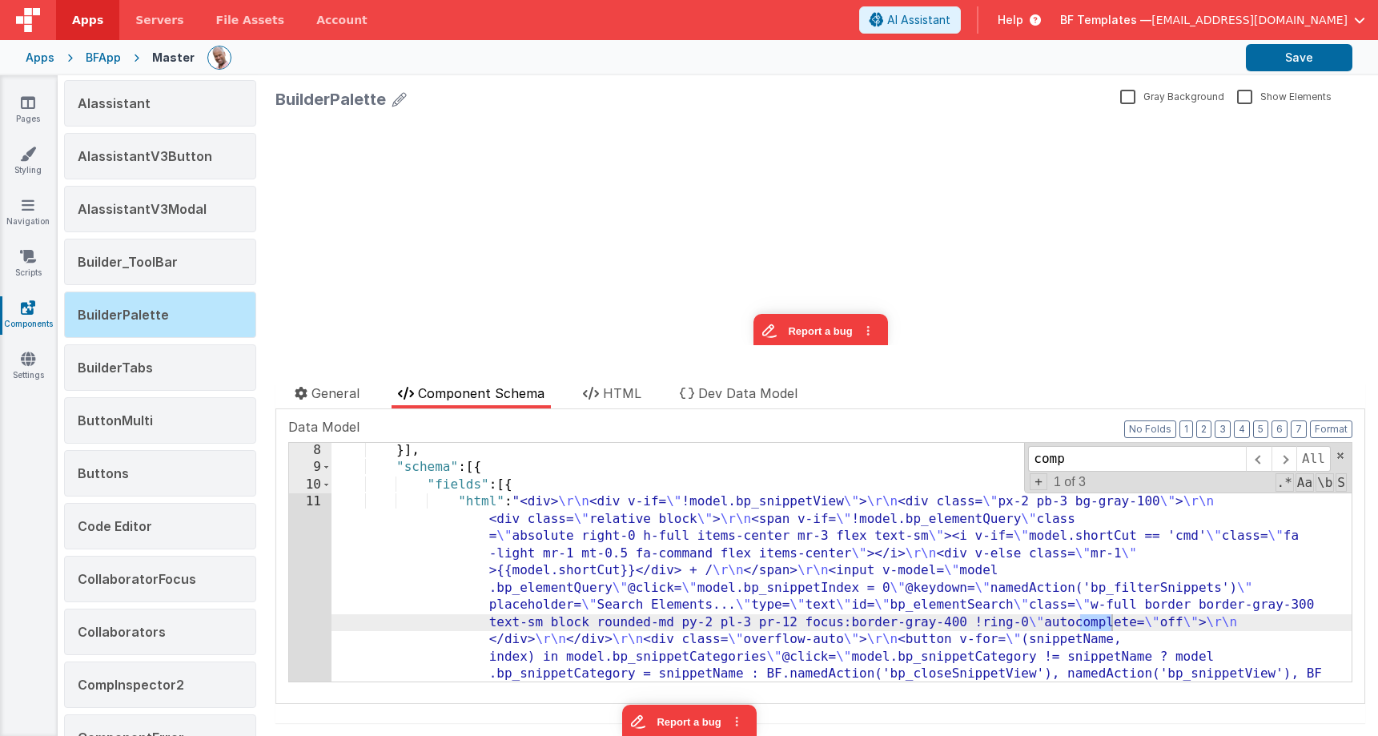
type input "fcomp"
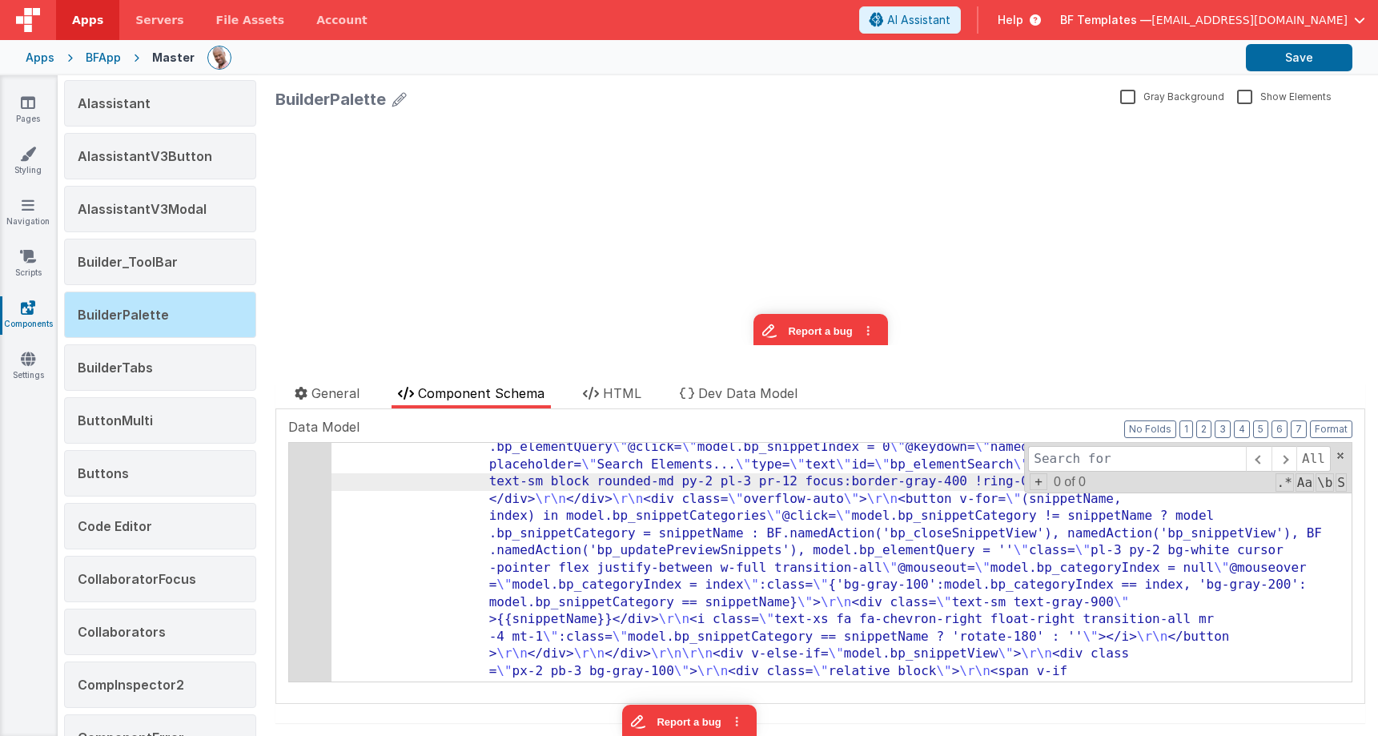
scroll to position [316, 0]
click at [1342, 456] on span at bounding box center [1340, 455] width 11 height 11
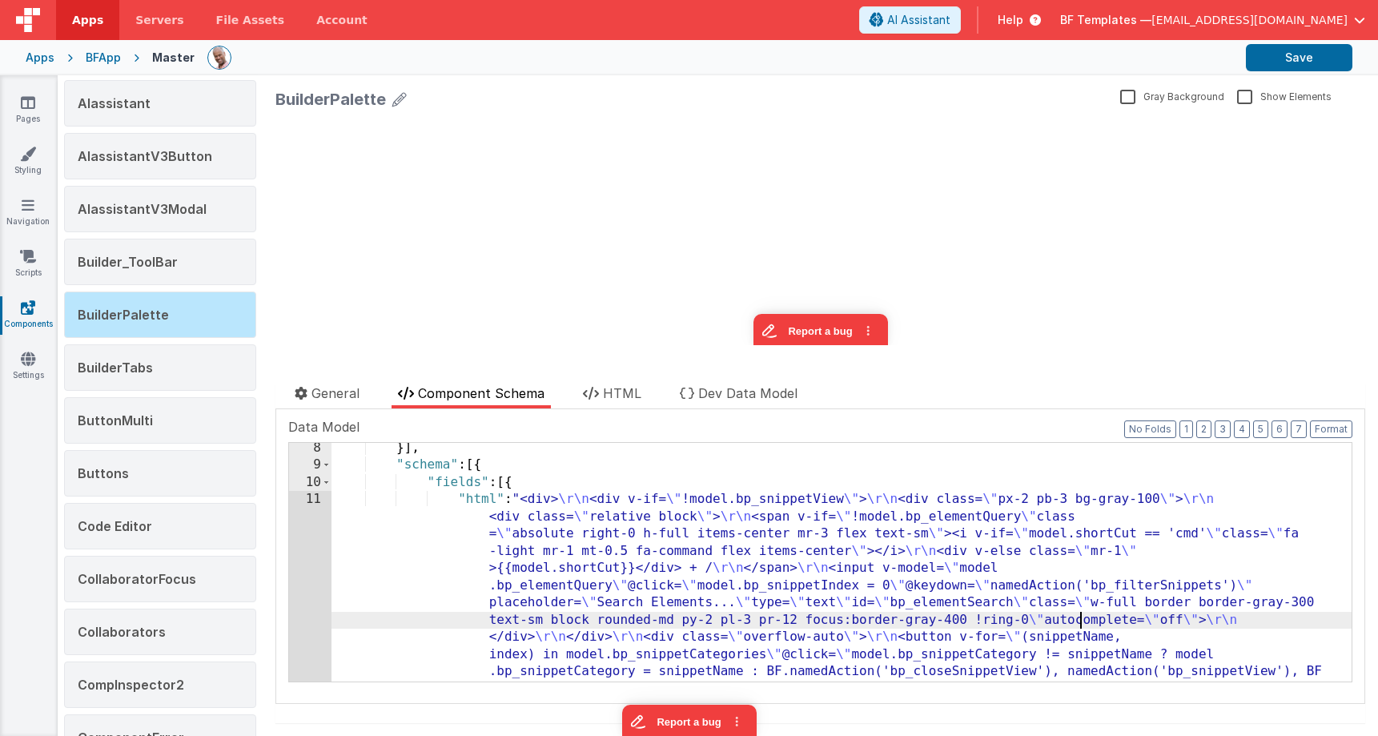
scroll to position [184, 0]
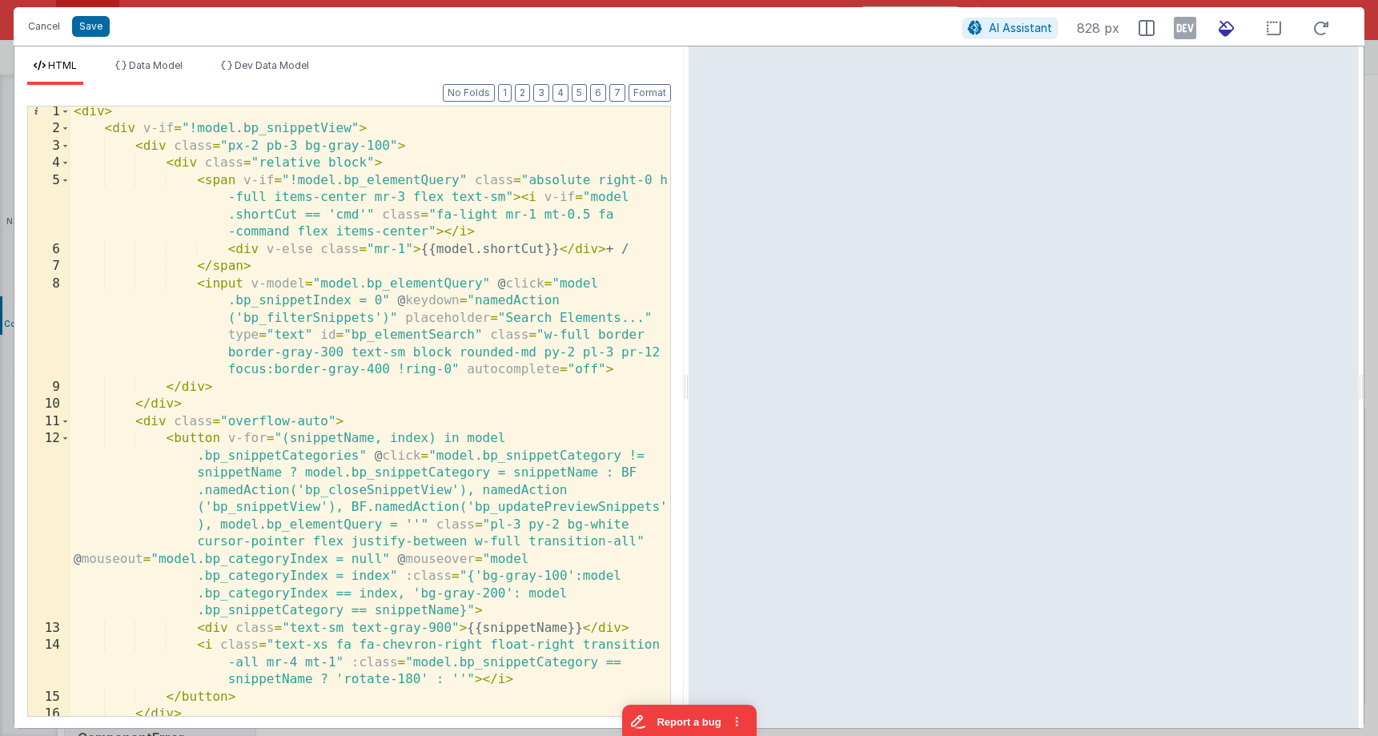
scroll to position [3, 0]
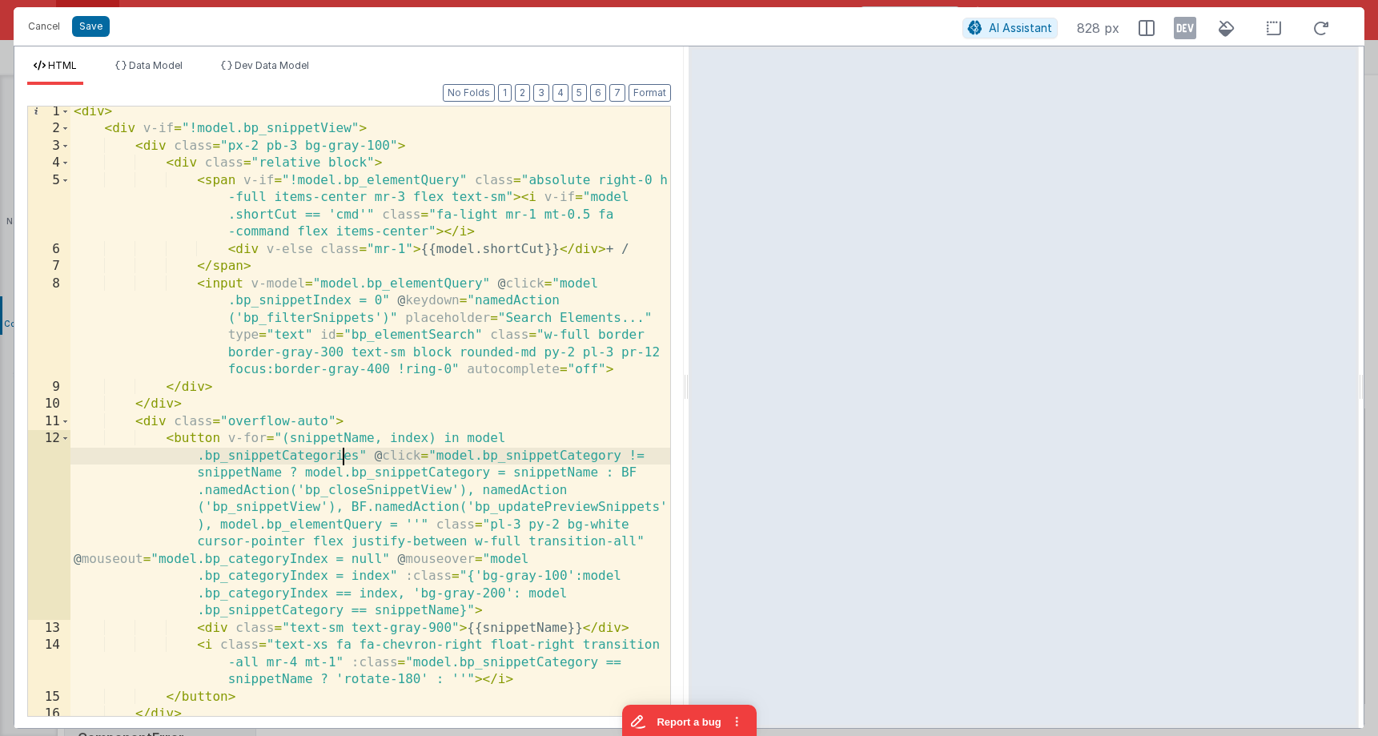
click at [341, 457] on div "< div > < div v-if = "!model.bp_snippetView" > < div class = "px-2 pb-3 bg-gray…" at bounding box center [370, 425] width 600 height 644
click at [280, 66] on span "Dev Data Model" at bounding box center [272, 65] width 74 height 12
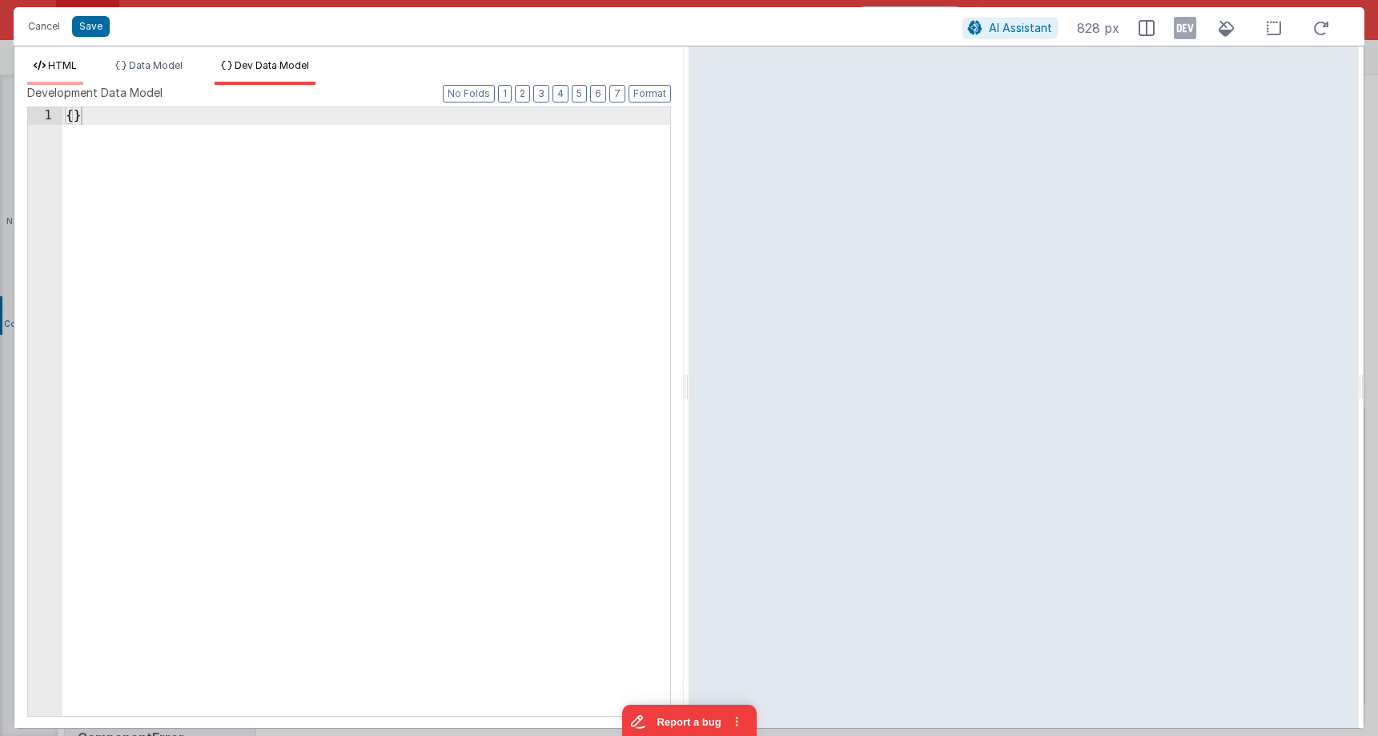
click at [60, 68] on span "HTML" at bounding box center [62, 65] width 29 height 12
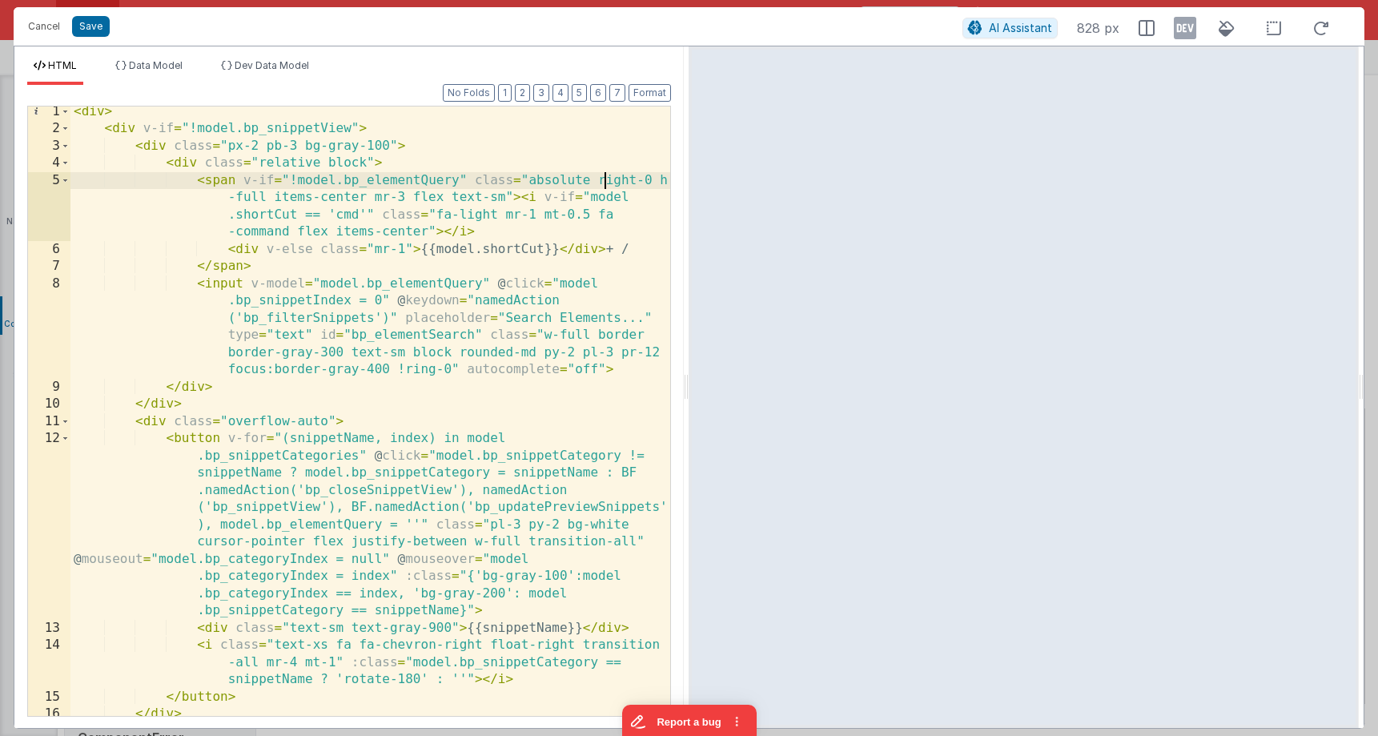
click at [607, 172] on div "< div > < div v-if = "!model.bp_snippetView" > < div class = "px-2 pb-3 bg-gray…" at bounding box center [370, 425] width 600 height 644
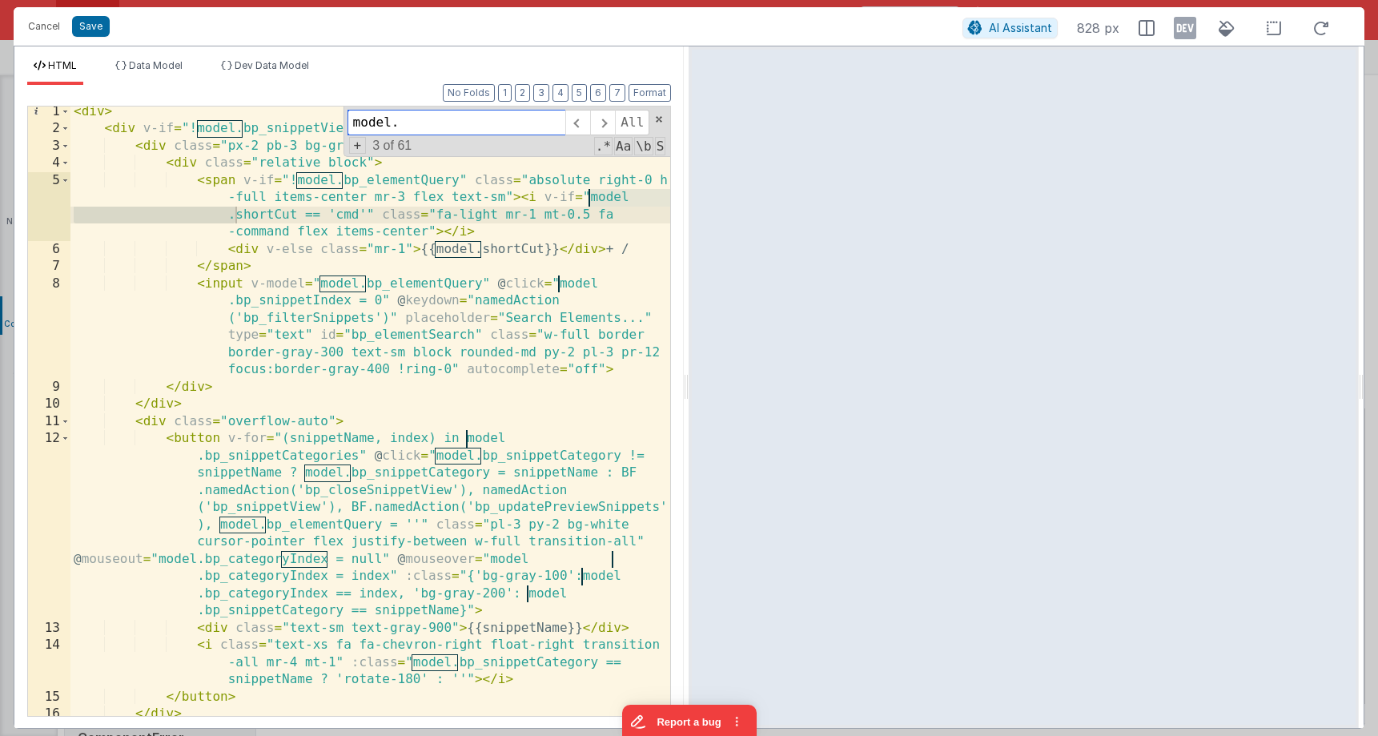
drag, startPoint x: 358, startPoint y: 114, endPoint x: 338, endPoint y: 113, distance: 20.1
click at [338, 113] on div "< div > < div v-if = "!model.bp_snippetView" > < div class = "px-2 pb-3 bg-gray…" at bounding box center [370, 410] width 600 height 609
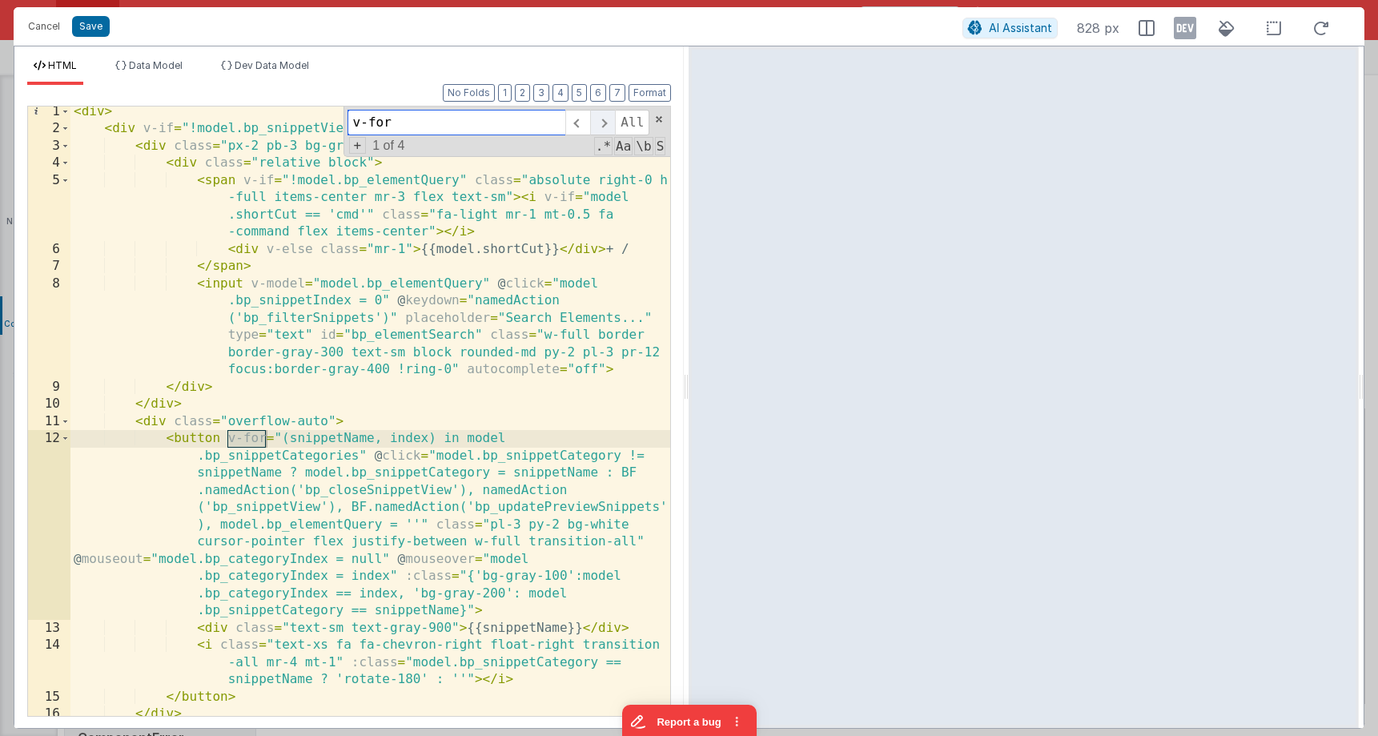
click at [604, 122] on span at bounding box center [602, 123] width 25 height 26
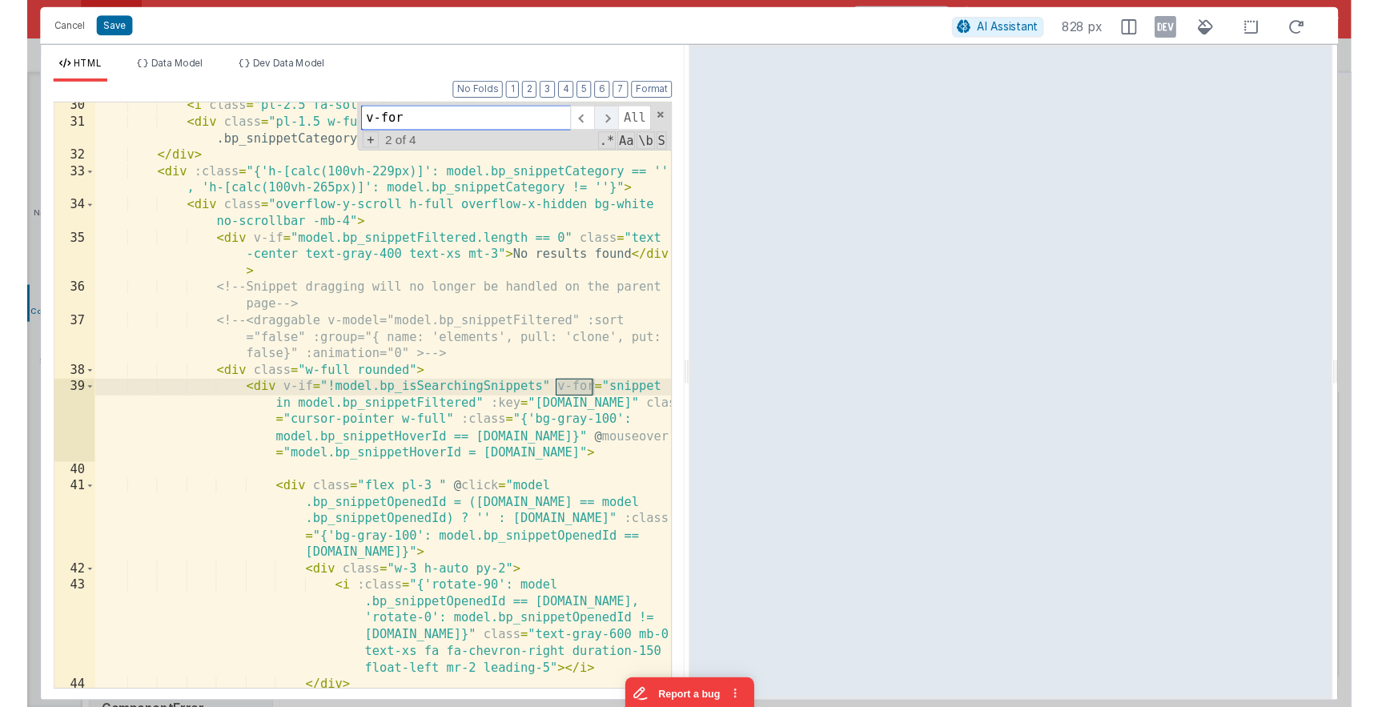
scroll to position [1090, 0]
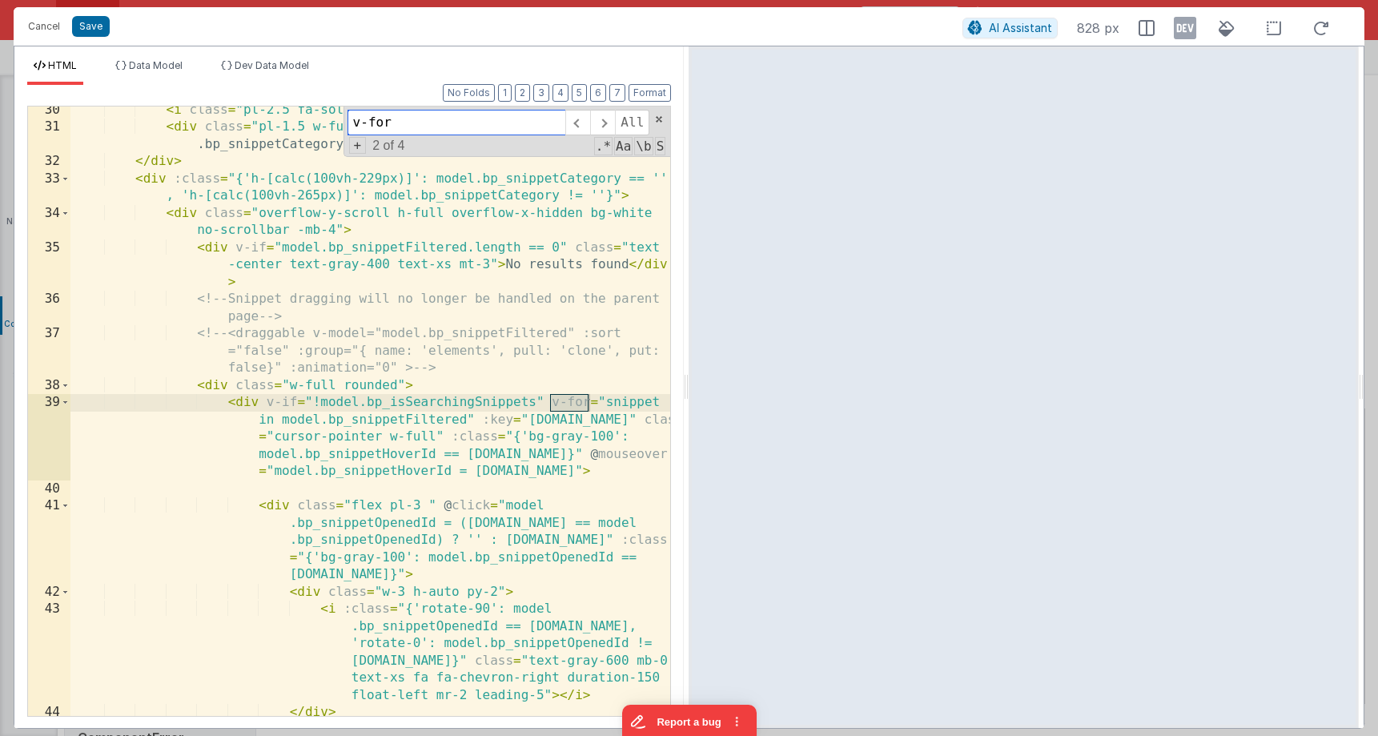
drag, startPoint x: 518, startPoint y: 123, endPoint x: 261, endPoint y: 119, distance: 257.0
click at [261, 120] on div "< i class = "pl-2.5 fa-solid fa-arrow-left leading-5" > </ i > < div class = "p…" at bounding box center [370, 410] width 600 height 609
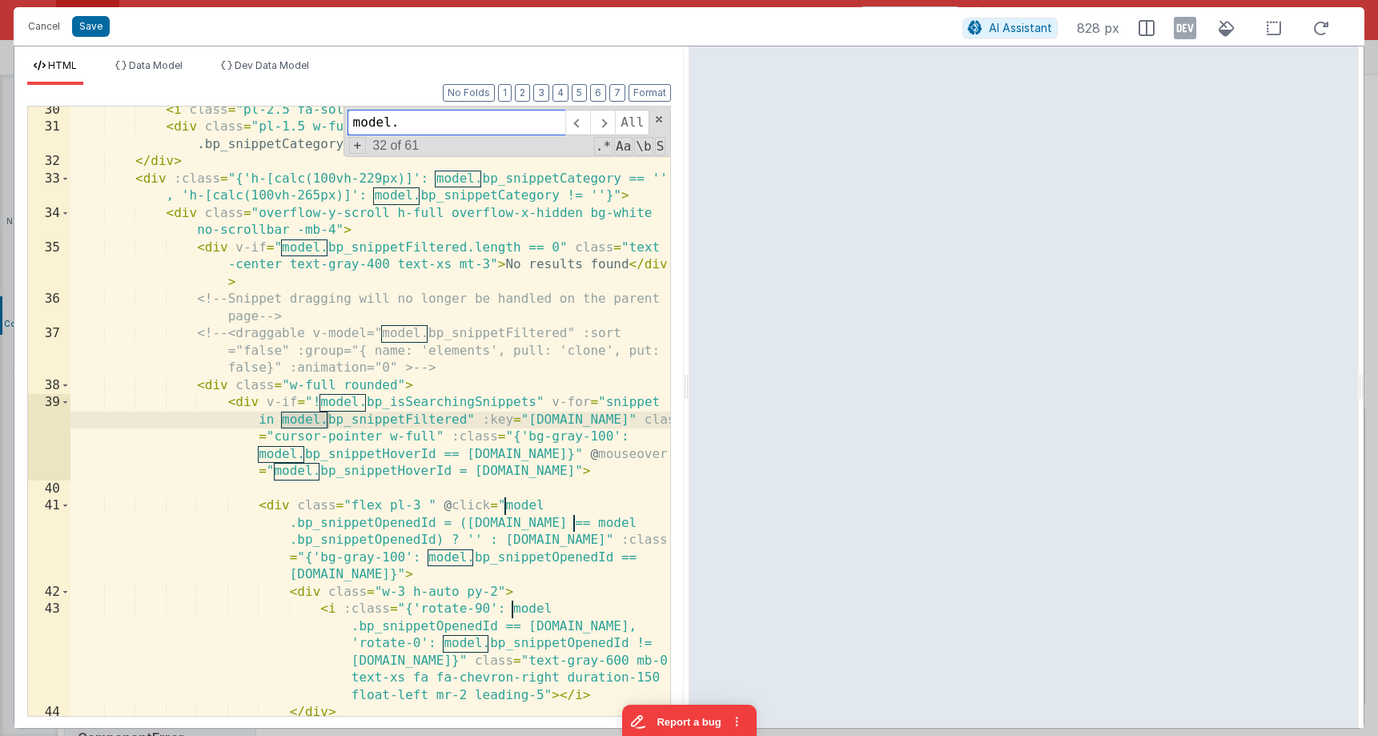
click at [427, 121] on input "model." at bounding box center [456, 123] width 218 height 26
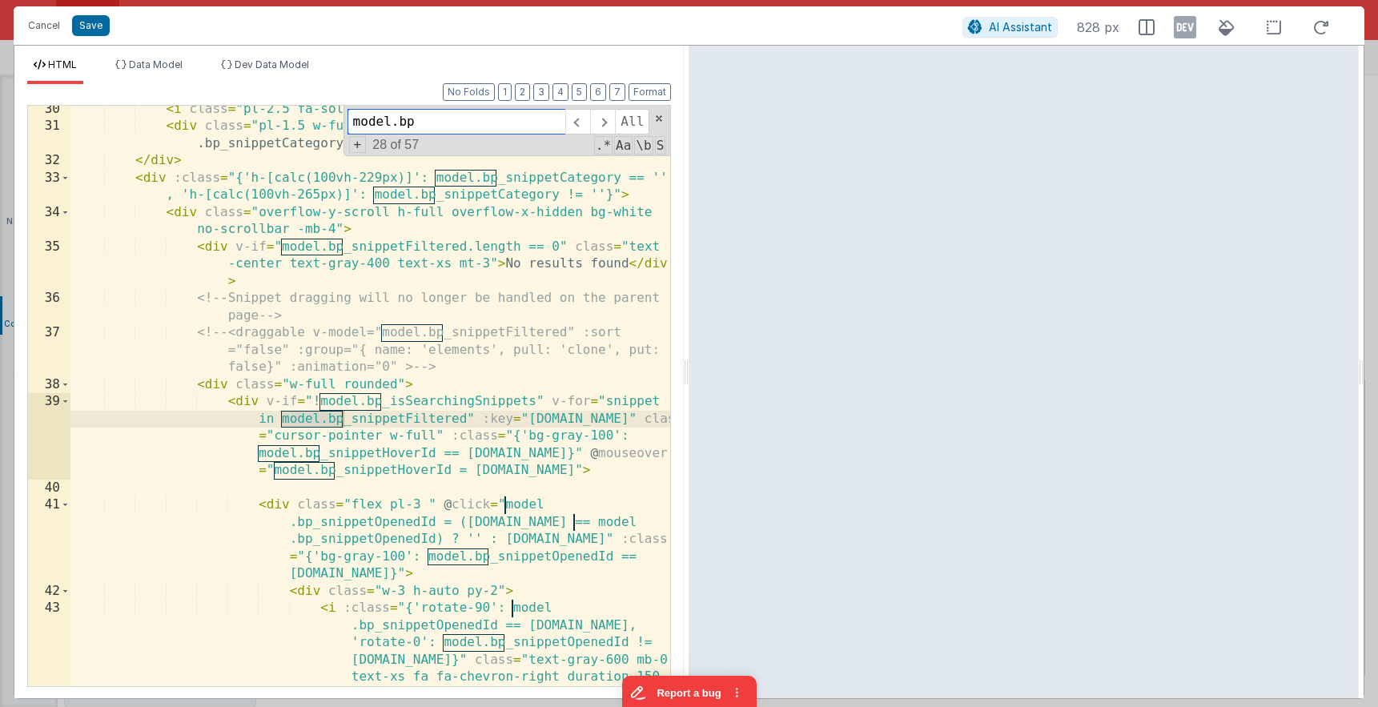
scroll to position [1070, 0]
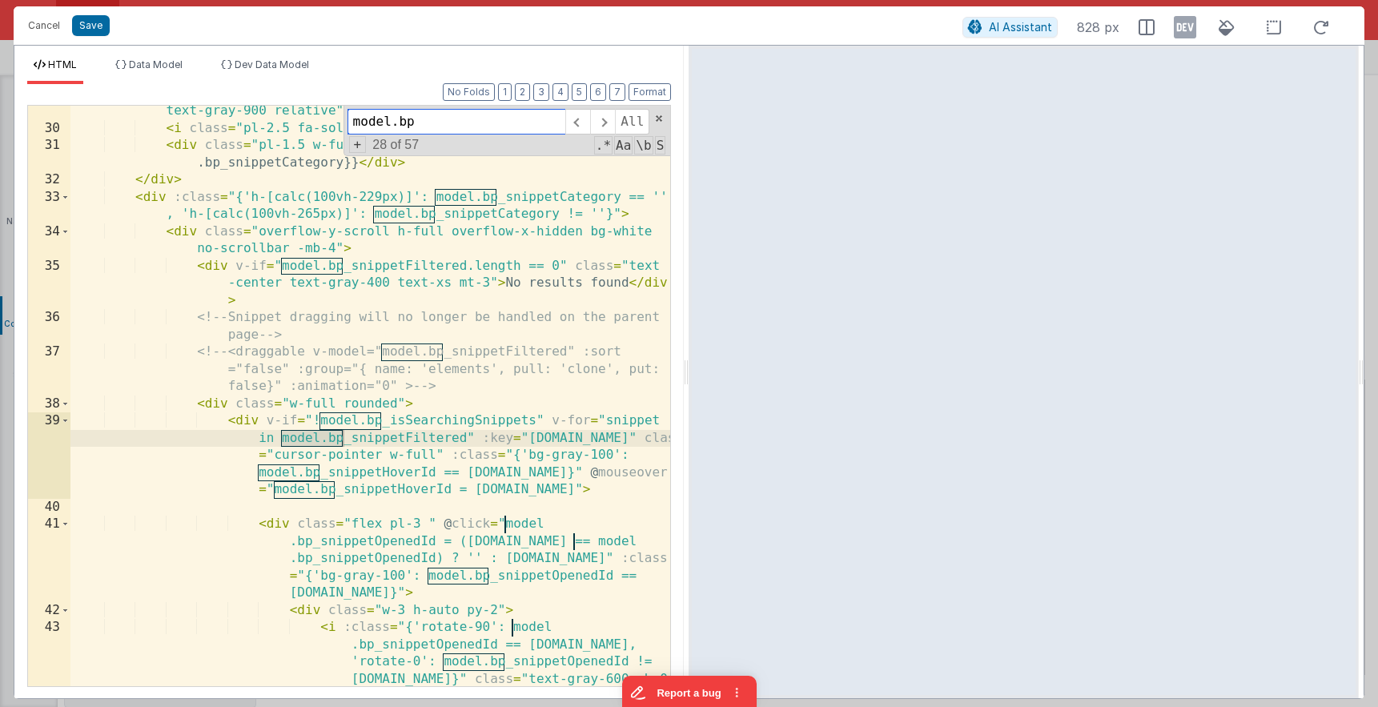
drag, startPoint x: 399, startPoint y: 121, endPoint x: 436, endPoint y: 124, distance: 37.8
click at [436, 124] on input "model.bp" at bounding box center [456, 122] width 218 height 26
type input "model."
click at [589, 128] on span at bounding box center [577, 122] width 25 height 26
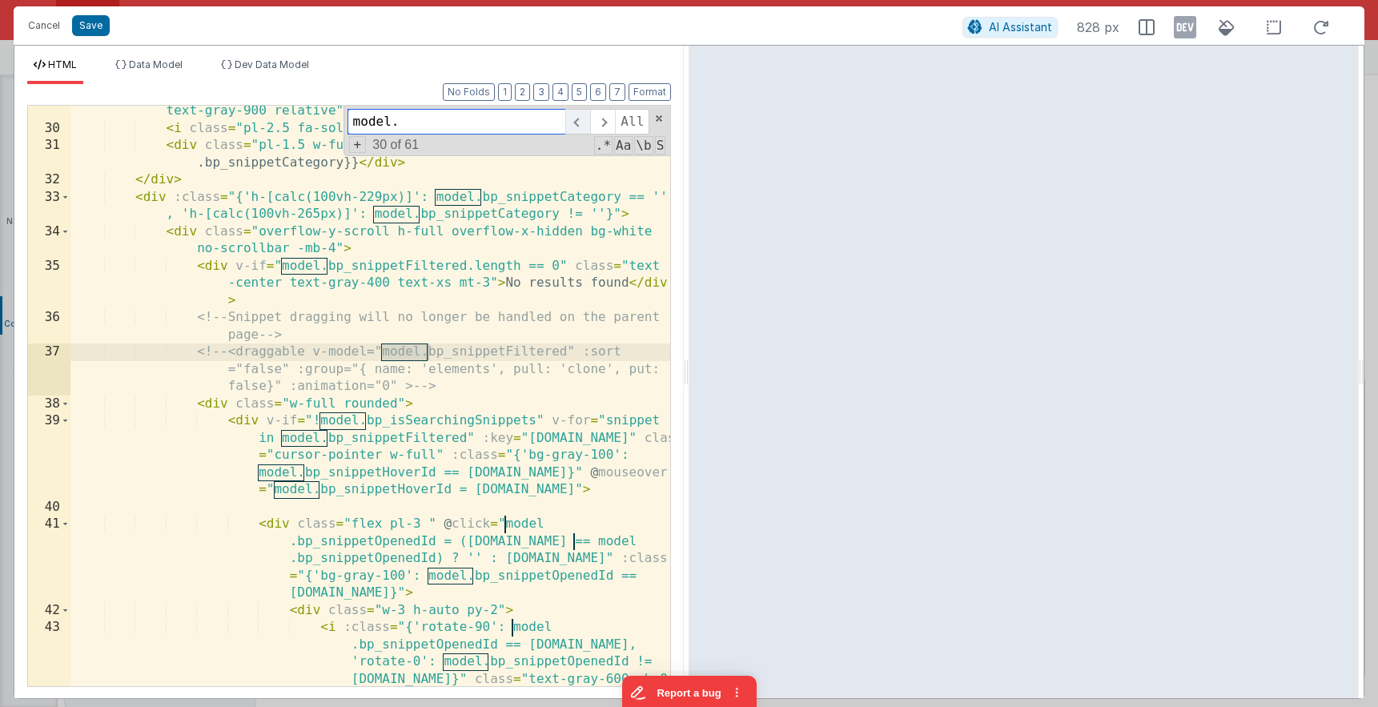
click at [589, 128] on span at bounding box center [577, 122] width 25 height 26
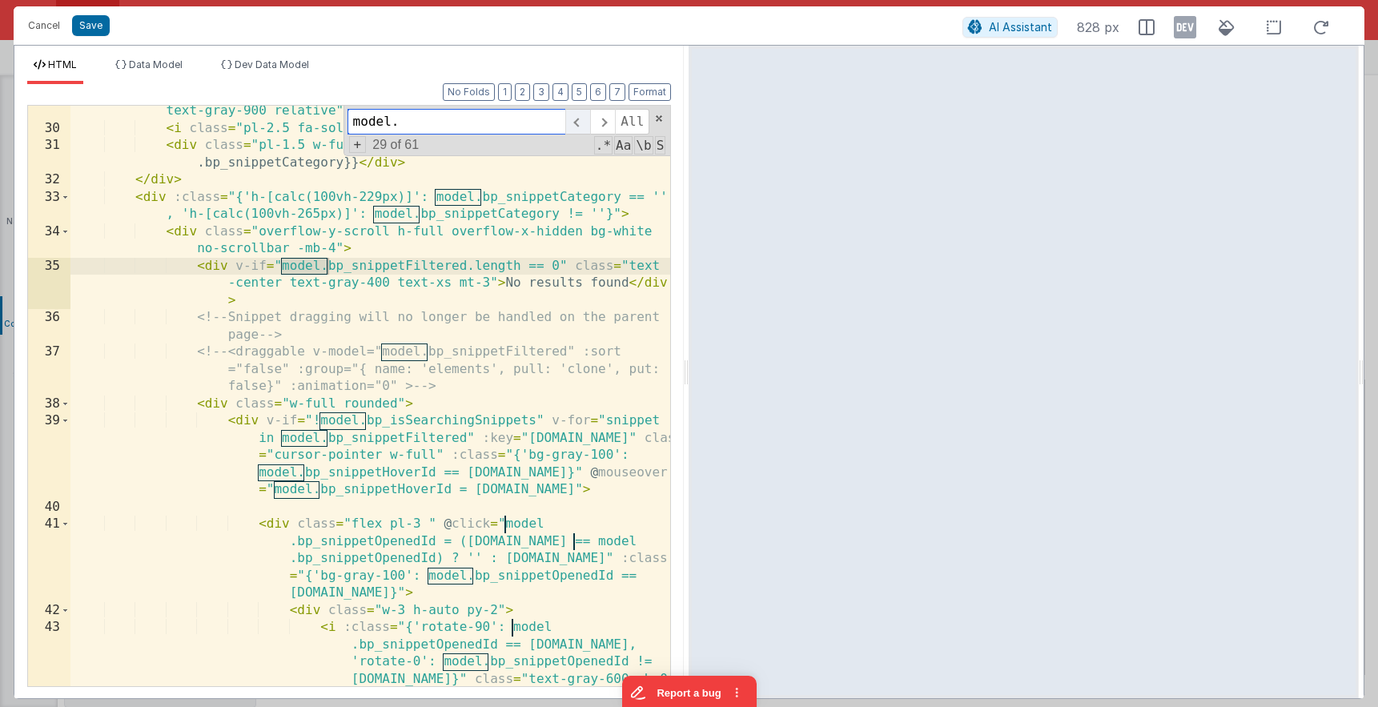
click at [589, 128] on span at bounding box center [577, 122] width 25 height 26
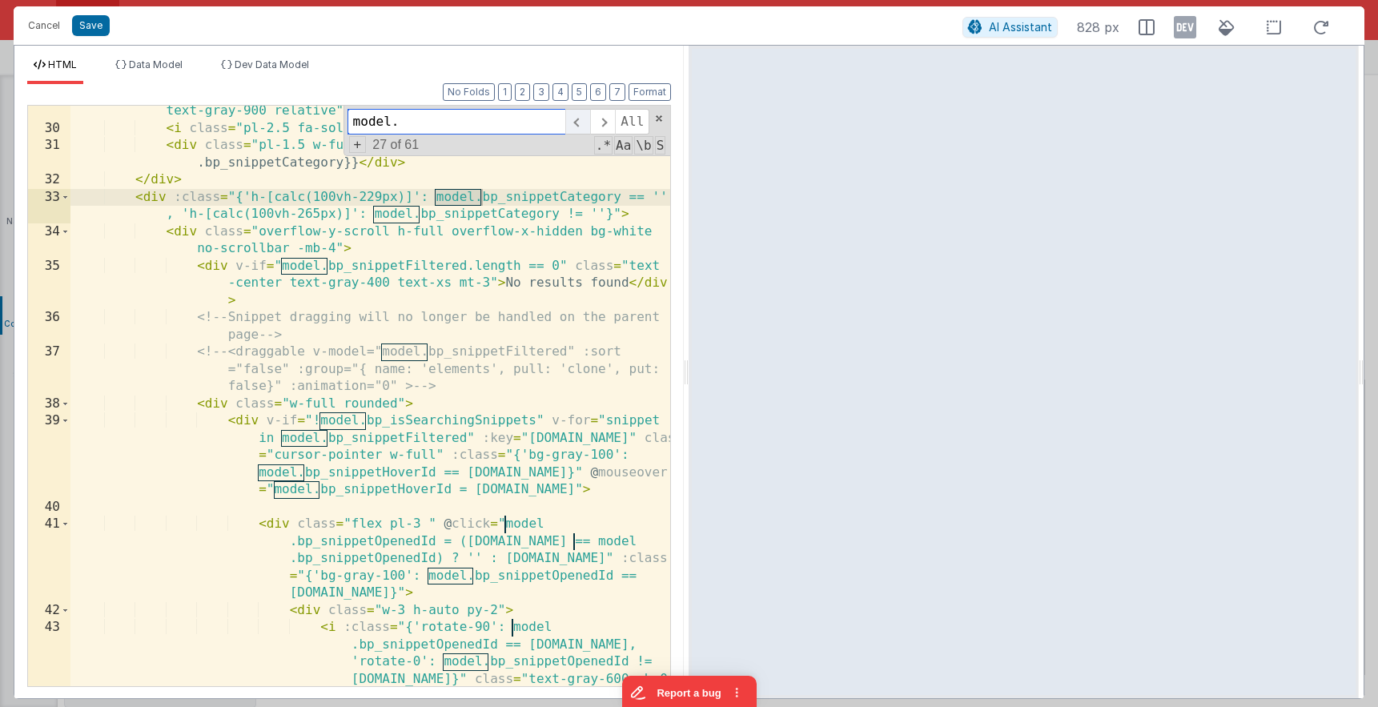
click at [589, 128] on span at bounding box center [577, 122] width 25 height 26
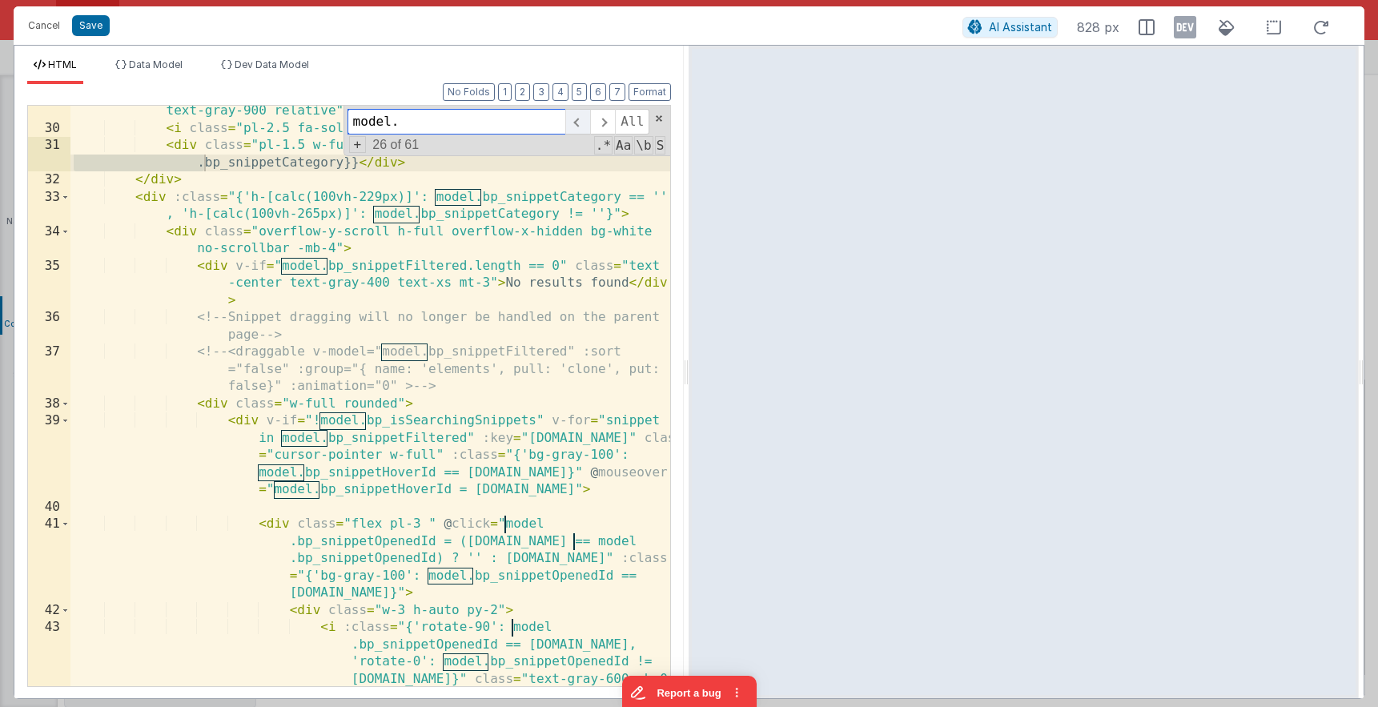
click at [589, 128] on span at bounding box center [577, 122] width 25 height 26
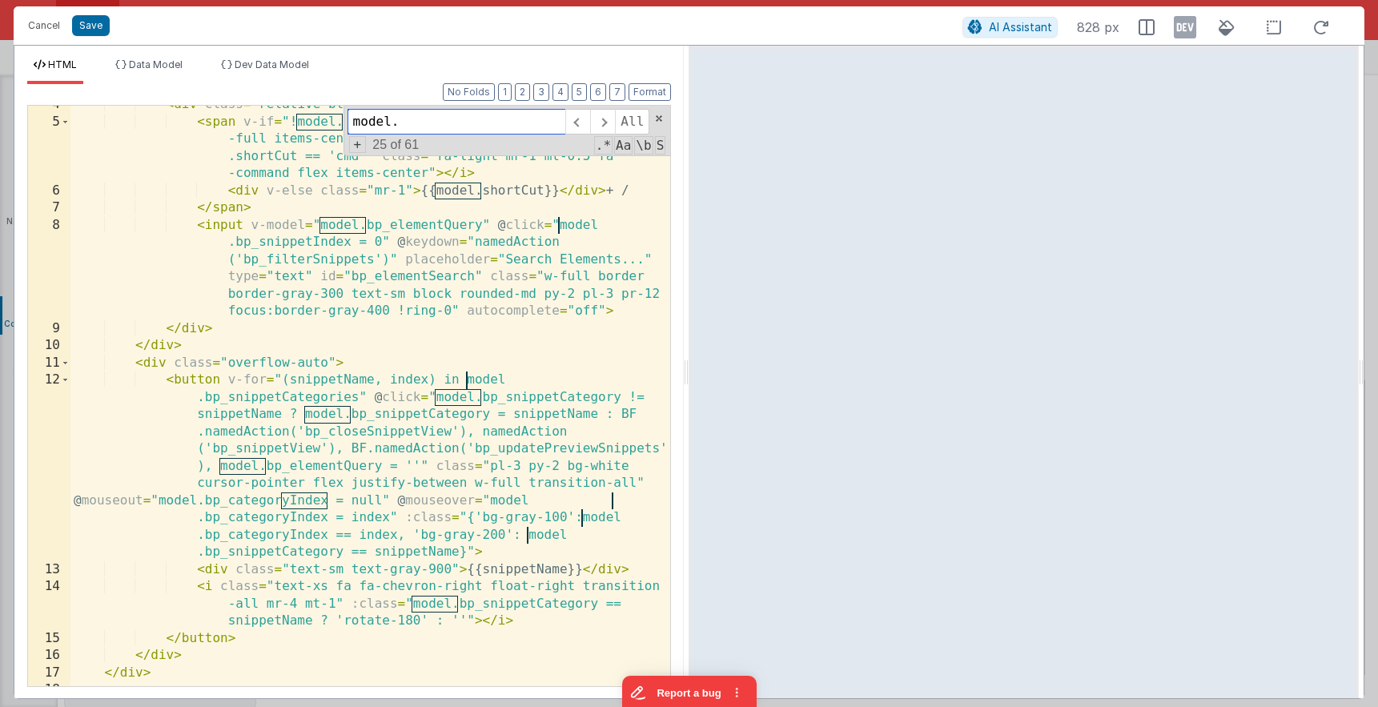
scroll to position [0, 0]
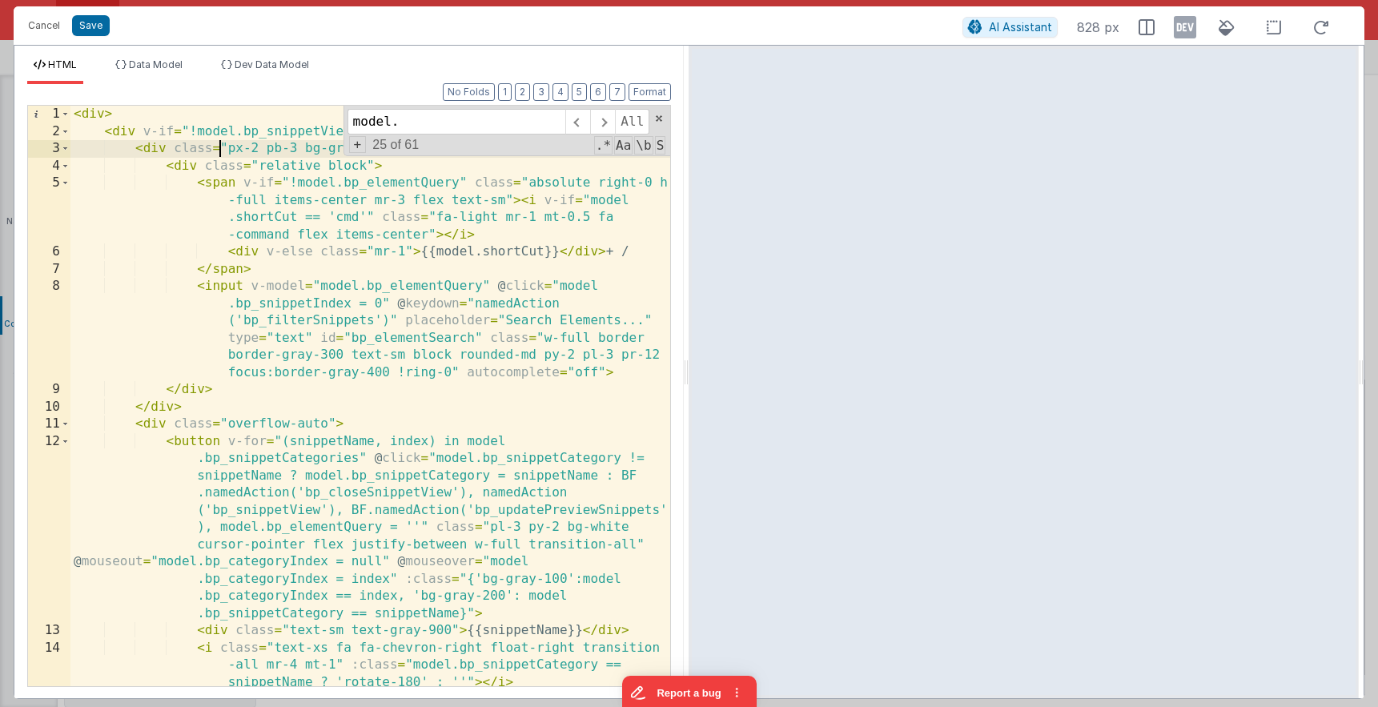
click at [216, 151] on div "< div > < div v-if = "!model.bp_snippetView" > < div class = "px-2 pb-3 bg-gray…" at bounding box center [370, 413] width 600 height 615
click at [276, 131] on div "< div > < div v-if = "!model.bp_snippetView" > < div class = "px-2 pb-3 bg-gray…" at bounding box center [370, 413] width 600 height 615
click at [280, 53] on div "HTML Data Model Dev Data Model Format 7 6 5 4 3 2 1 No Folds 1 2 3 4 5 6 7 8 9 …" at bounding box center [348, 372] width 669 height 653
click at [279, 62] on span "Dev Data Model" at bounding box center [272, 64] width 74 height 12
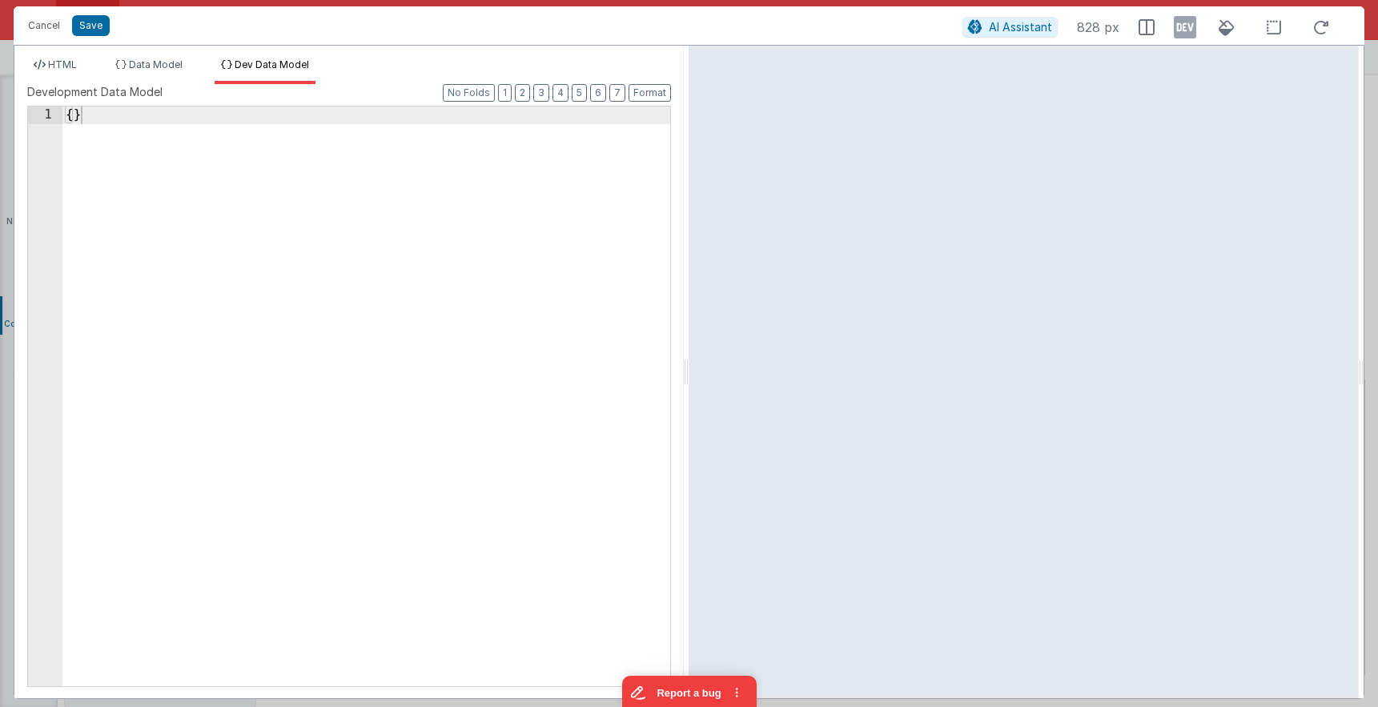
click at [74, 118] on div "{ }" at bounding box center [366, 427] width 608 height 643
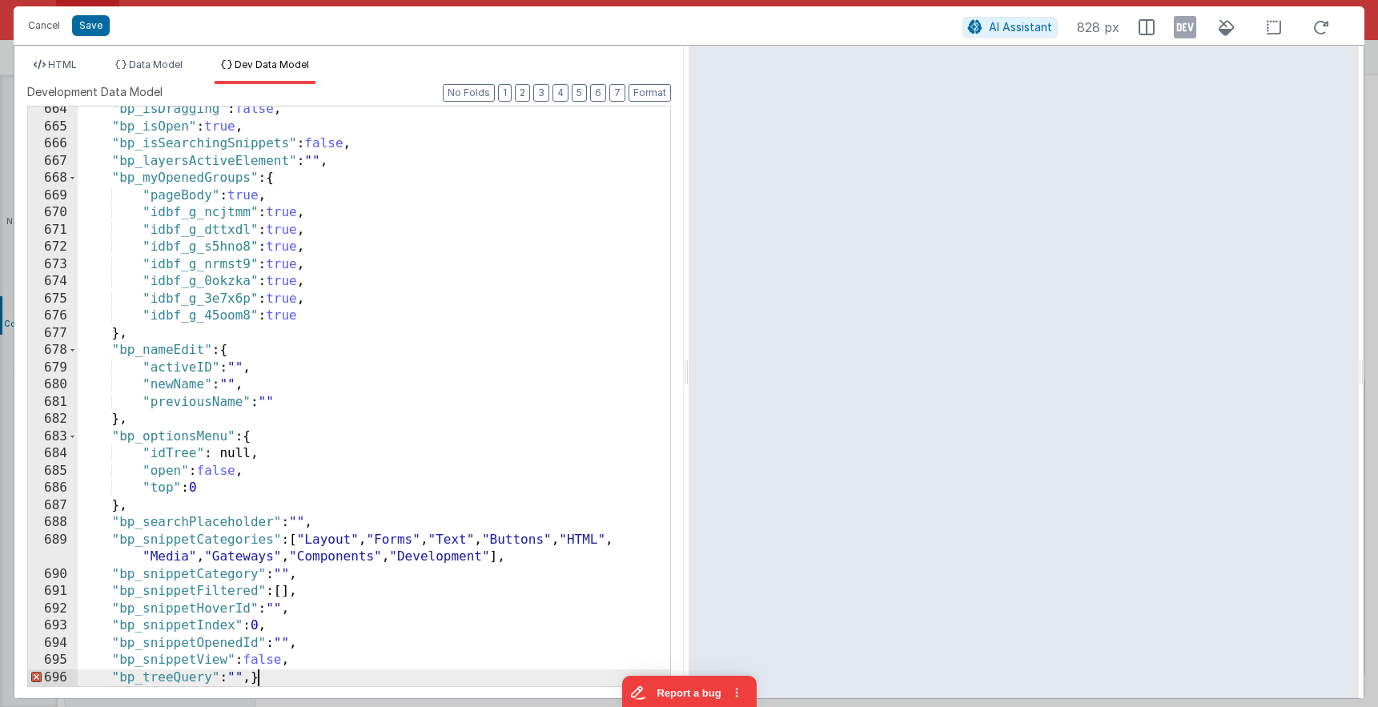
scroll to position [13466, 0]
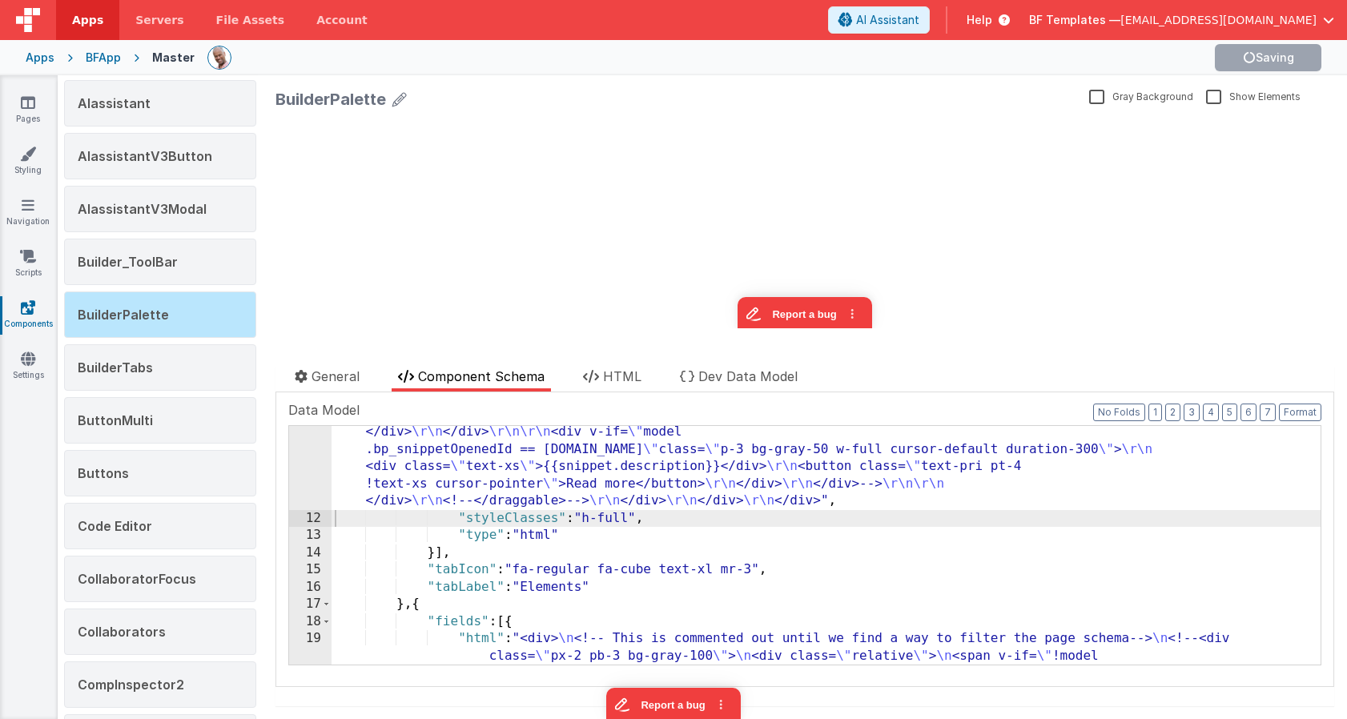
click at [52, 57] on div "Apps" at bounding box center [40, 58] width 29 height 16
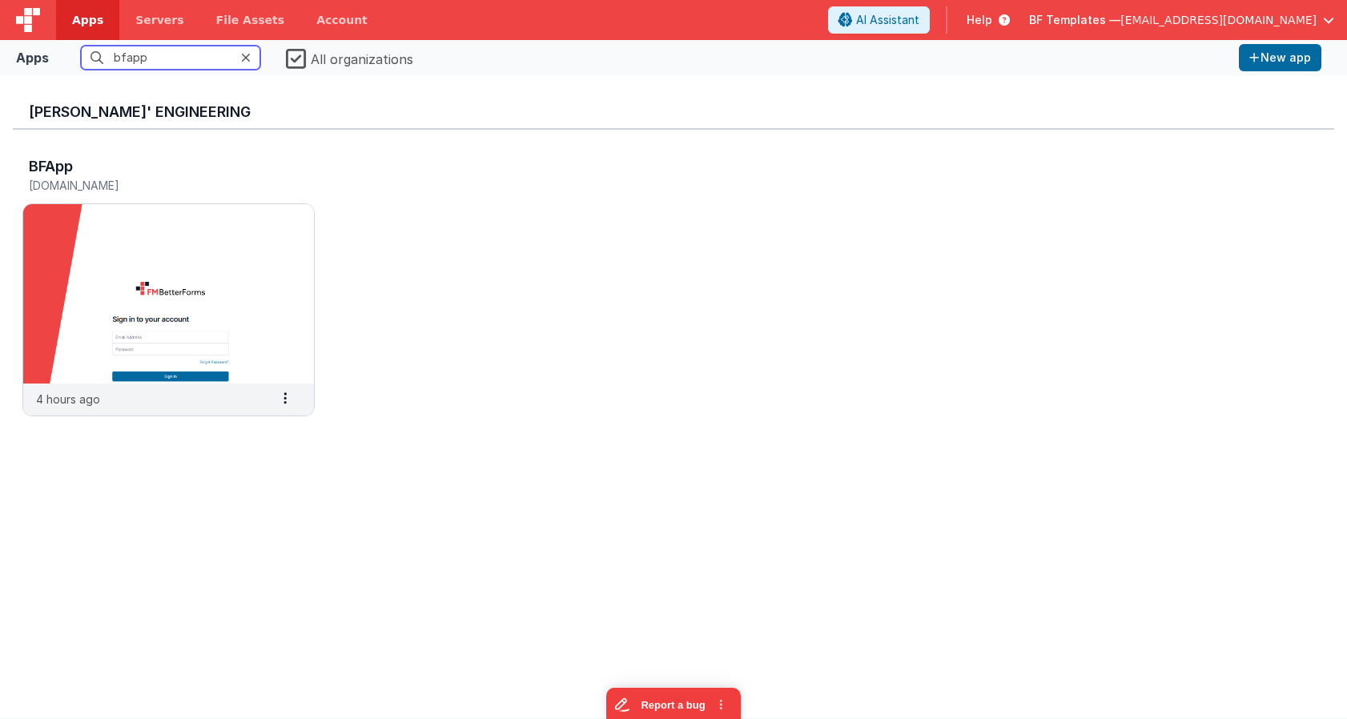
click at [159, 67] on input "bfapp" at bounding box center [170, 58] width 179 height 24
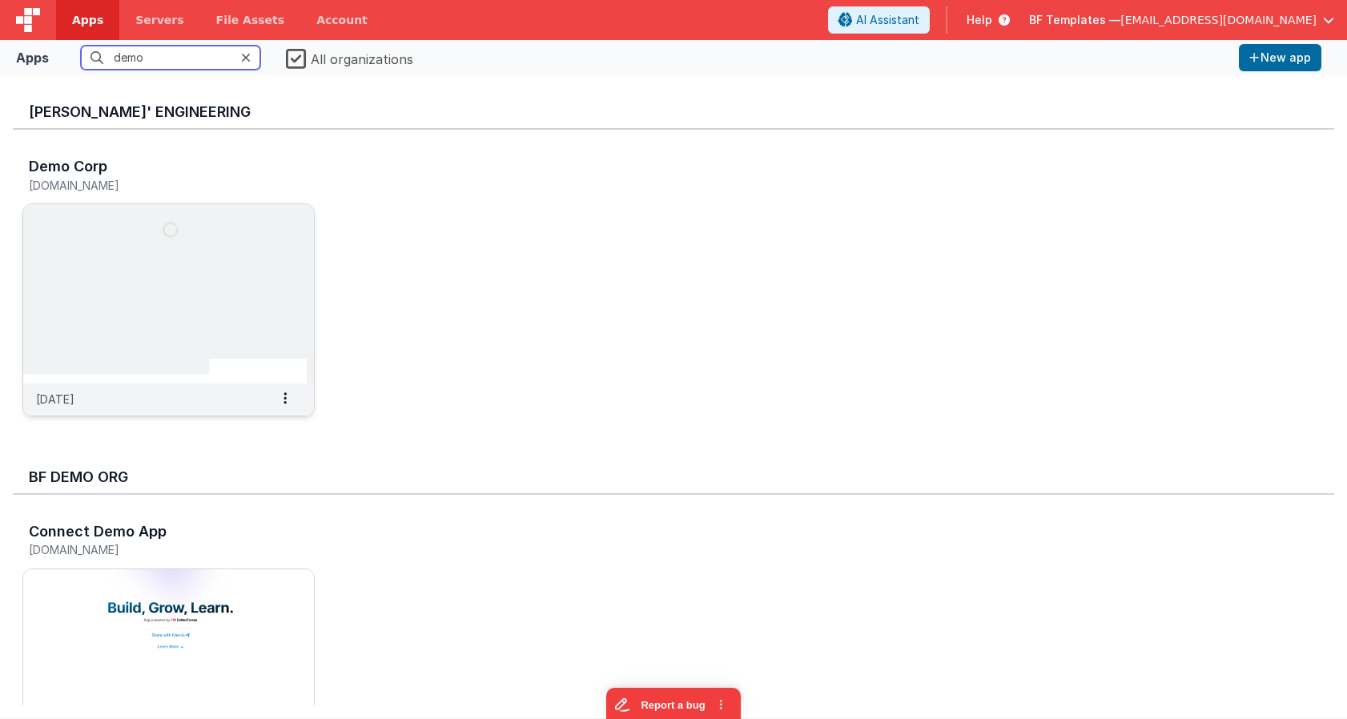
type input "demo"
click at [175, 302] on img at bounding box center [168, 293] width 291 height 179
click at [229, 311] on img at bounding box center [168, 293] width 291 height 179
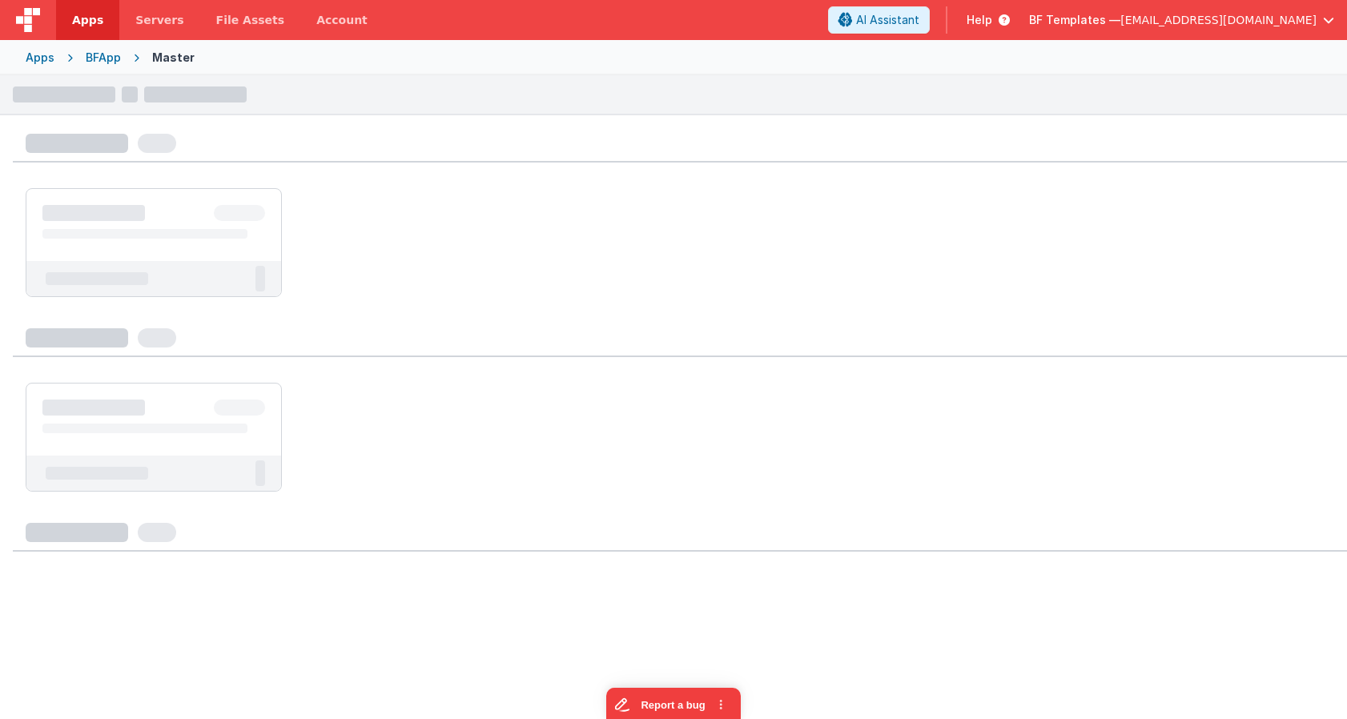
click at [653, 384] on ul at bounding box center [680, 437] width 1308 height 109
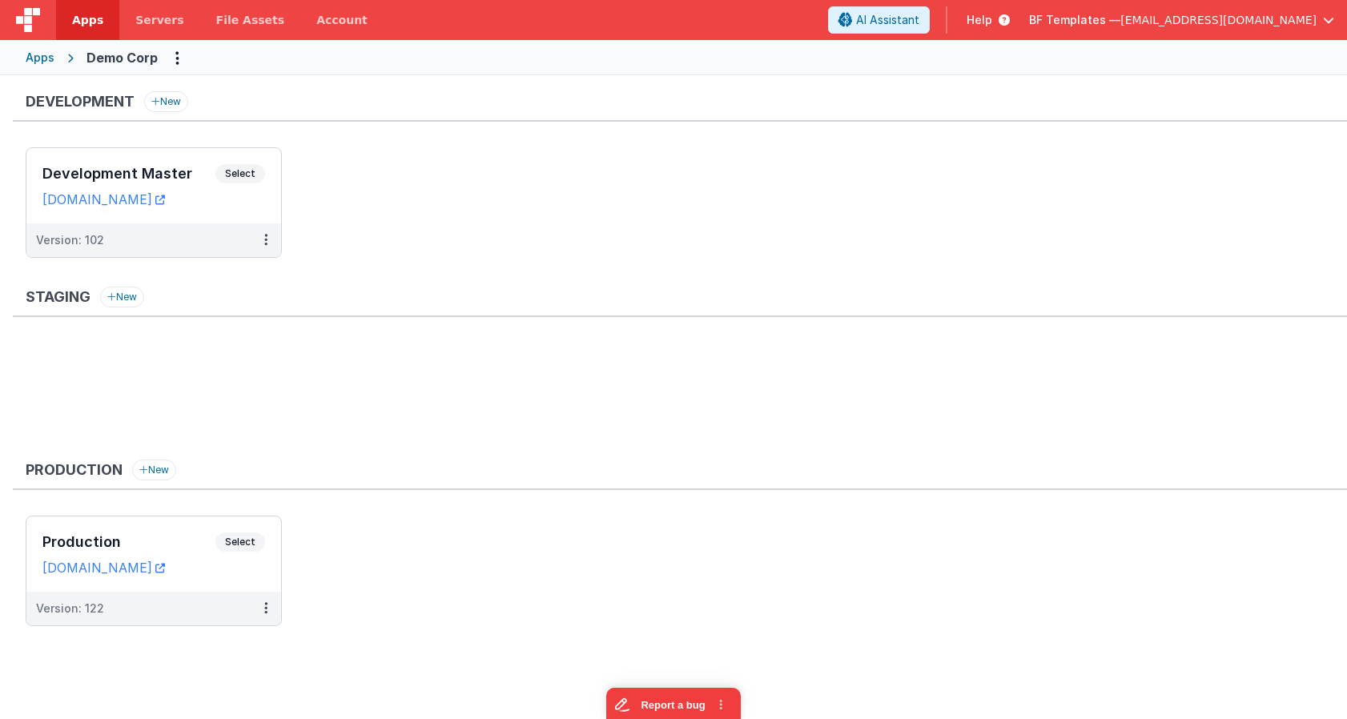
click at [466, 200] on ul "Development Master Select URLs [DOMAIN_NAME] Version: 102" at bounding box center [686, 210] width 1321 height 127
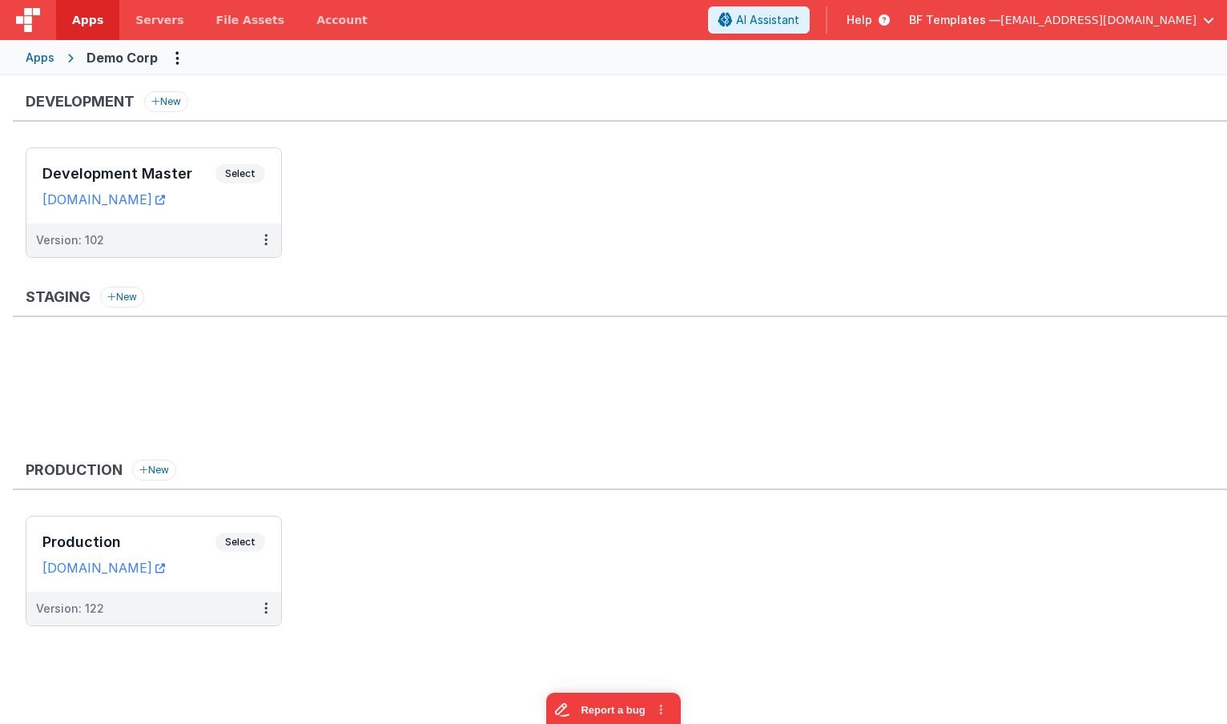
click at [31, 62] on div "Apps" at bounding box center [40, 58] width 29 height 16
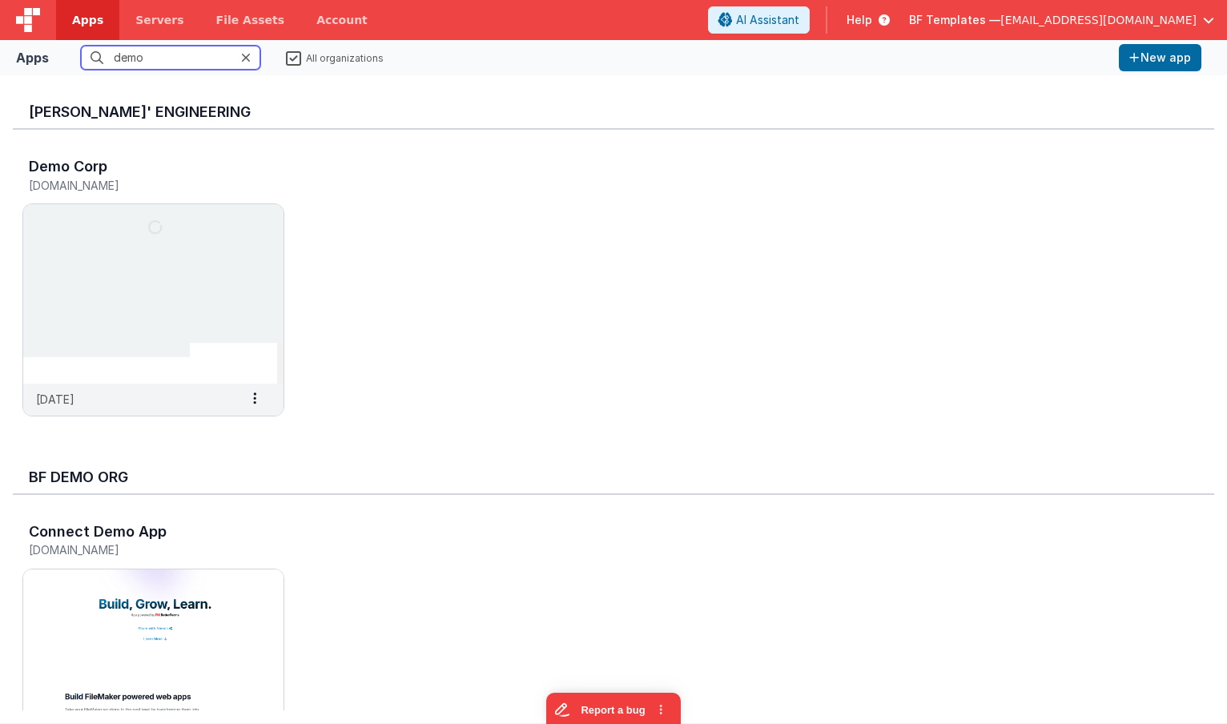
drag, startPoint x: 156, startPoint y: 57, endPoint x: 32, endPoint y: 50, distance: 124.3
click at [31, 50] on div "Apps demo All organizations New app" at bounding box center [613, 57] width 1227 height 35
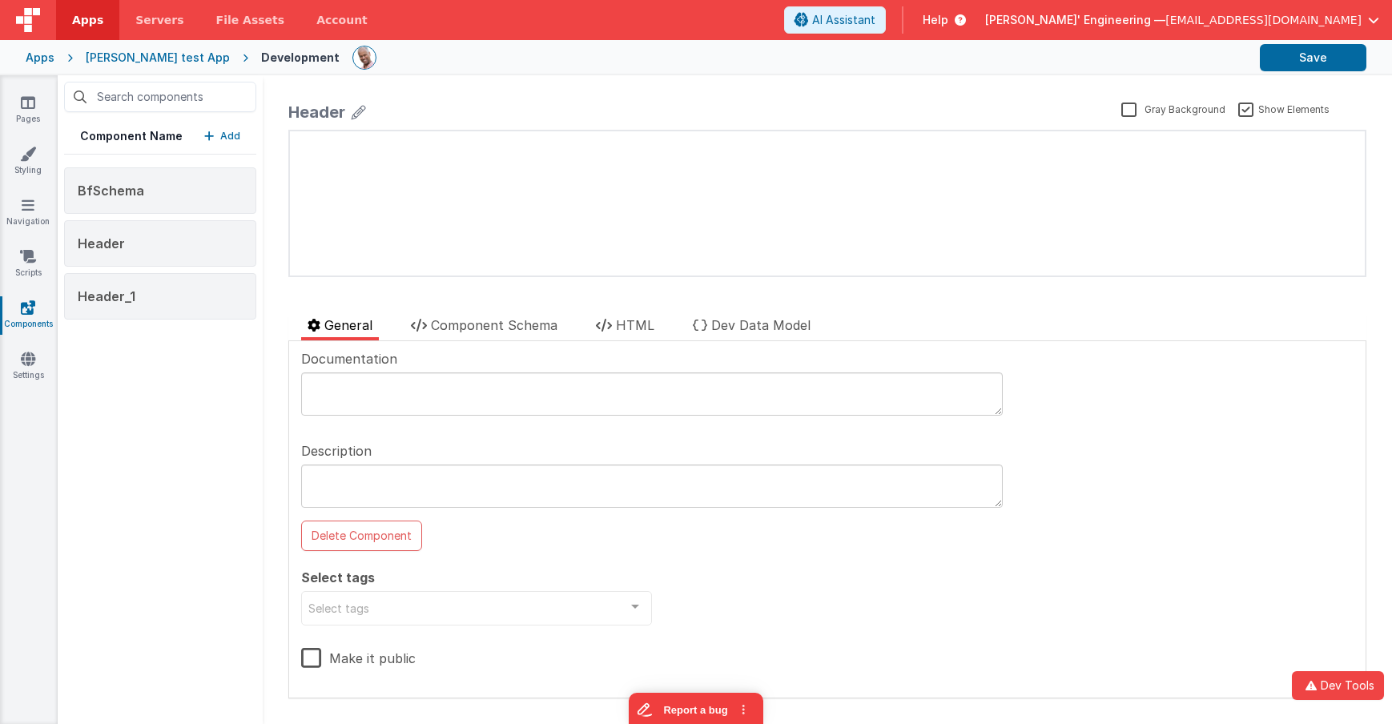
click at [283, 187] on div "Header Gray Background Show Elements General Component Schema HTML Dev Data Mod…" at bounding box center [826, 399] width 1103 height 623
